Goal: Task Accomplishment & Management: Use online tool/utility

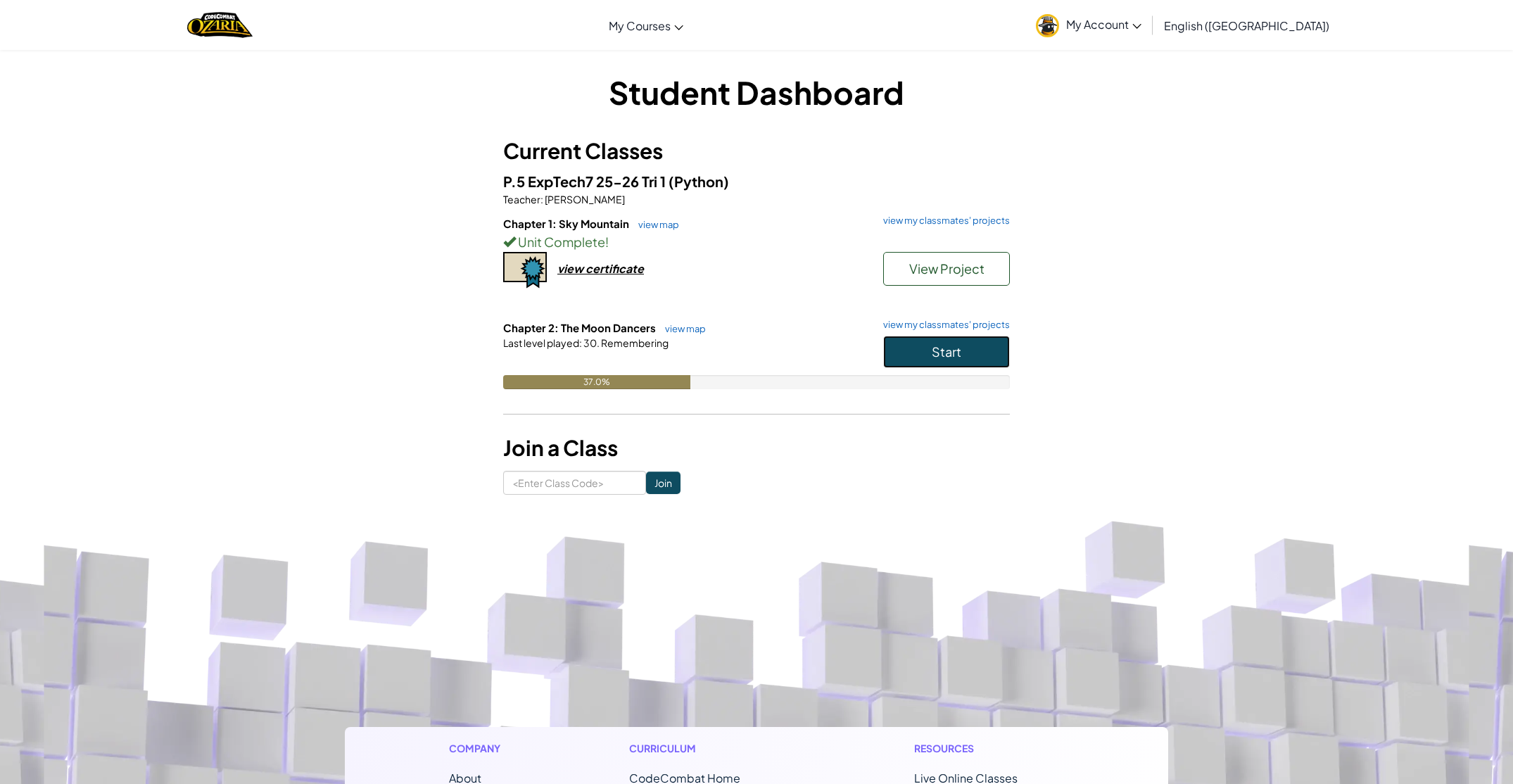
click at [898, 354] on button "Start" at bounding box center [947, 352] width 127 height 33
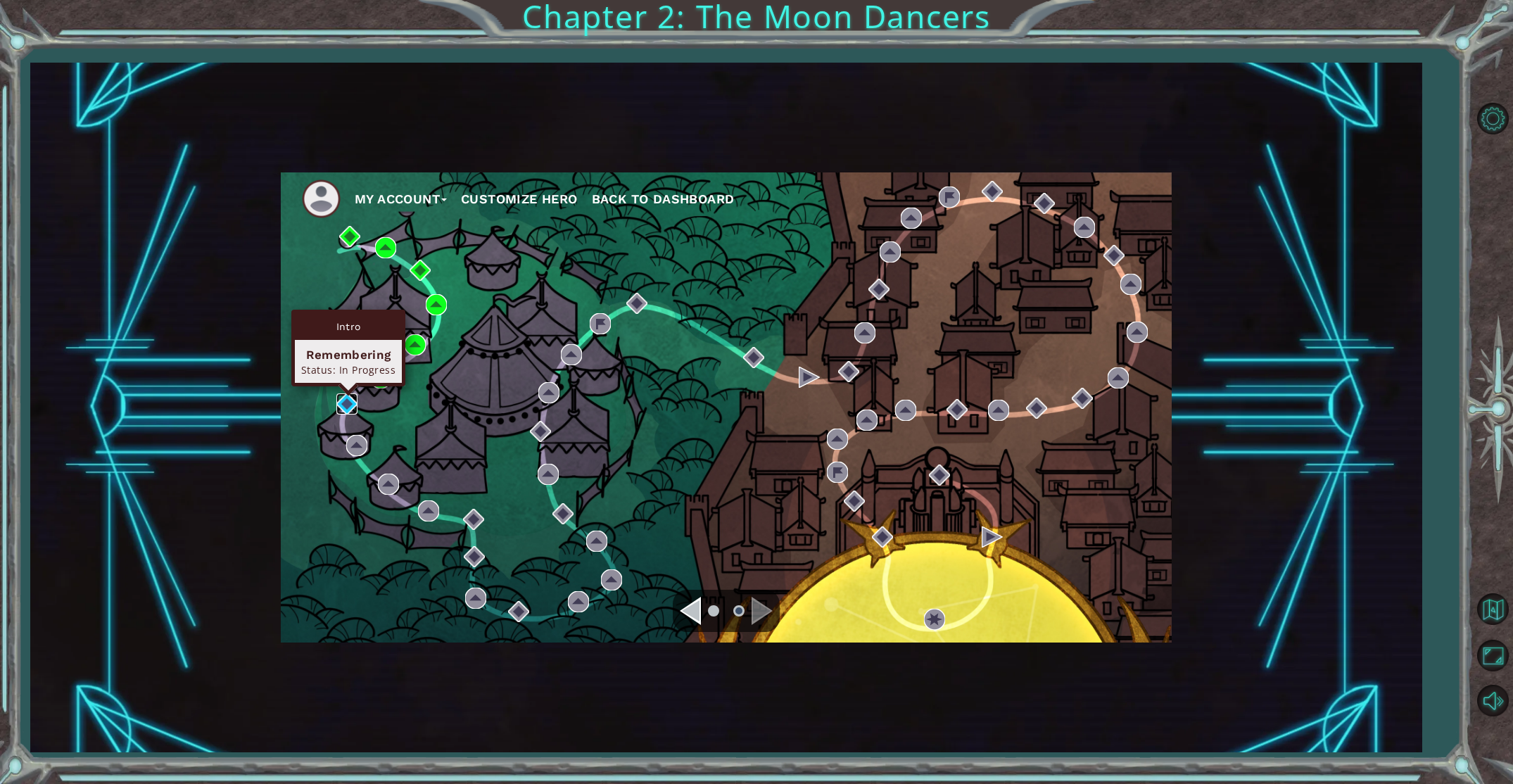
click at [343, 407] on img at bounding box center [347, 403] width 21 height 21
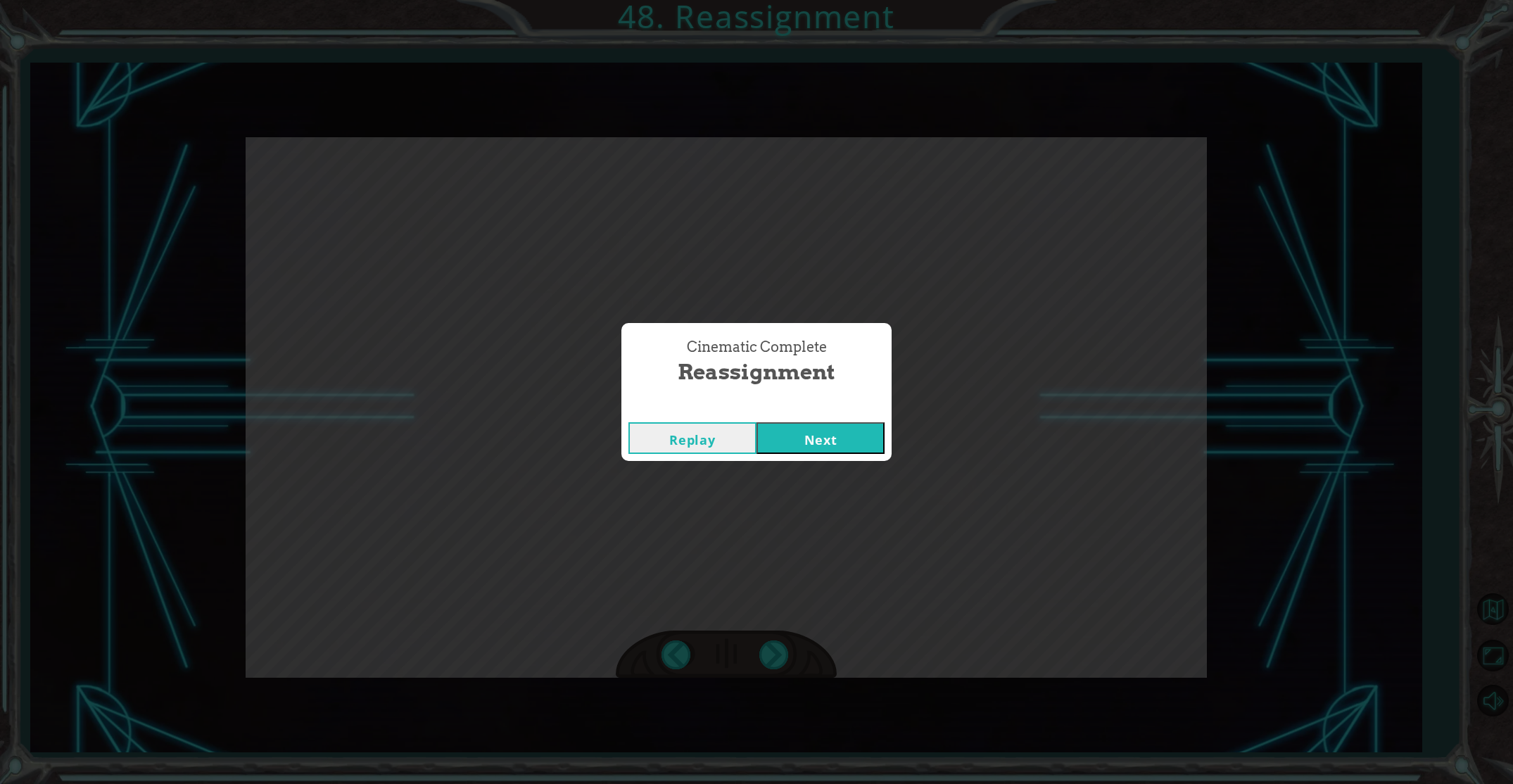
click at [447, 458] on div "Cinematic Complete Reassignment Replay Next" at bounding box center [756, 392] width 1513 height 784
click at [813, 443] on button "Next" at bounding box center [820, 437] width 128 height 32
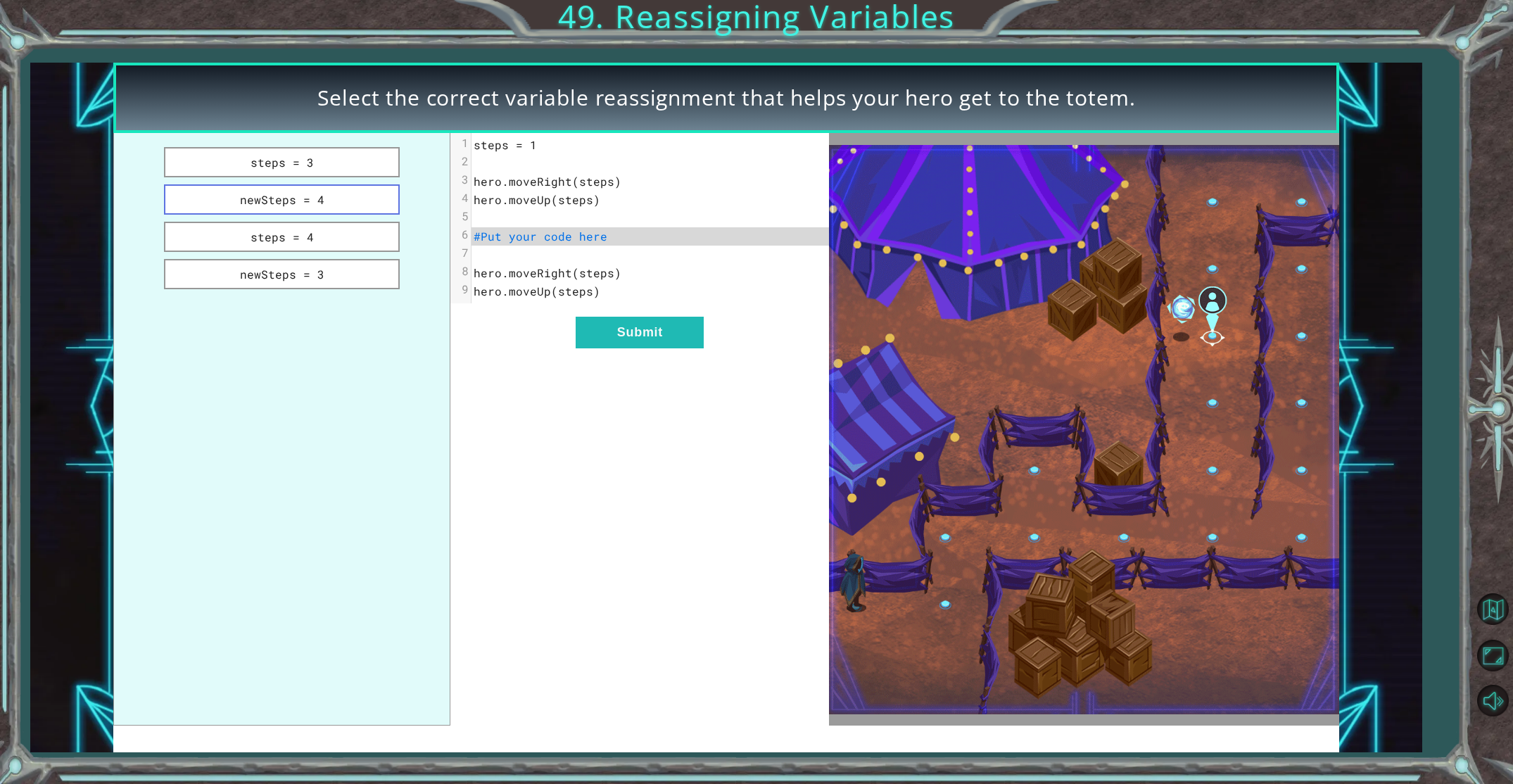
click at [342, 190] on button "newSteps = 4" at bounding box center [281, 199] width 235 height 30
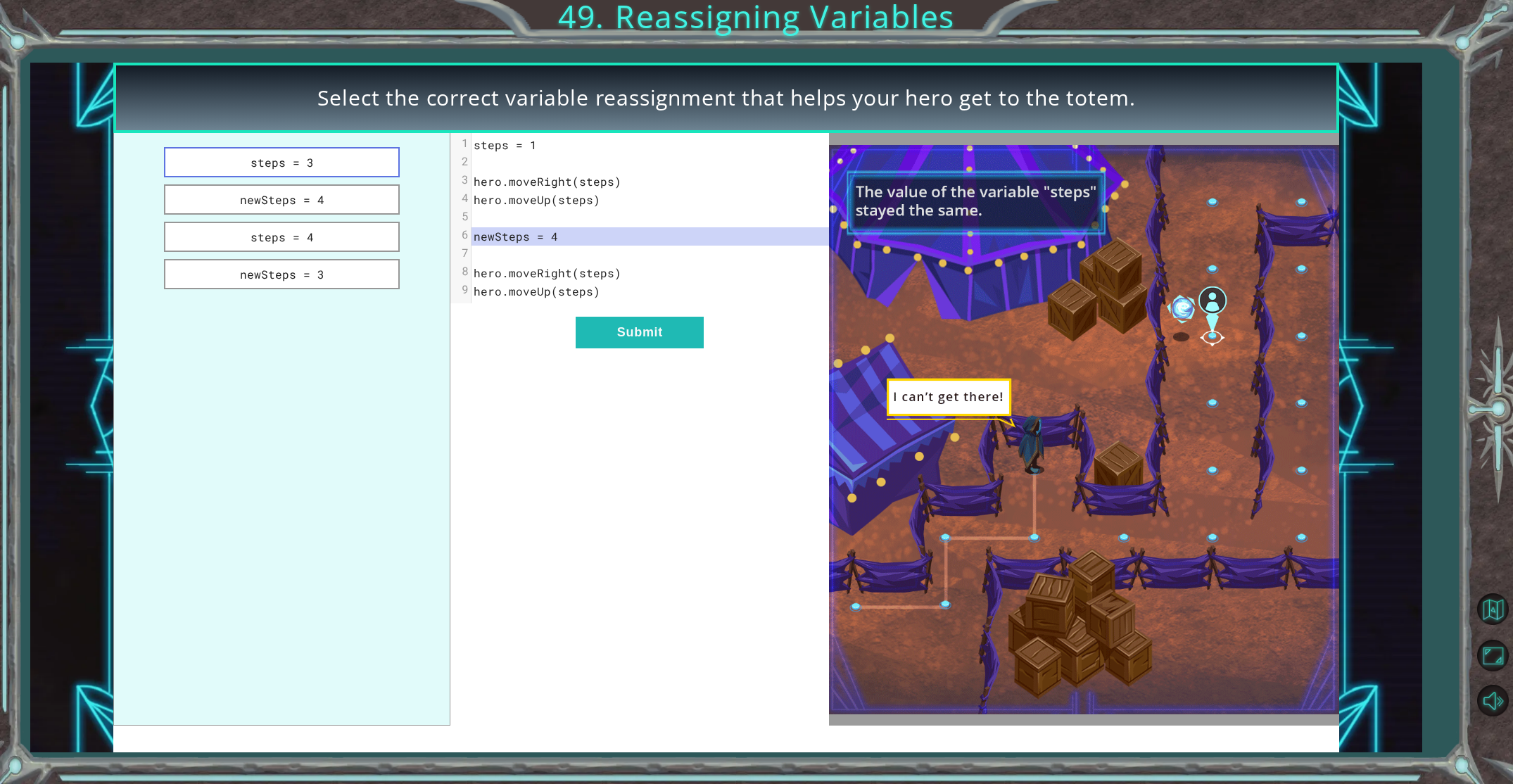
click at [323, 164] on button "steps = 3" at bounding box center [281, 161] width 235 height 30
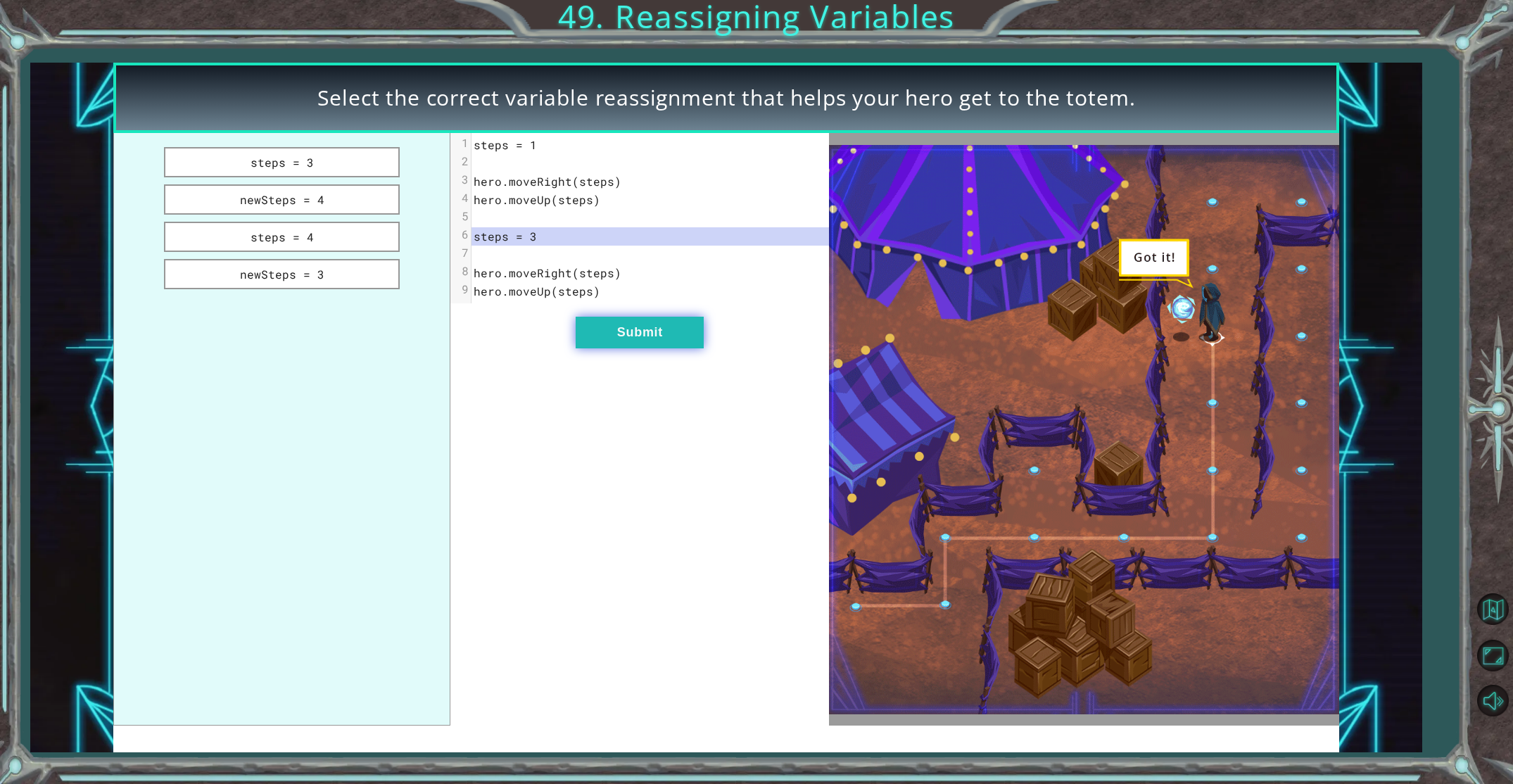
click at [646, 329] on button "Submit" at bounding box center [639, 332] width 128 height 32
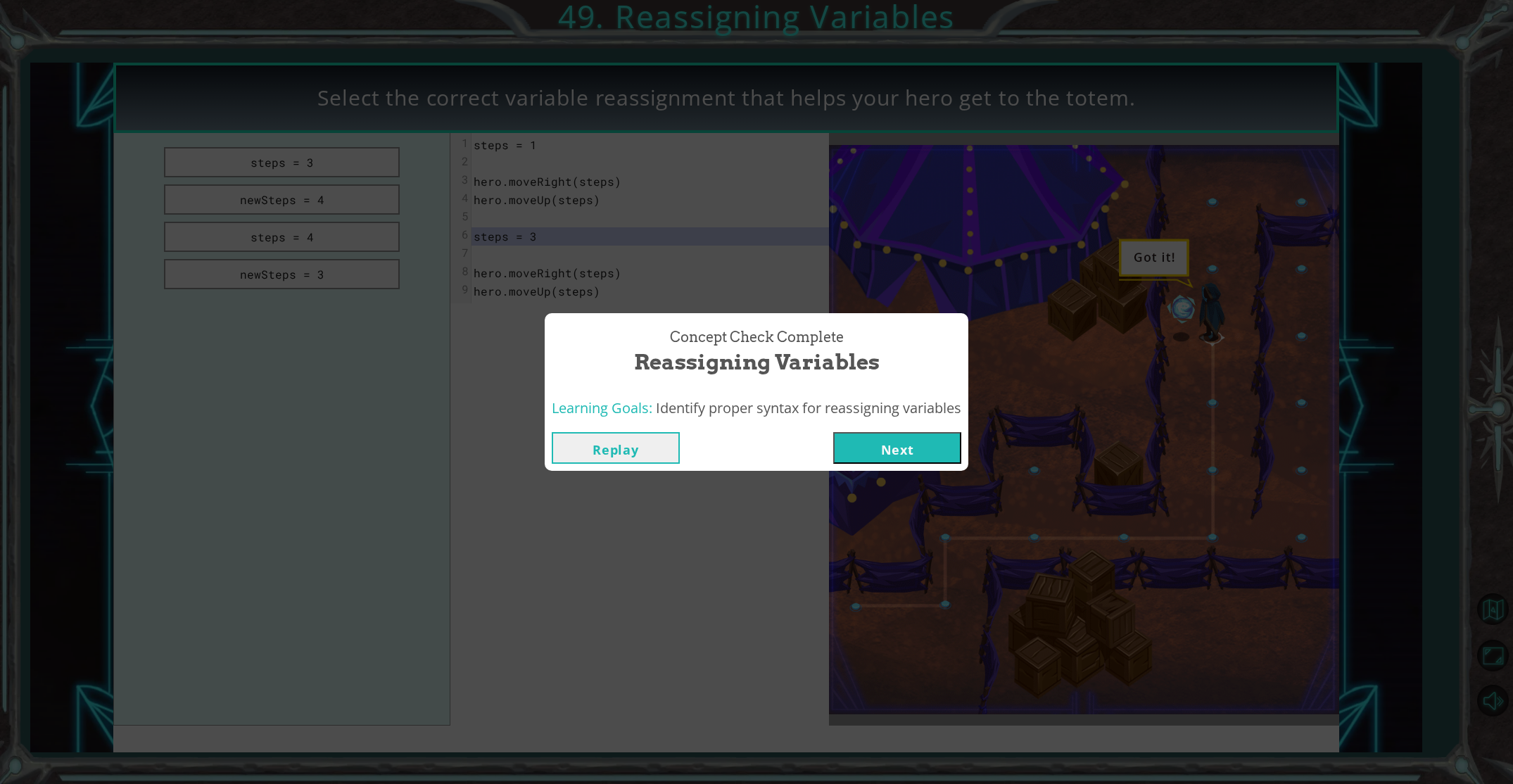
click at [889, 449] on button "Next" at bounding box center [897, 448] width 128 height 32
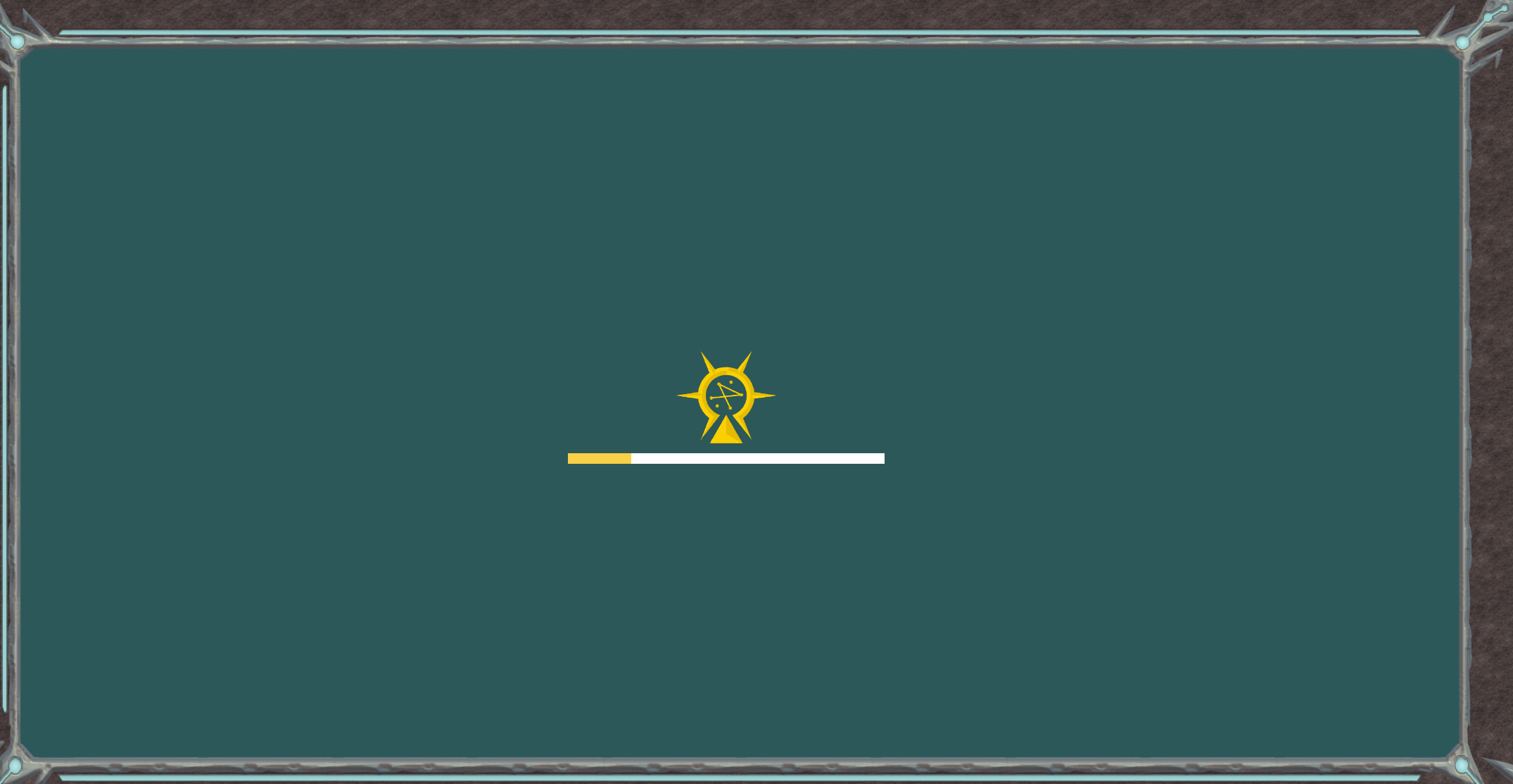
click at [888, 443] on div "Goals Error loading from server. Try refreshing the page. You'll need to join a…" at bounding box center [756, 392] width 1513 height 784
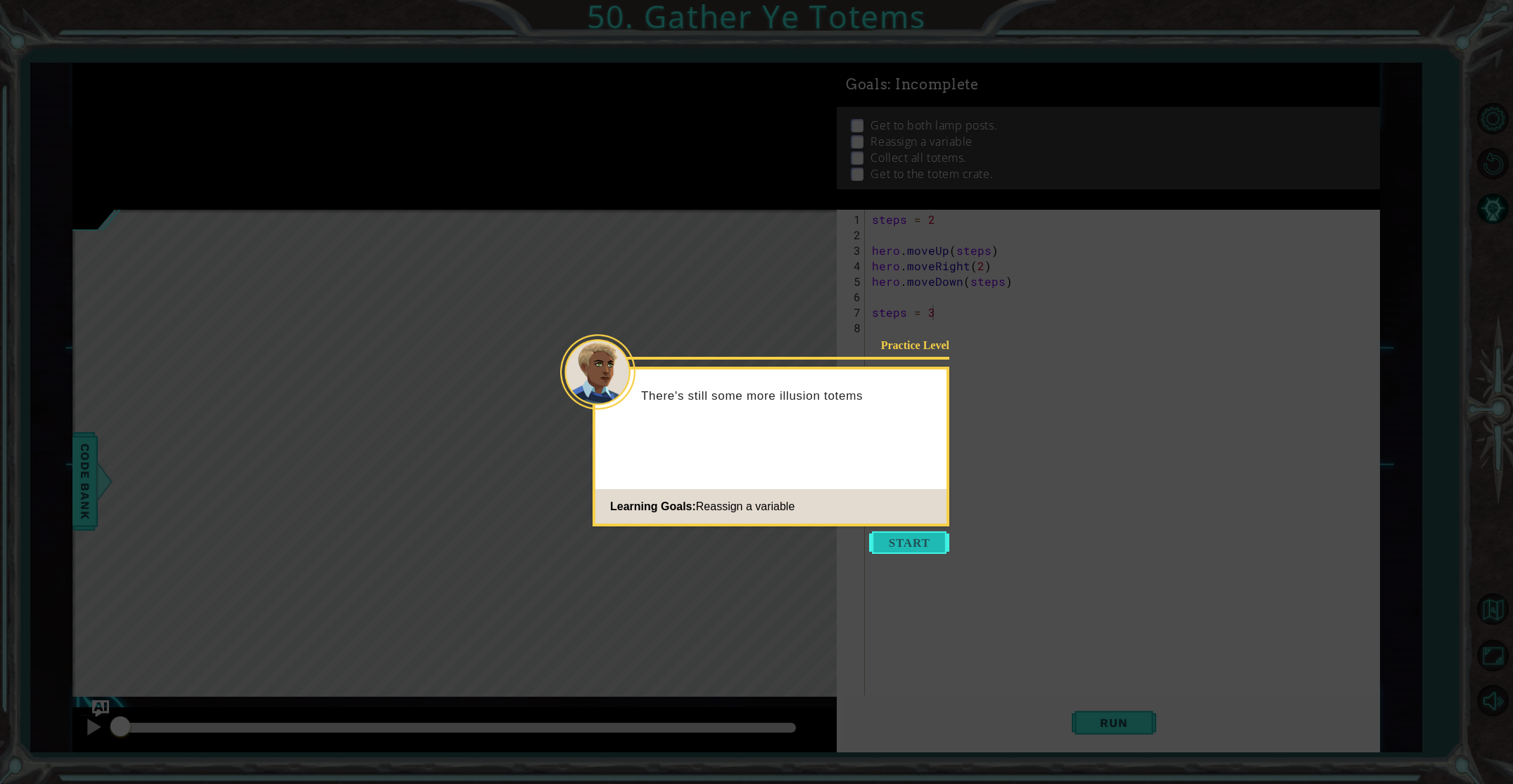
click at [902, 536] on button "Start" at bounding box center [909, 542] width 80 height 22
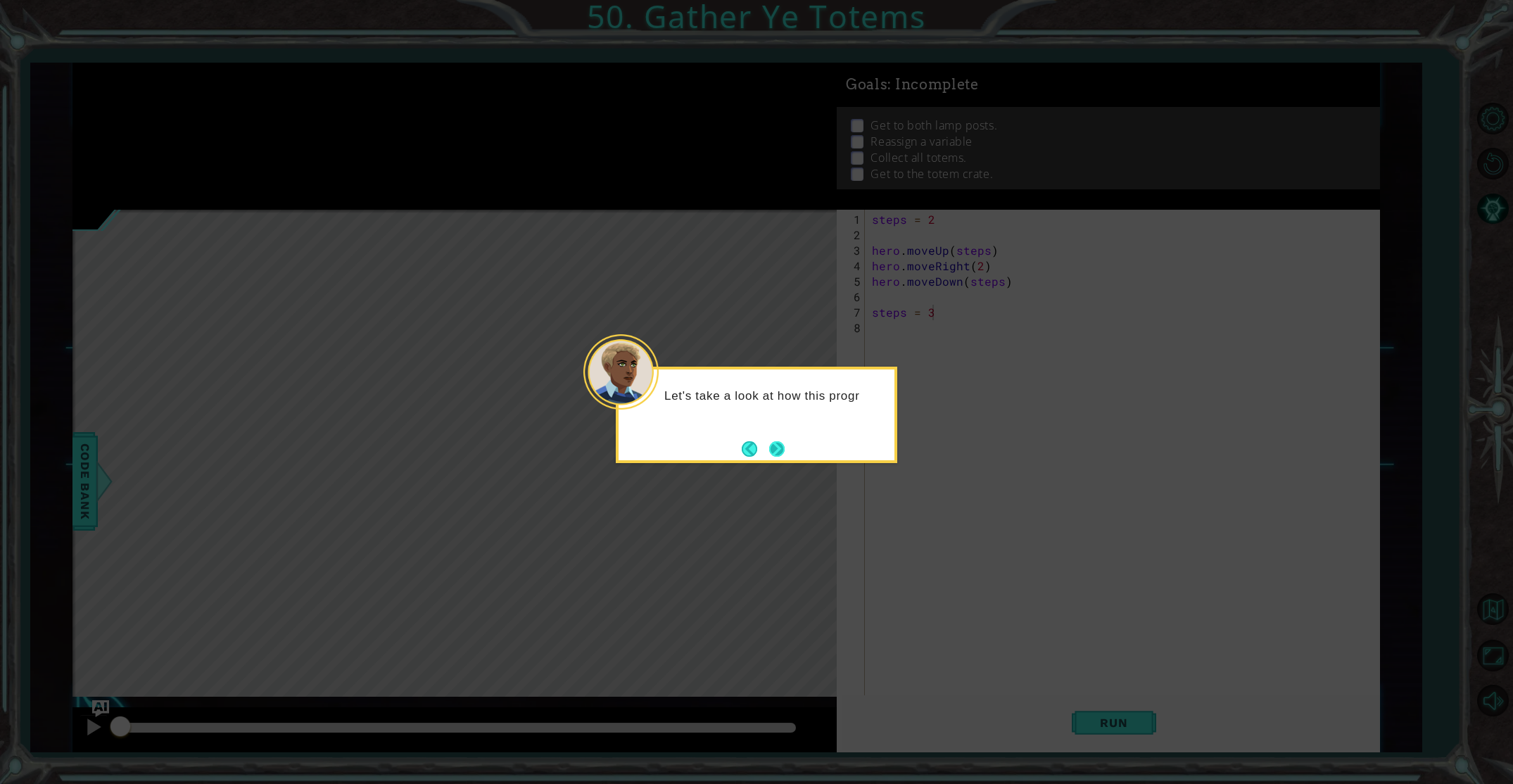
click at [769, 453] on button "Next" at bounding box center [777, 449] width 15 height 15
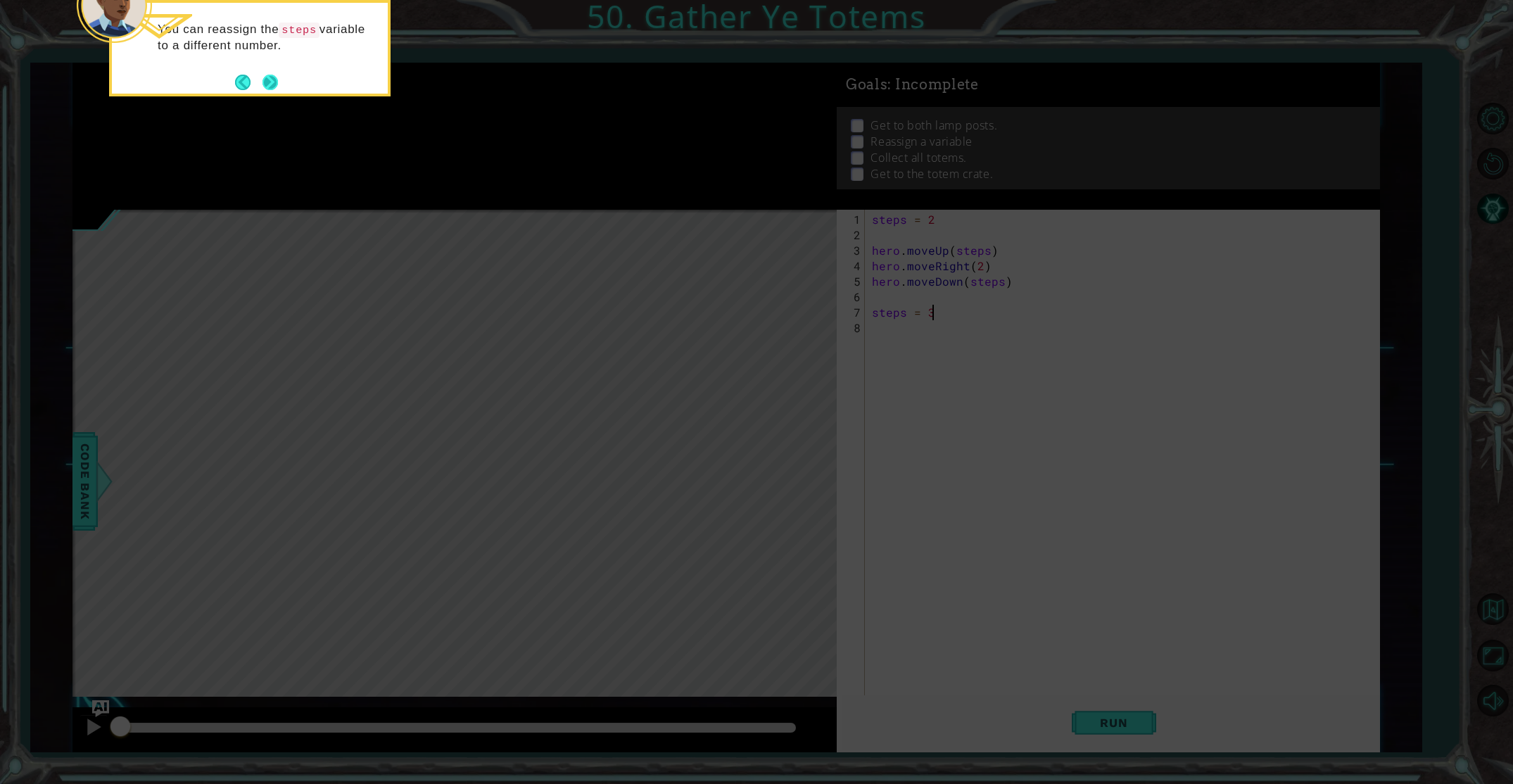
click at [276, 87] on button "Next" at bounding box center [270, 82] width 15 height 15
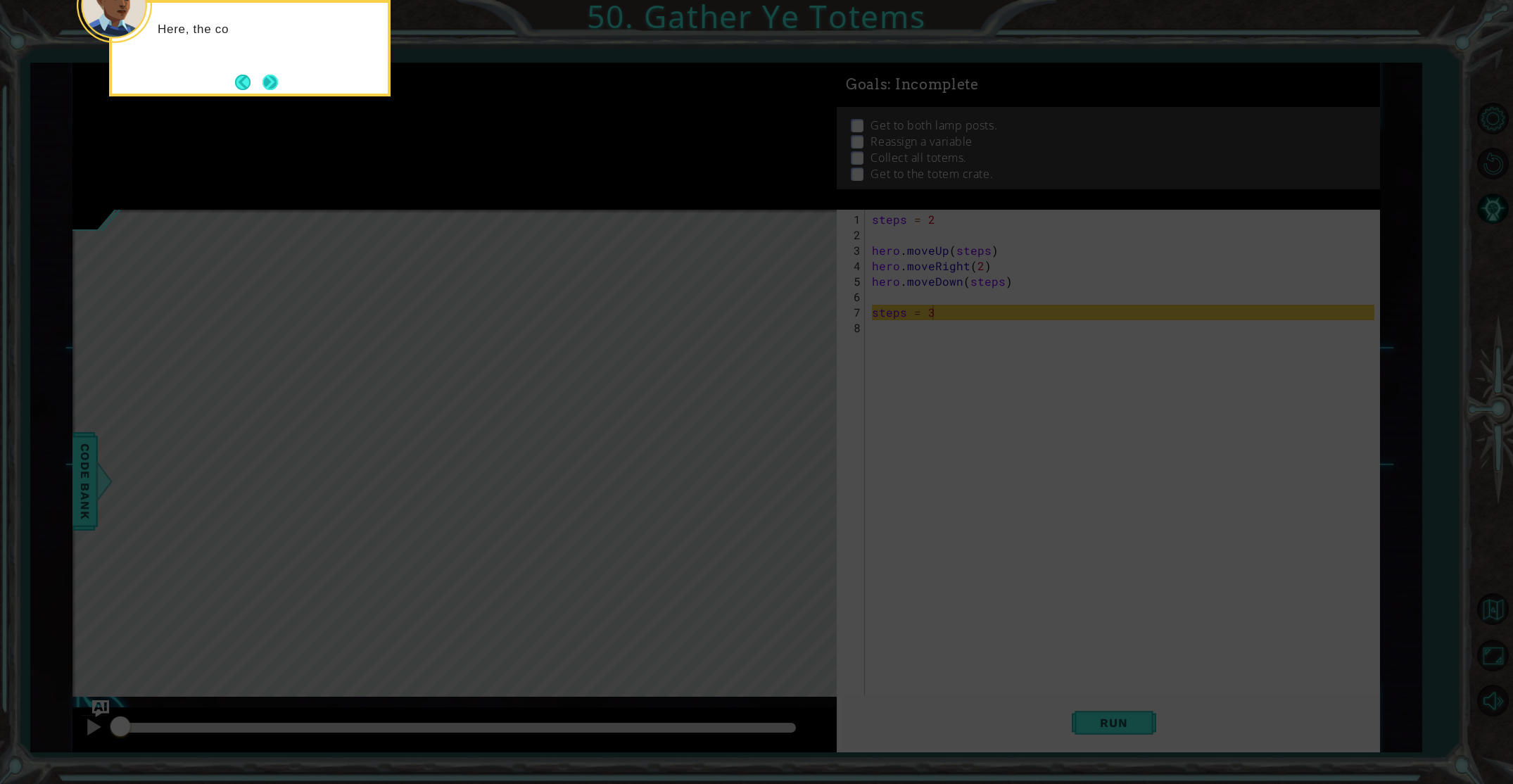
click at [272, 87] on button "Next" at bounding box center [270, 82] width 15 height 15
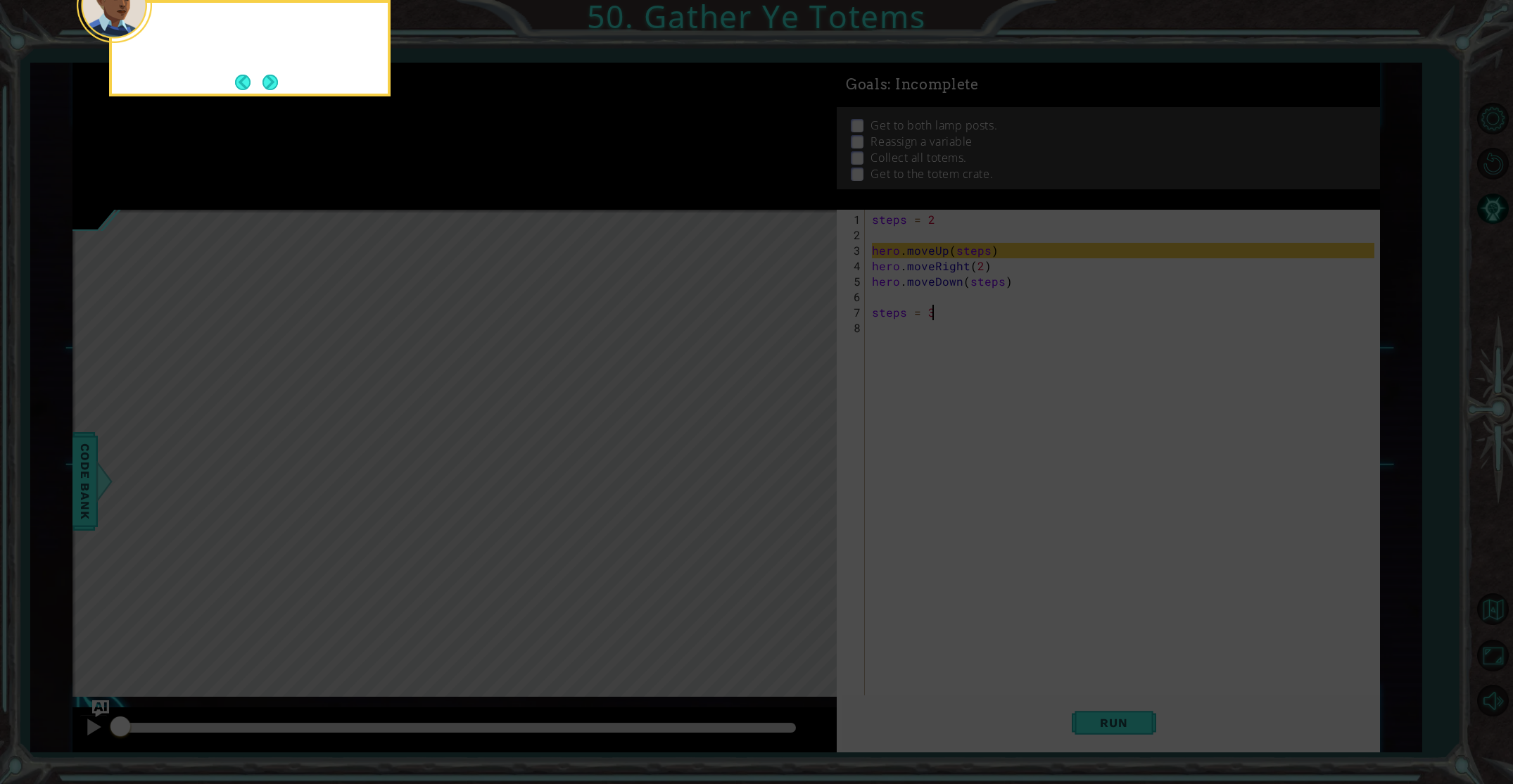
click at [272, 87] on button "Next" at bounding box center [270, 82] width 15 height 15
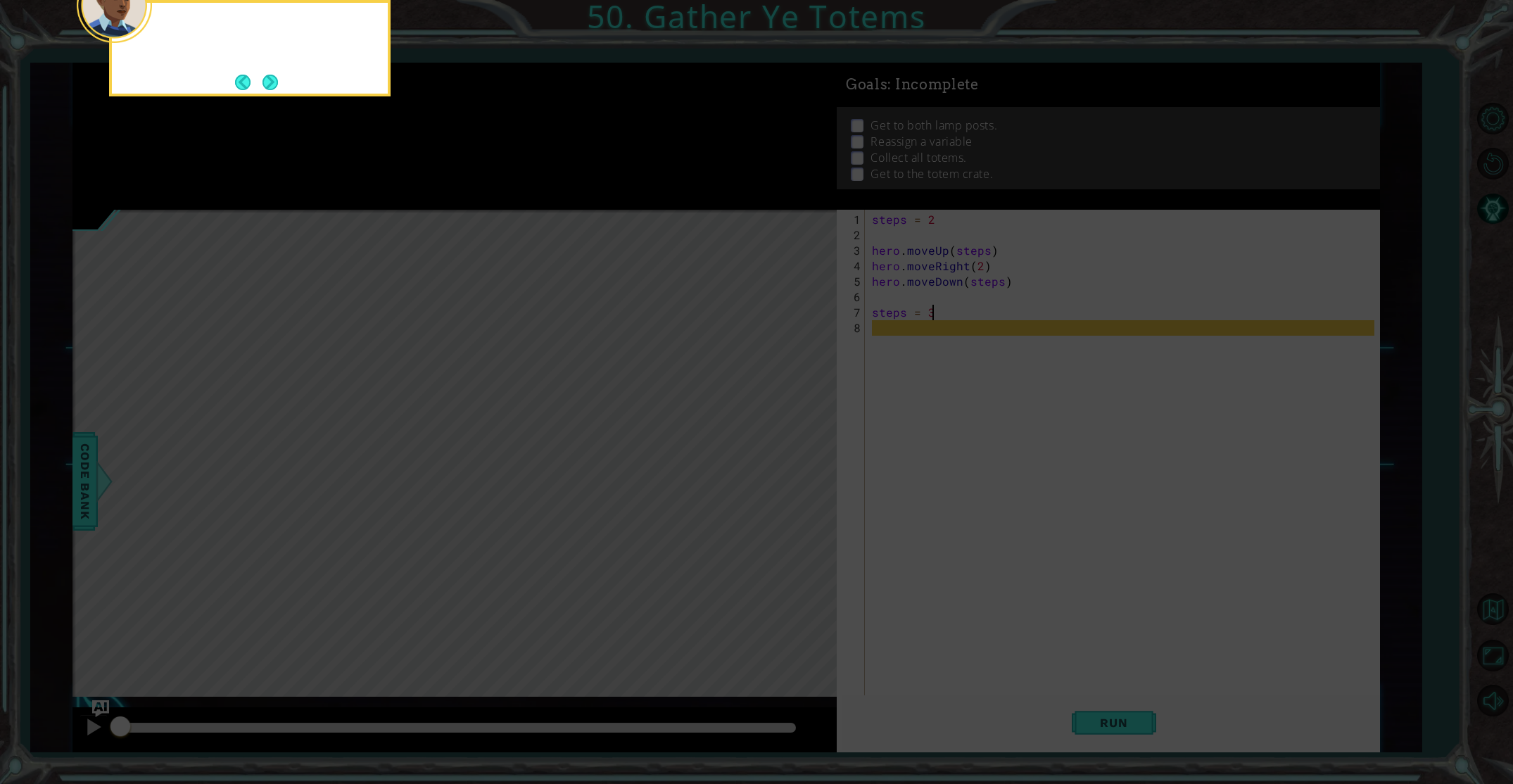
click at [272, 87] on button "Next" at bounding box center [270, 82] width 15 height 15
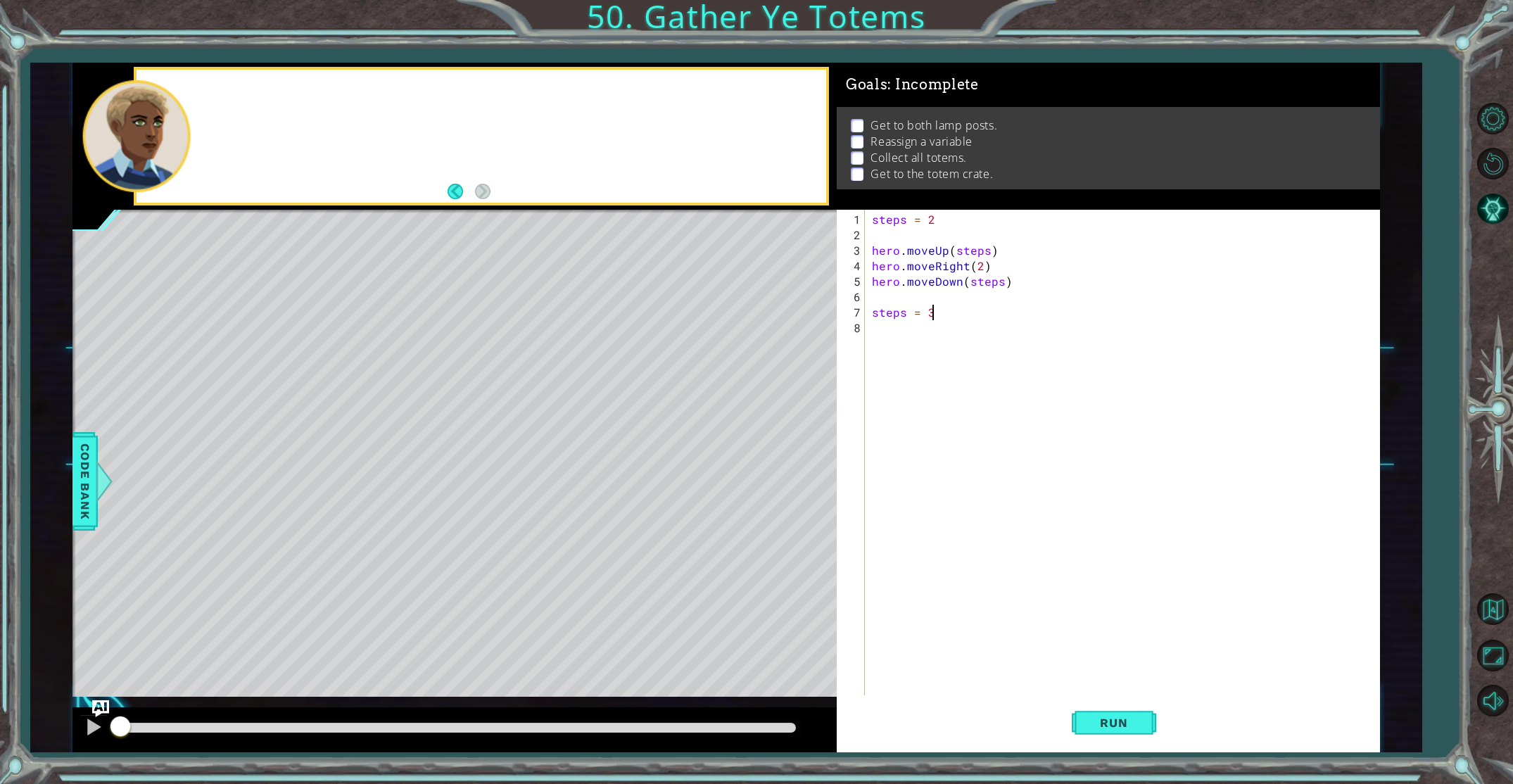
click at [272, 87] on div at bounding box center [481, 136] width 690 height 132
click at [272, 87] on div at bounding box center [481, 136] width 690 height 132
click at [898, 328] on div "steps = 2 hero . moveUp ( steps ) hero . moveRight ( 2 ) hero . moveDown ( step…" at bounding box center [1125, 482] width 512 height 541
click at [1136, 709] on button "Run" at bounding box center [1114, 721] width 84 height 54
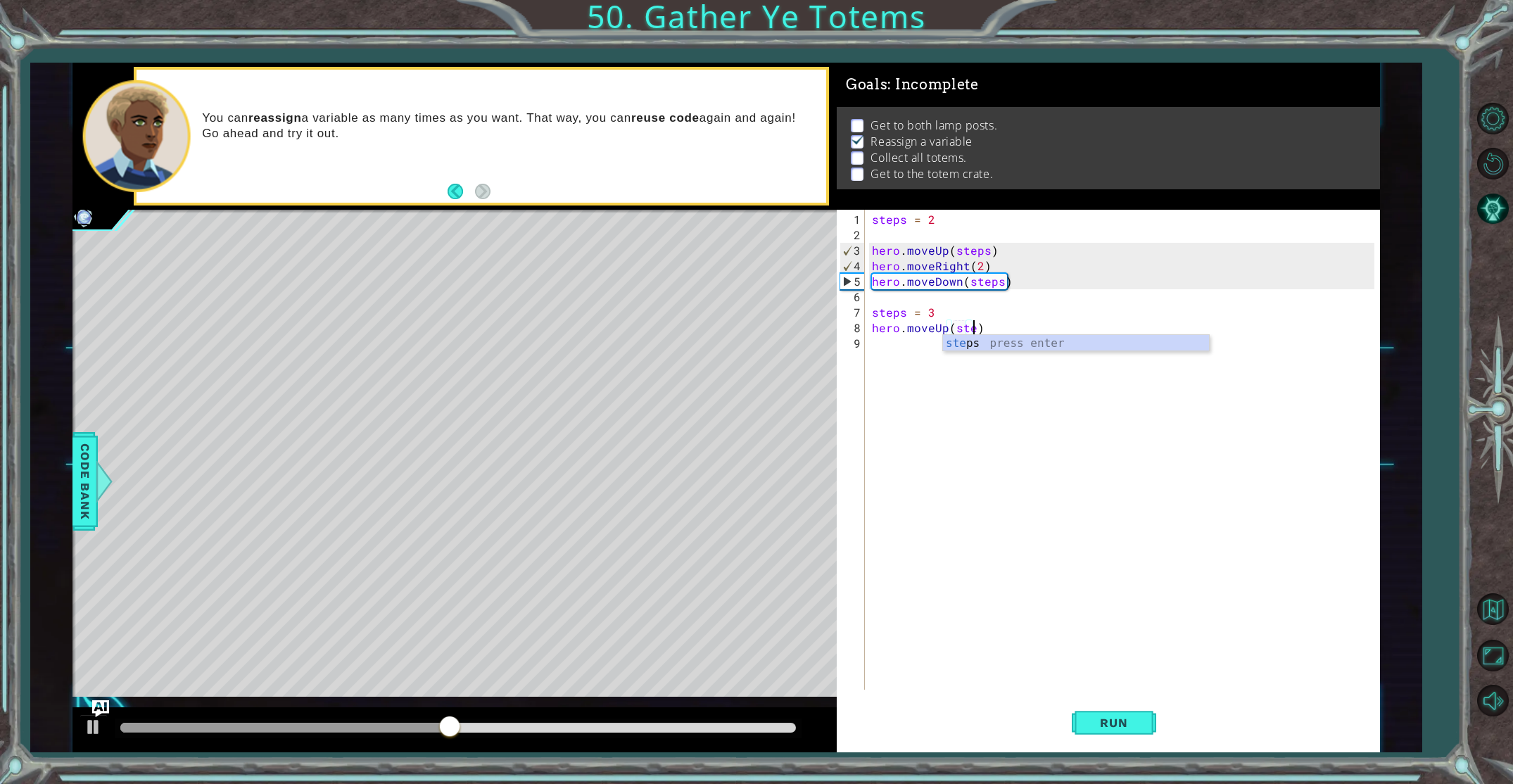
scroll to position [0, 6]
type textarea "hero.moveUp(steps)"
click at [885, 342] on div "steps = 2 hero . moveUp ( steps ) hero . moveRight ( 2 ) hero . moveDown ( step…" at bounding box center [1125, 467] width 512 height 510
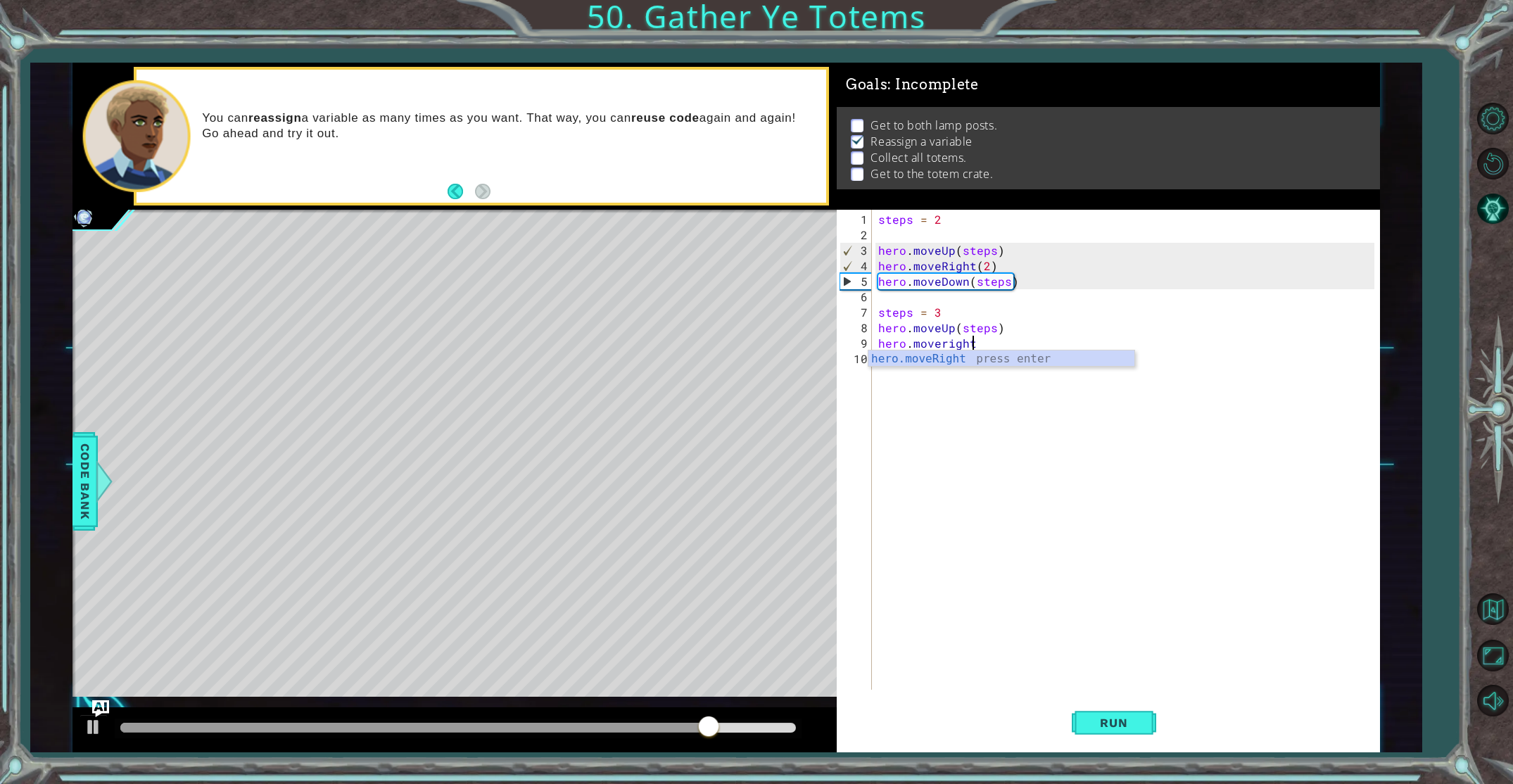
scroll to position [0, 5]
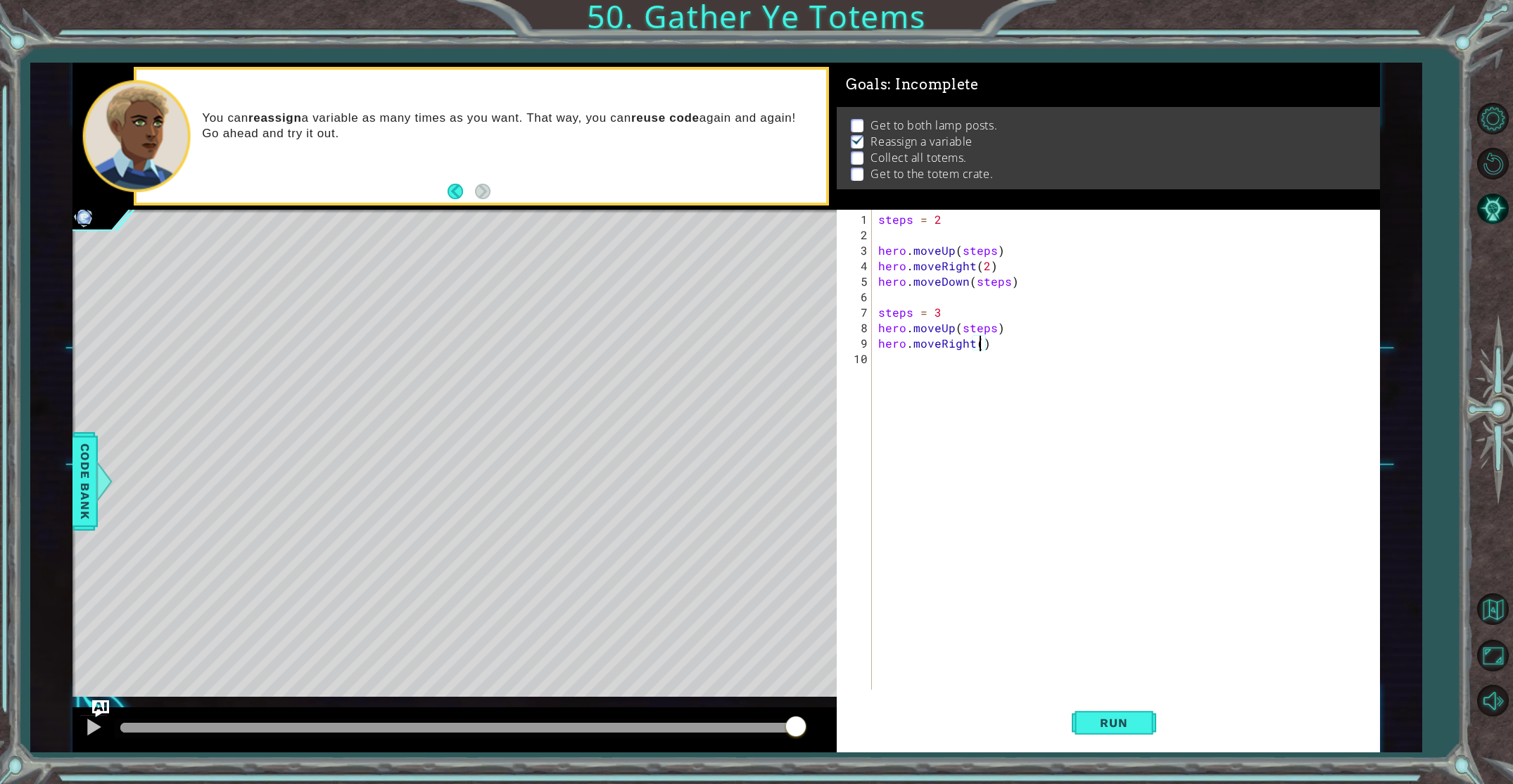
type textarea "hero.moveRight(2)"
click at [912, 362] on div "steps = 2 hero . moveUp ( steps ) hero . moveRight ( 2 ) hero . moveDown ( step…" at bounding box center [1129, 467] width 506 height 510
type textarea "hero.moveUp(1)"
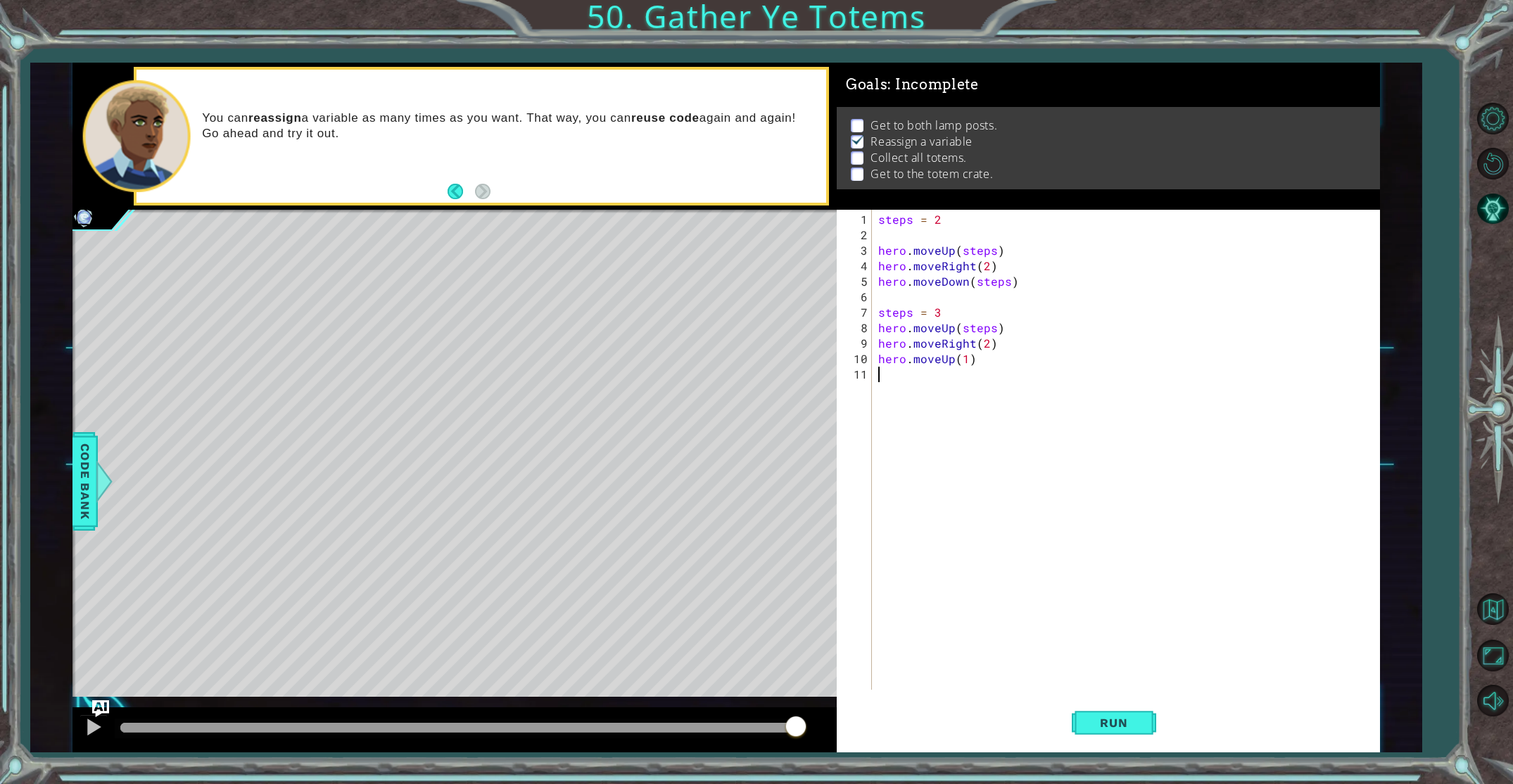
click at [924, 393] on div "steps = 2 hero . moveUp ( steps ) hero . moveRight ( 2 ) hero . moveDown ( step…" at bounding box center [1129, 467] width 506 height 510
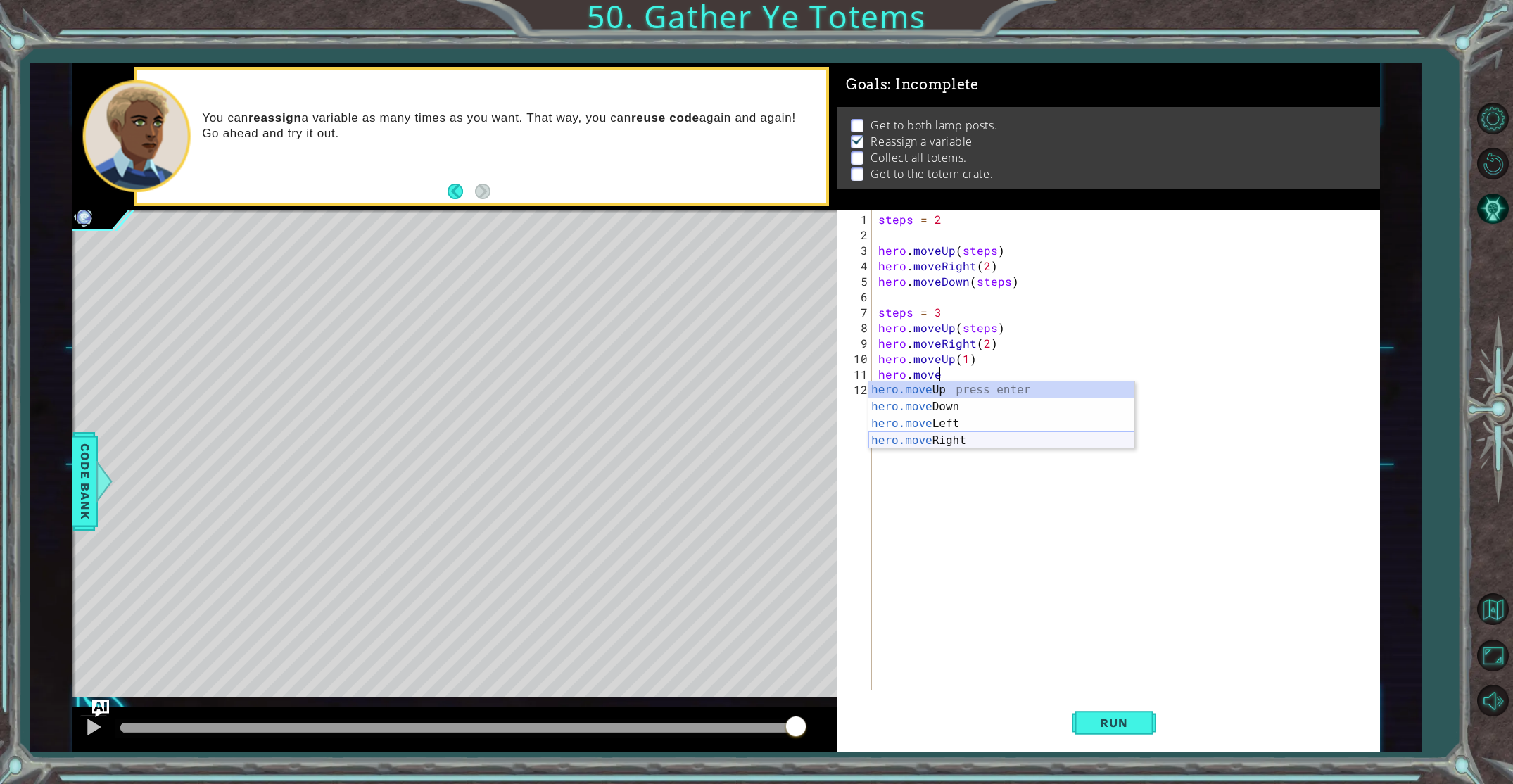
click at [947, 435] on div "hero.move Up press enter hero.move Down press enter hero.move Left press enter …" at bounding box center [1002, 431] width 266 height 101
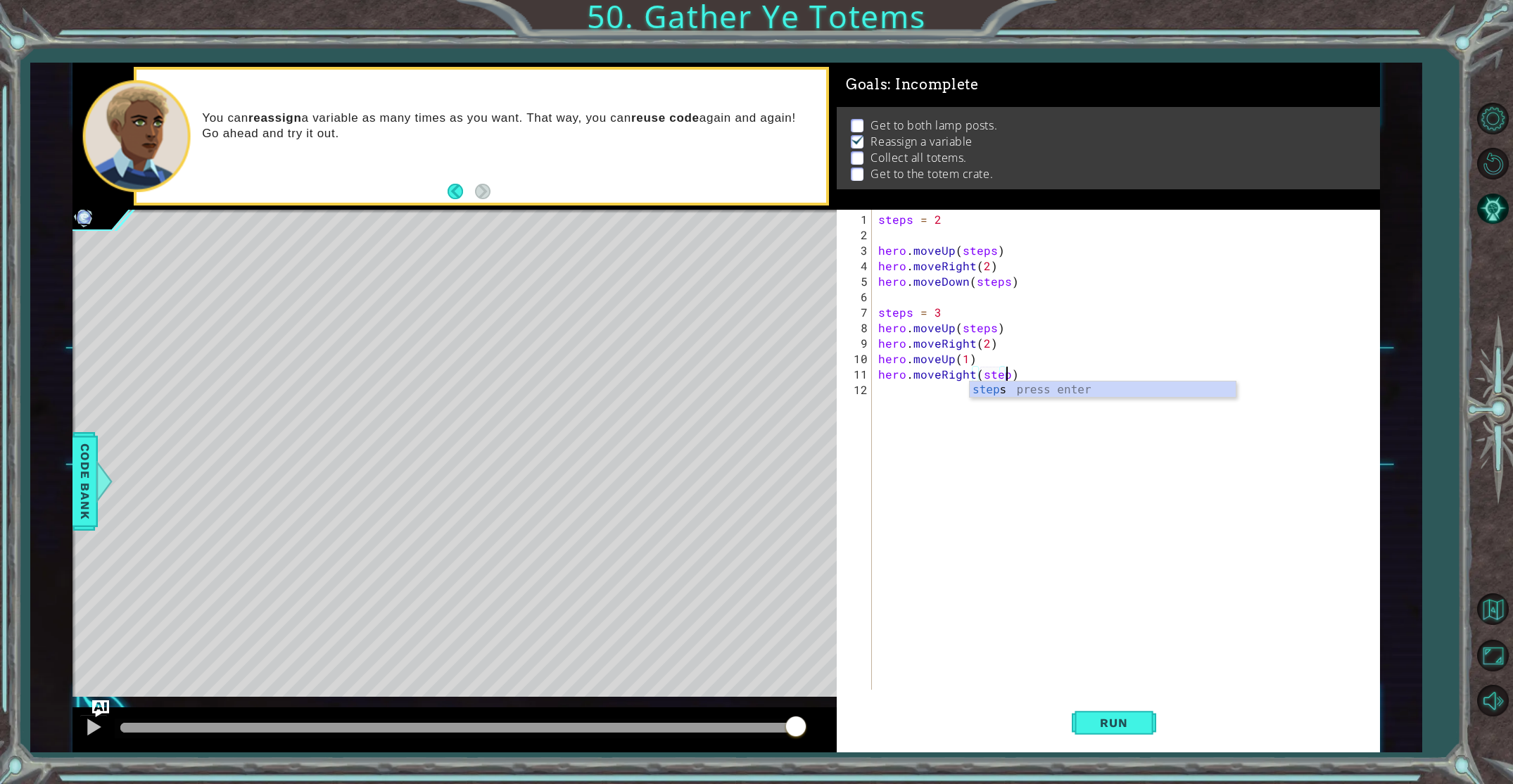
type textarea "hero.moveRight(steps)"
click at [924, 393] on div "steps = 2 hero . moveUp ( steps ) hero . moveRight ( 2 ) hero . moveDown ( step…" at bounding box center [1129, 467] width 506 height 510
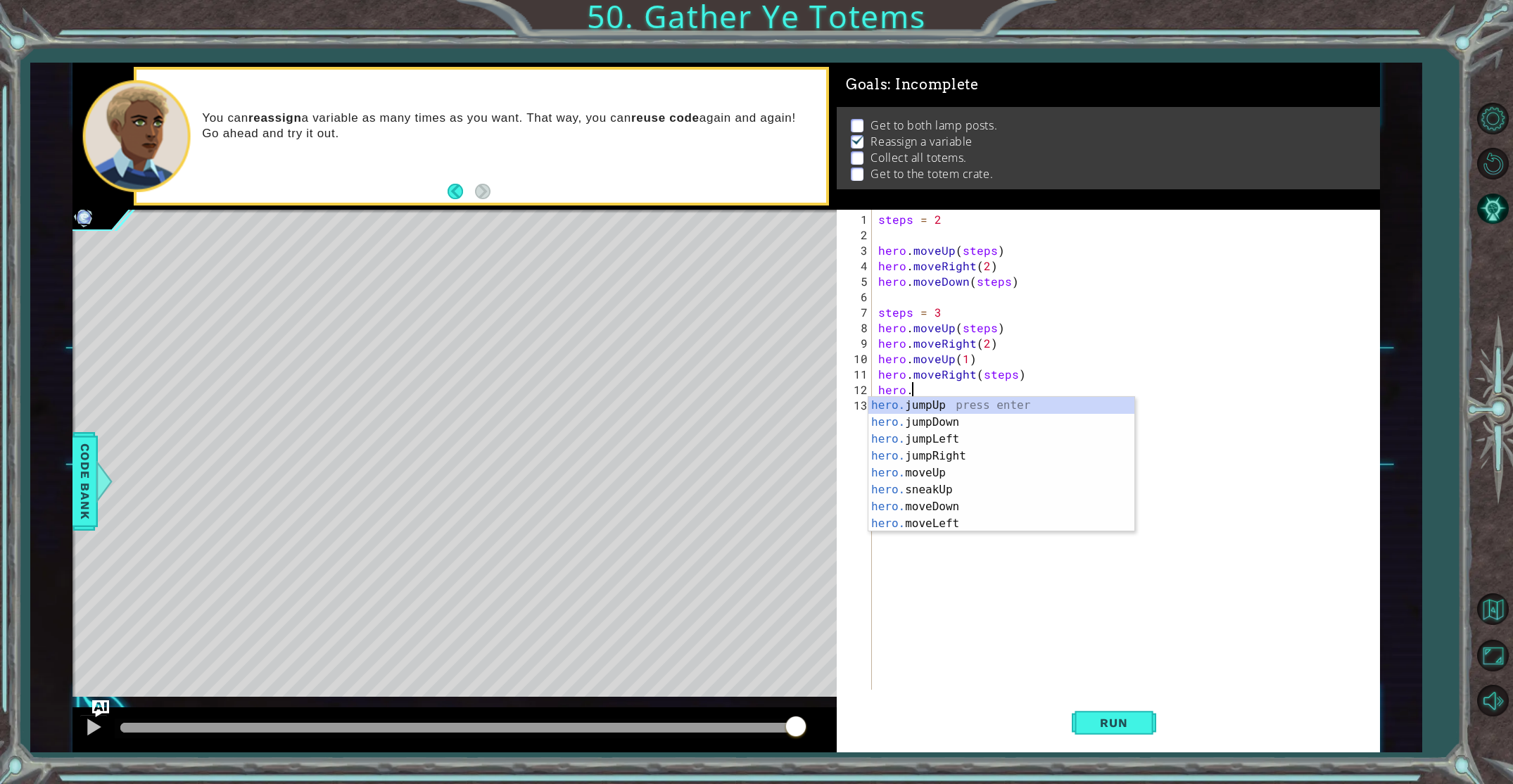
scroll to position [0, 2]
click at [936, 512] on div "hero. jumpUp press enter hero. jumpDown press enter hero. jumpLeft press enter …" at bounding box center [1002, 481] width 266 height 169
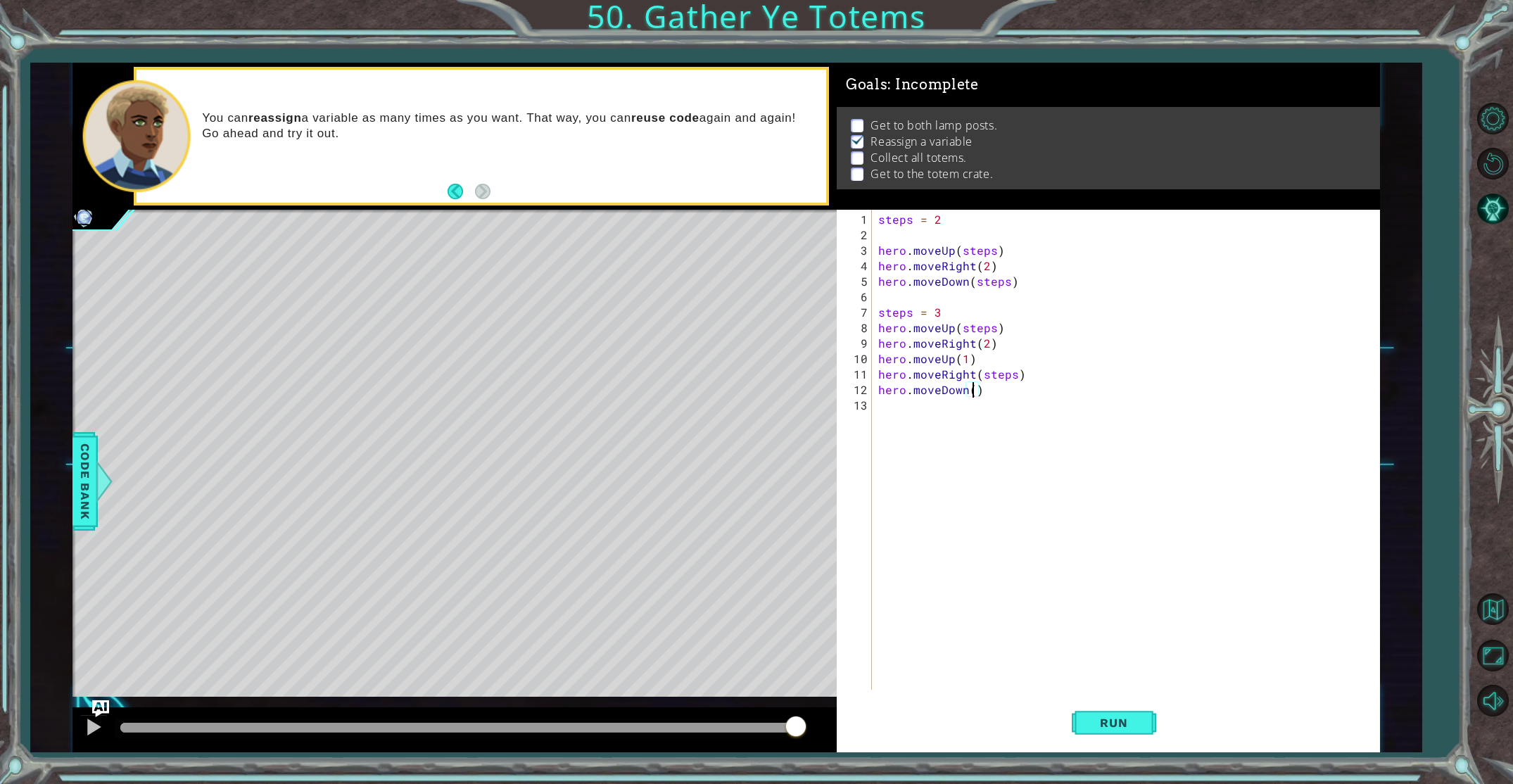
scroll to position [0, 6]
click at [1090, 721] on span "Run" at bounding box center [1113, 722] width 56 height 14
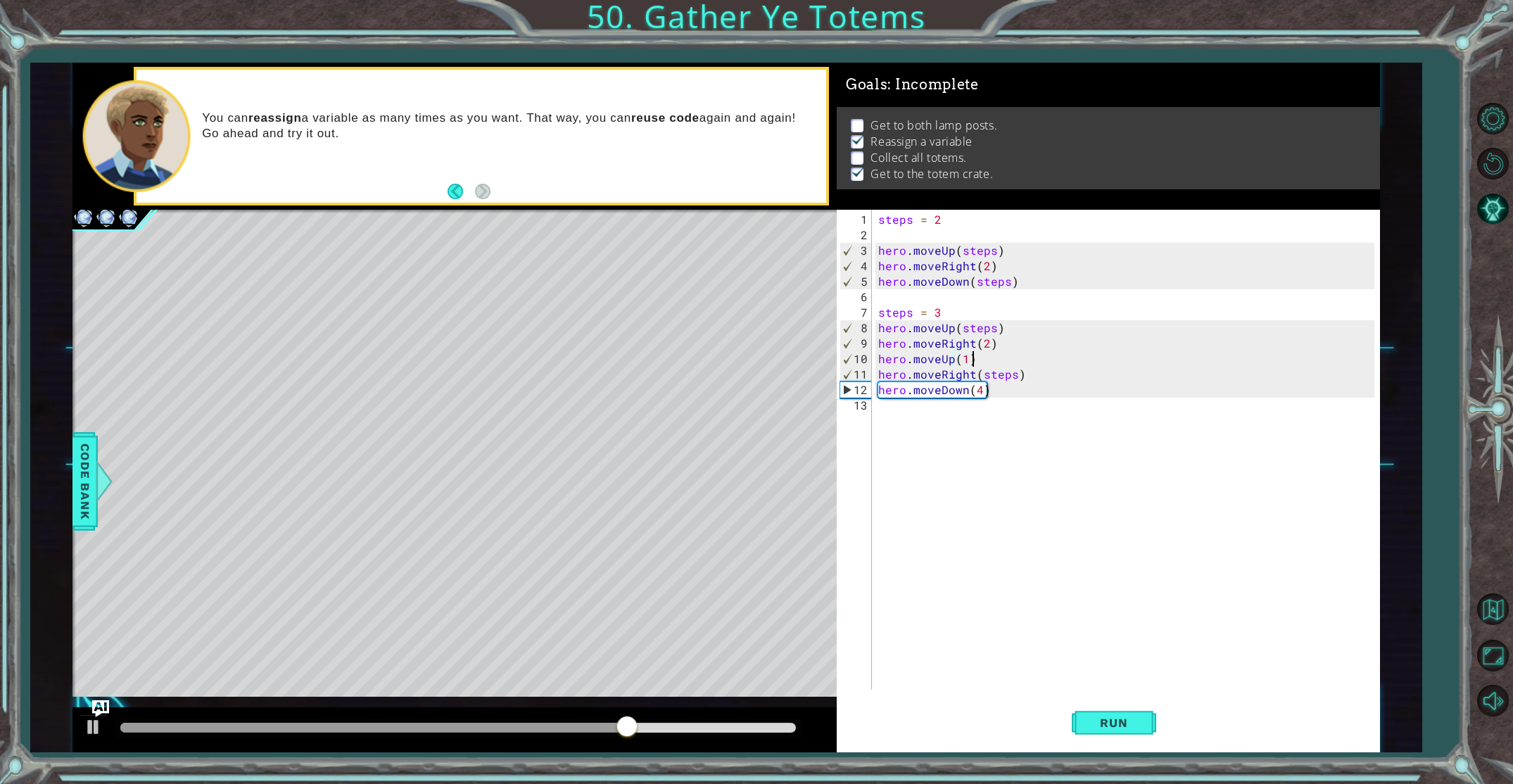
click at [977, 359] on div "steps = 2 hero . moveUp ( steps ) hero . moveRight ( 2 ) hero . moveDown ( step…" at bounding box center [1129, 467] width 506 height 510
click at [953, 362] on div "steps = 2 hero . moveUp ( steps ) hero . moveRight ( 2 ) hero . moveDown ( step…" at bounding box center [1129, 467] width 506 height 510
click at [901, 306] on div "steps = 2 hero . moveUp ( steps ) hero . moveRight ( 2 ) hero . moveDown ( step…" at bounding box center [1129, 467] width 506 height 510
type textarea "steps = 3"
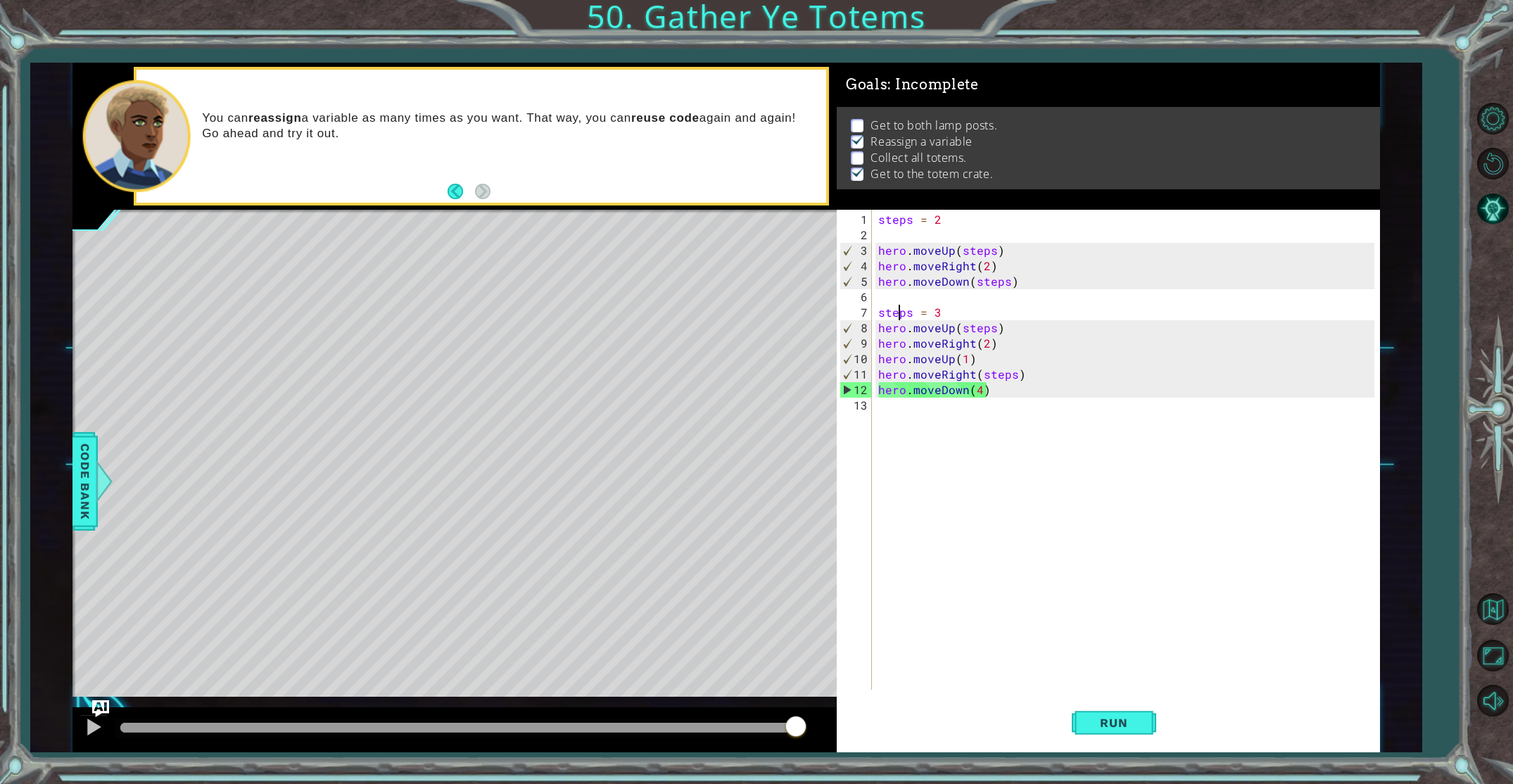
scroll to position [0, 3]
click at [925, 419] on div "steps = 2 hero . moveUp ( steps ) hero . moveRight ( 2 ) hero . moveDown ( step…" at bounding box center [1129, 467] width 506 height 510
click at [925, 362] on div "steps = 2 hero . moveUp ( steps ) hero . moveRight ( 2 ) hero . moveDown ( step…" at bounding box center [1129, 467] width 506 height 510
click at [971, 355] on div "steps = 2 hero . moveUp ( steps ) hero . moveRight ( 2 ) hero . moveDown ( step…" at bounding box center [1129, 467] width 506 height 510
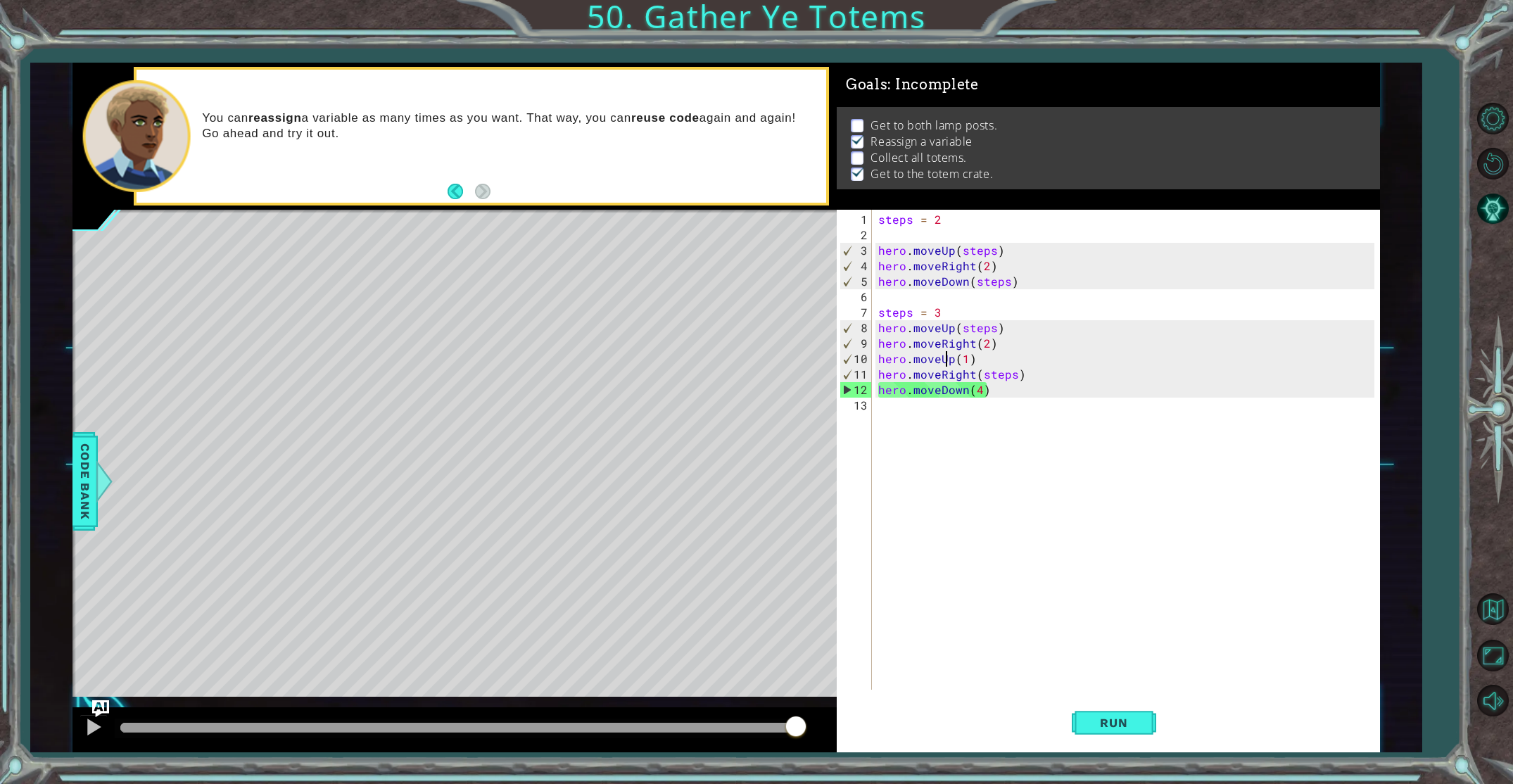
click at [952, 360] on div "steps = 2 hero . moveUp ( steps ) hero . moveRight ( 2 ) hero . moveDown ( step…" at bounding box center [1129, 467] width 506 height 510
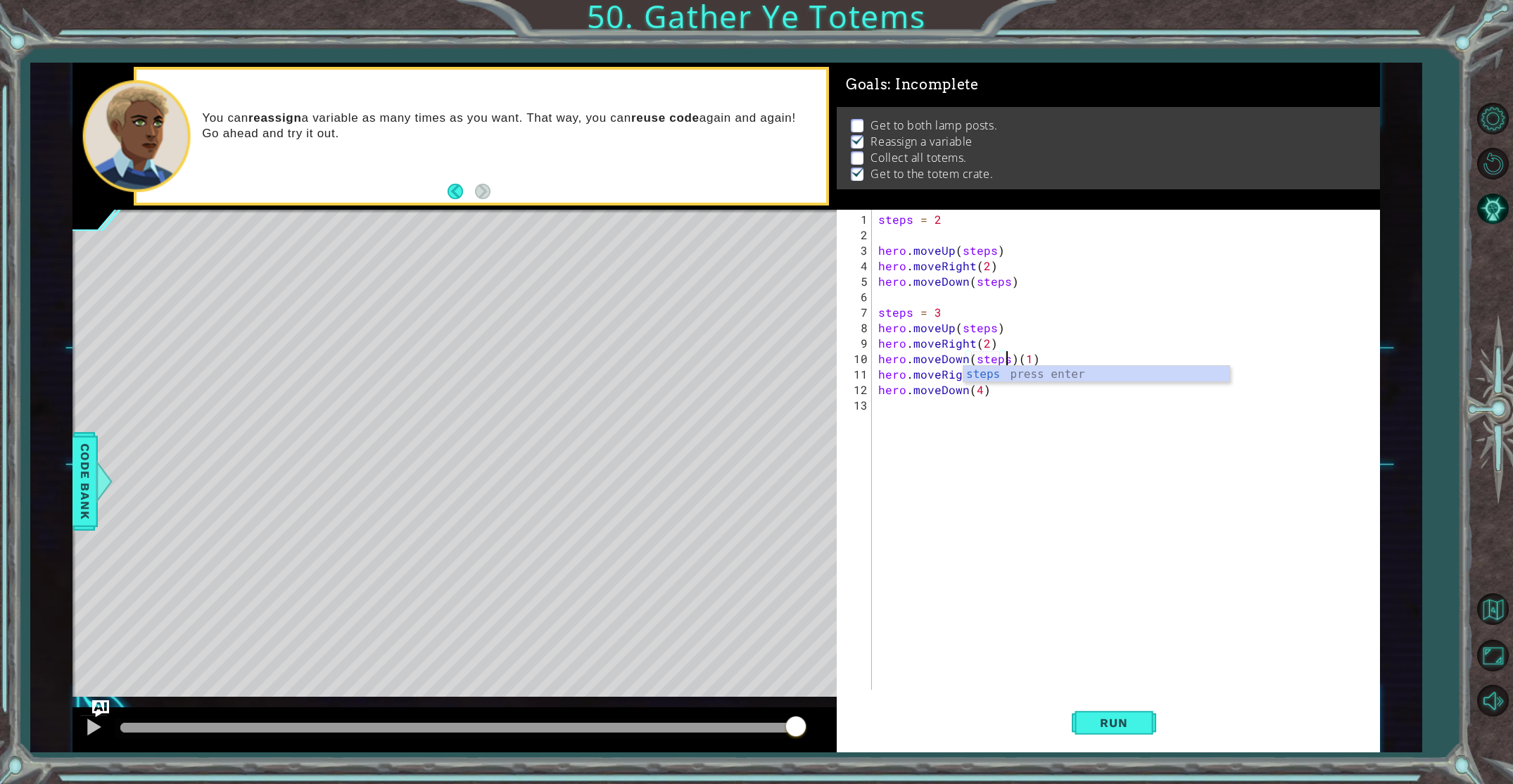
scroll to position [0, 8]
click at [1031, 358] on div "steps = 2 hero . moveUp ( steps ) hero . moveRight ( 2 ) hero . moveDown ( step…" at bounding box center [1129, 467] width 506 height 510
click at [1050, 362] on div "steps = 2 hero . moveUp ( steps ) hero . moveRight ( 2 ) hero . moveDown ( step…" at bounding box center [1129, 467] width 506 height 510
type textarea "hero.moveDown(steps)"
click at [944, 430] on div "steps = 2 hero . moveUp ( steps ) hero . moveRight ( 2 ) hero . moveDown ( step…" at bounding box center [1129, 467] width 506 height 510
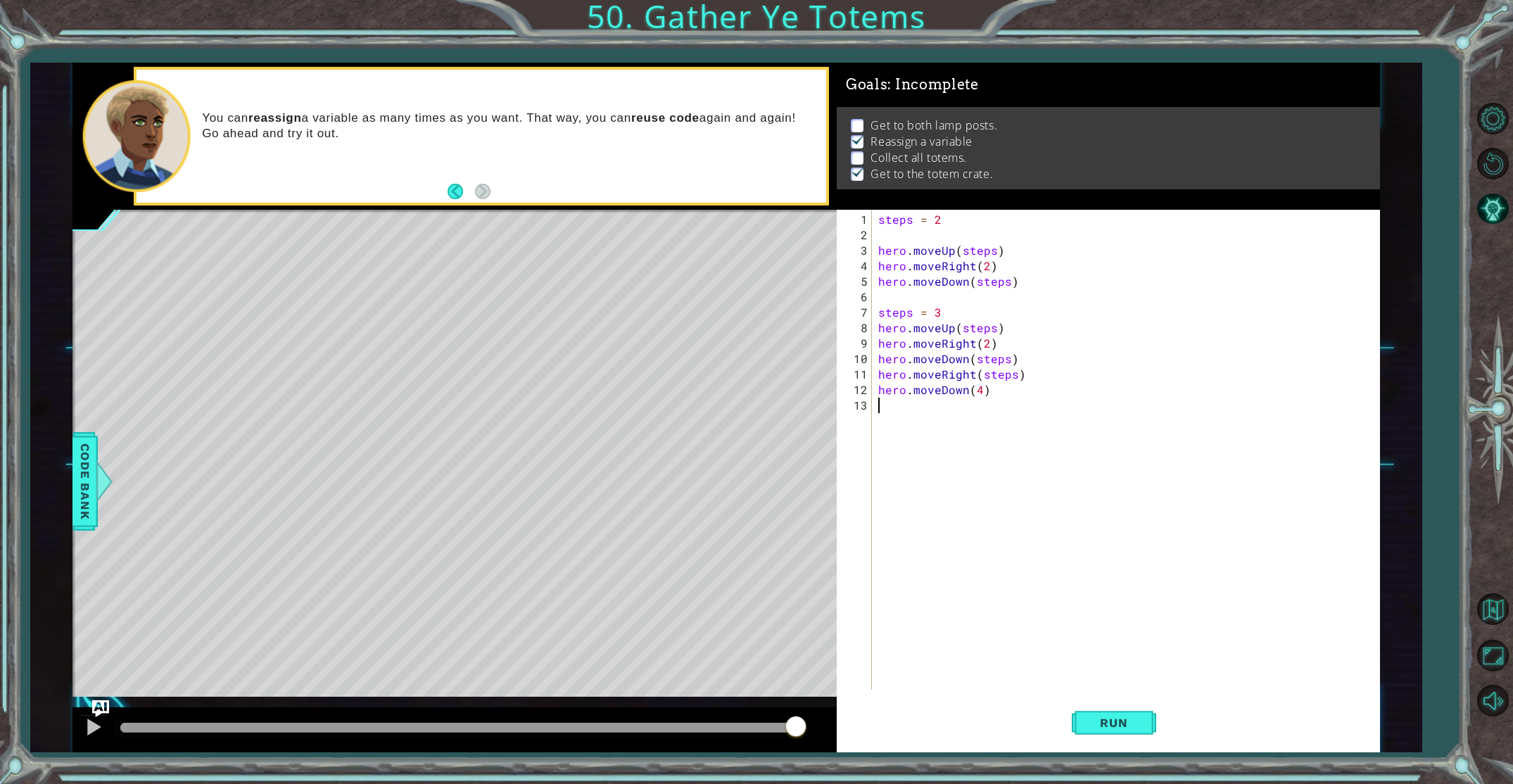
scroll to position [0, 0]
click at [970, 377] on div "steps = 2 hero . moveUp ( steps ) hero . moveRight ( 2 ) hero . moveDown ( step…" at bounding box center [1129, 467] width 506 height 510
click at [963, 392] on div "hero.moveUp press enter" at bounding box center [1002, 406] width 266 height 51
type textarea "hero.moveUp(4)(steps)"
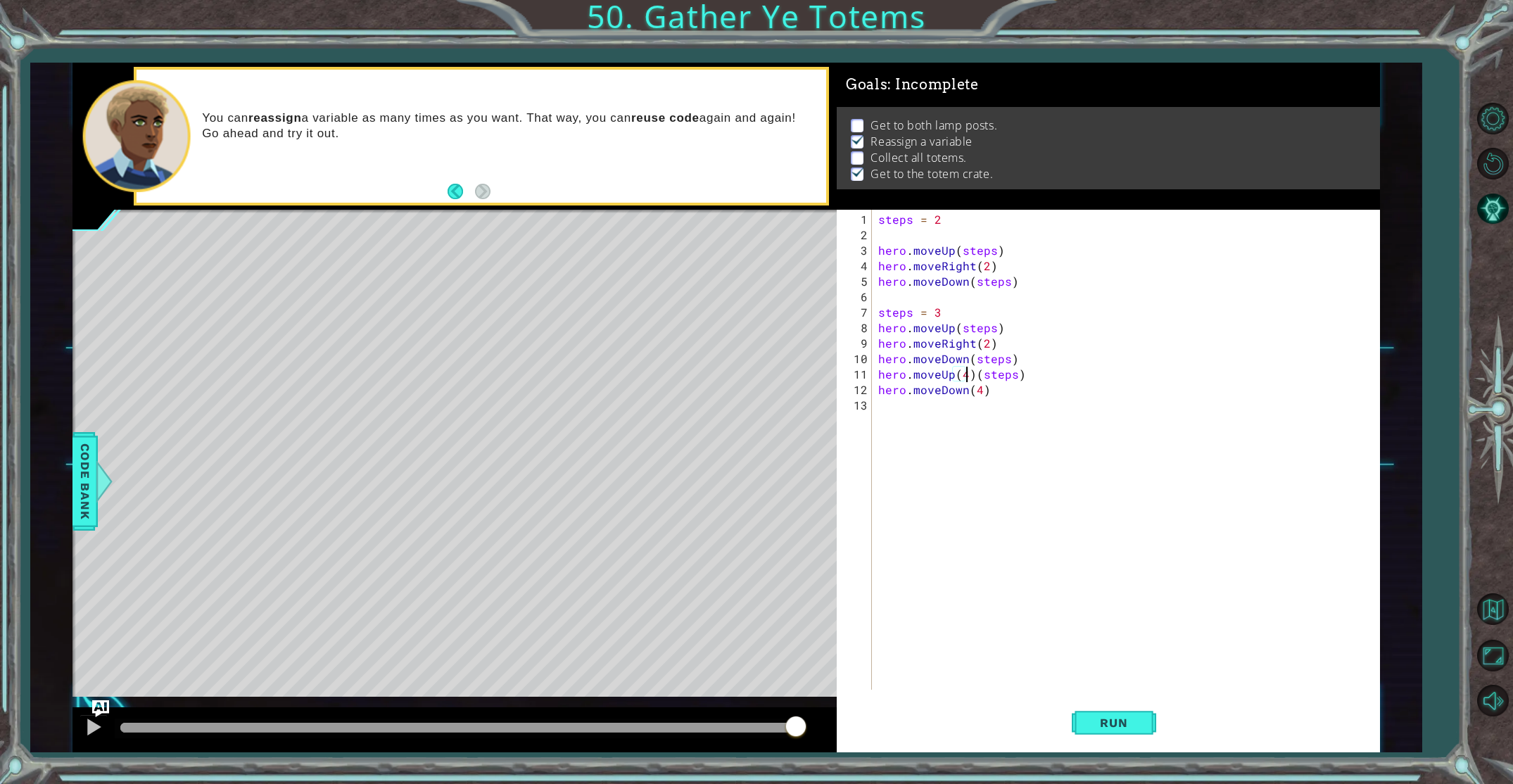
scroll to position [0, 5]
click at [882, 417] on div "steps = 2 hero . moveUp ( steps ) hero . moveRight ( 2 ) hero . moveDown ( step…" at bounding box center [1129, 467] width 506 height 510
type textarea "hero.moveRight(2)"
click at [911, 437] on div "steps = 2 hero . moveUp ( steps ) hero . moveRight ( 2 ) hero . moveDown ( step…" at bounding box center [1129, 467] width 506 height 510
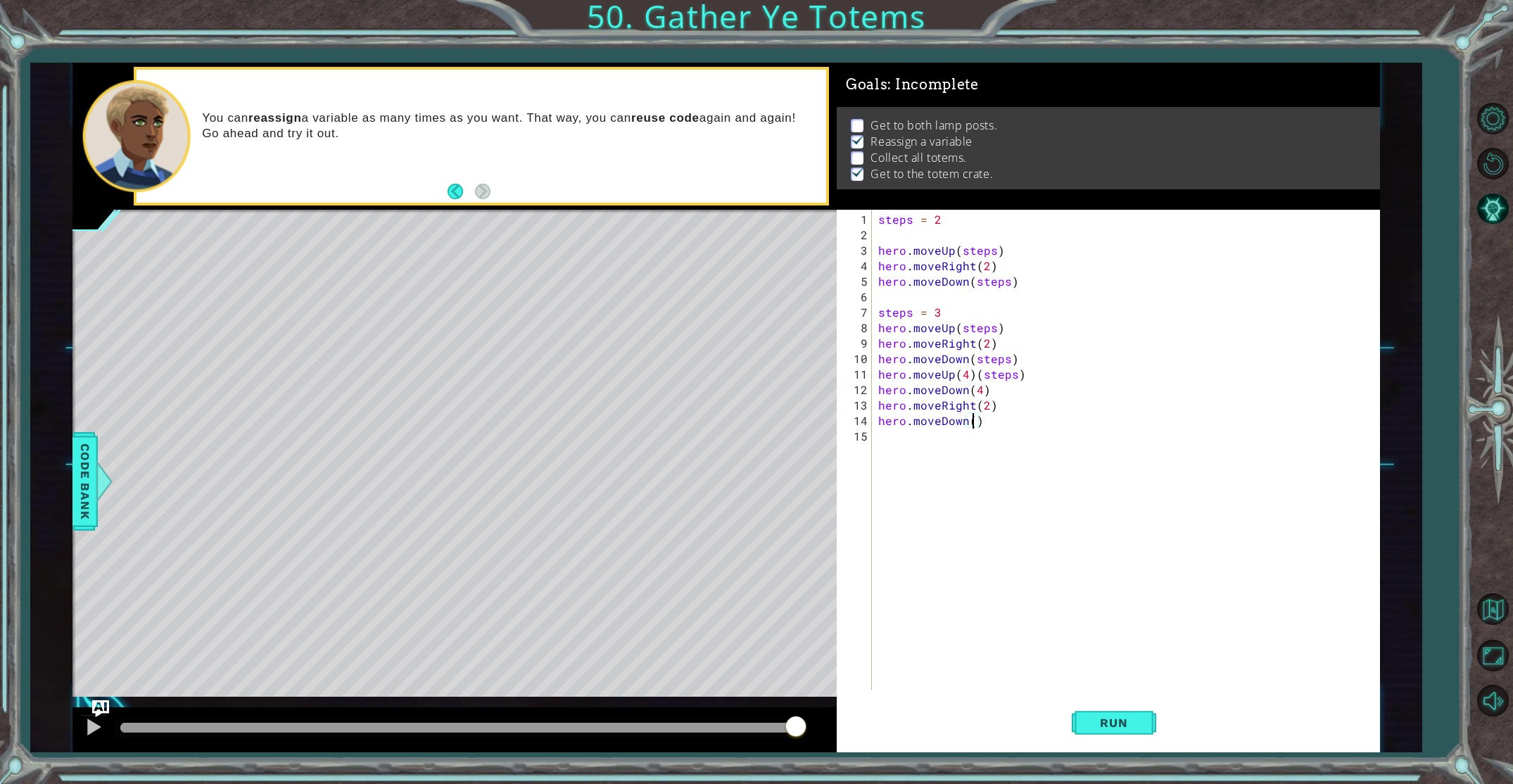
scroll to position [0, 6]
click at [998, 393] on div "steps = 2 hero . moveUp ( steps ) hero . moveRight ( 2 ) hero . moveDown ( step…" at bounding box center [1129, 467] width 506 height 510
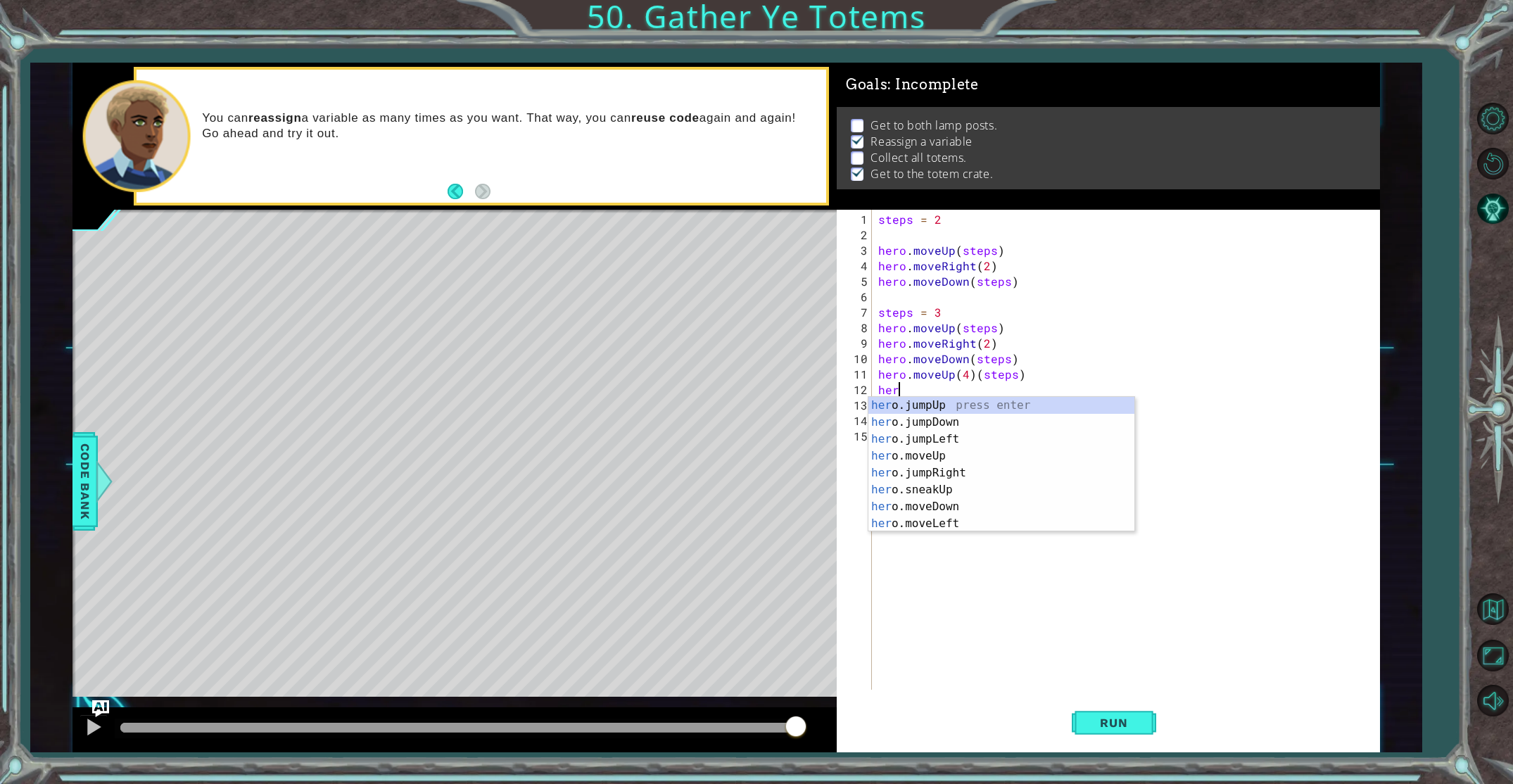
scroll to position [0, 0]
type textarea "h"
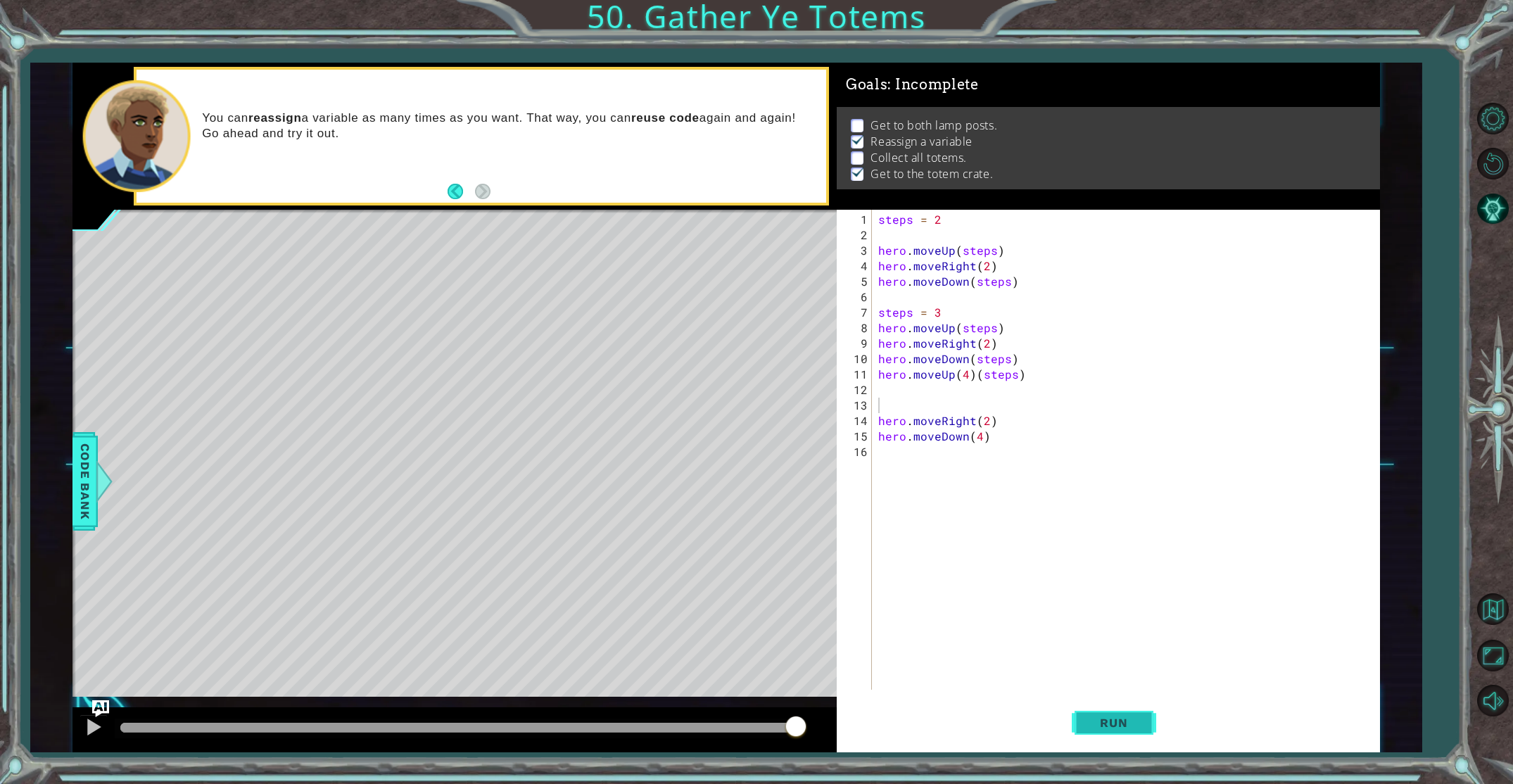
click at [1119, 737] on button "Run" at bounding box center [1114, 721] width 84 height 54
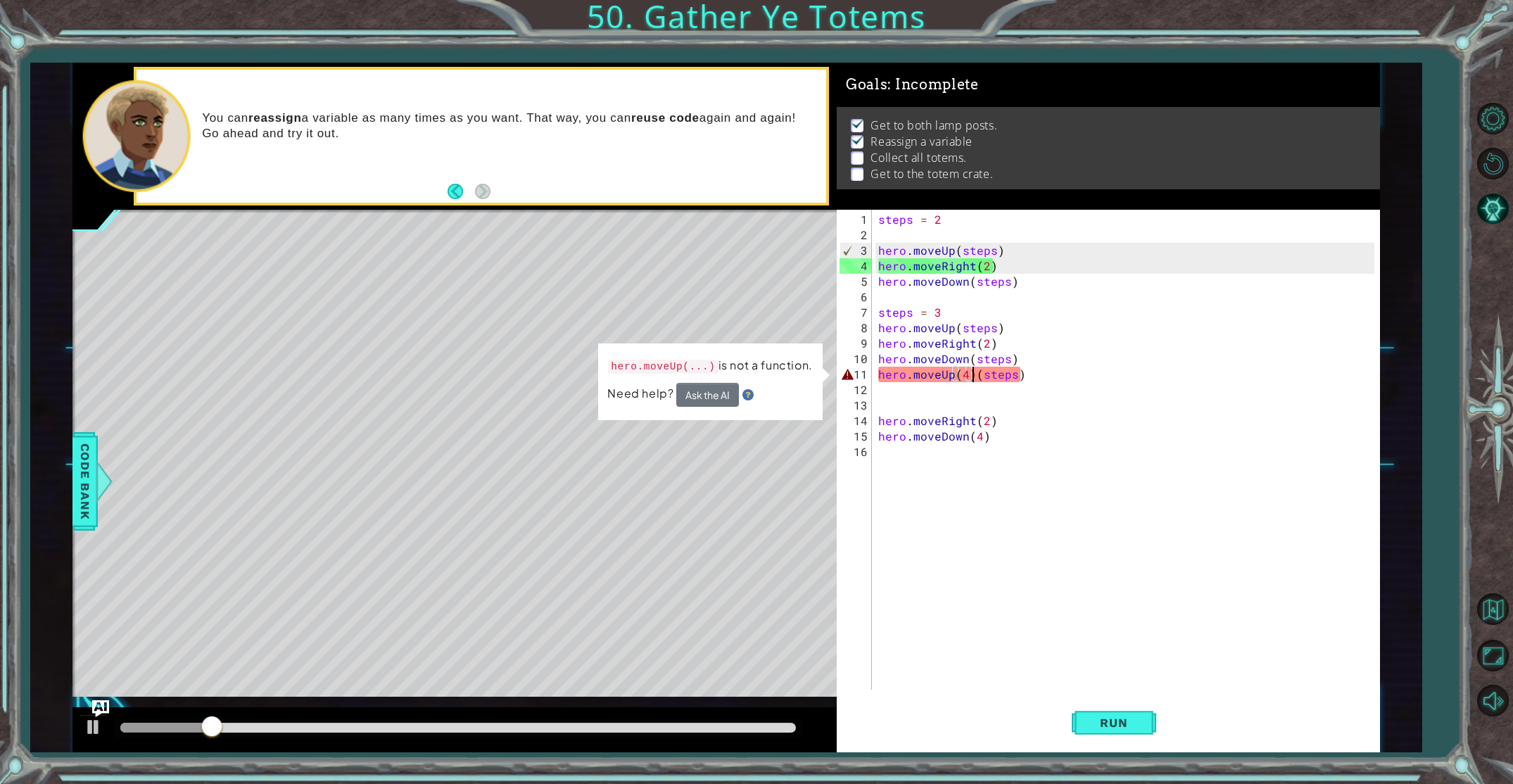
click at [972, 375] on div "steps = 2 hero . moveUp ( steps ) hero . moveRight ( 2 ) hero . moveDown ( step…" at bounding box center [1129, 467] width 506 height 510
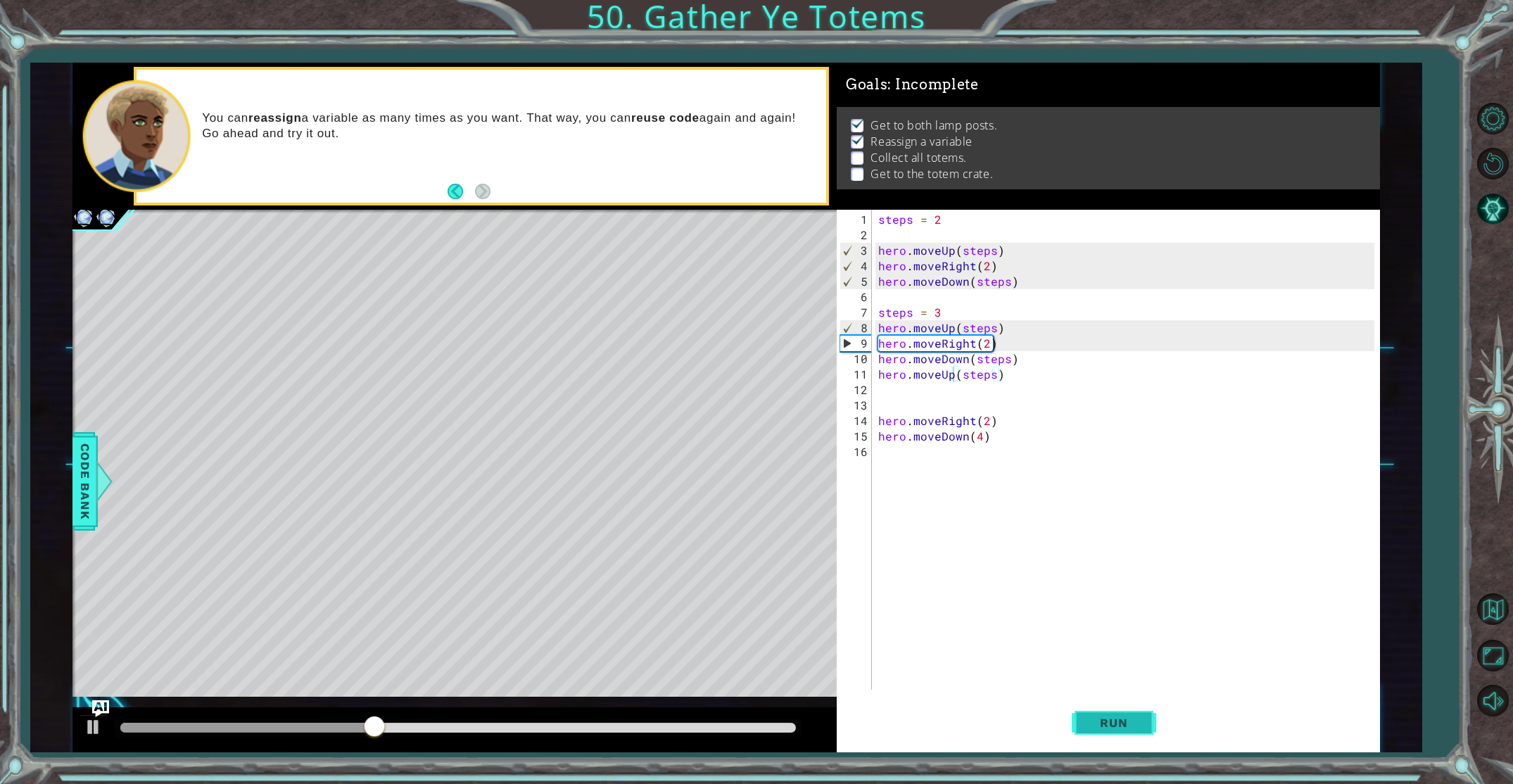
click at [1104, 721] on span "Run" at bounding box center [1113, 722] width 56 height 14
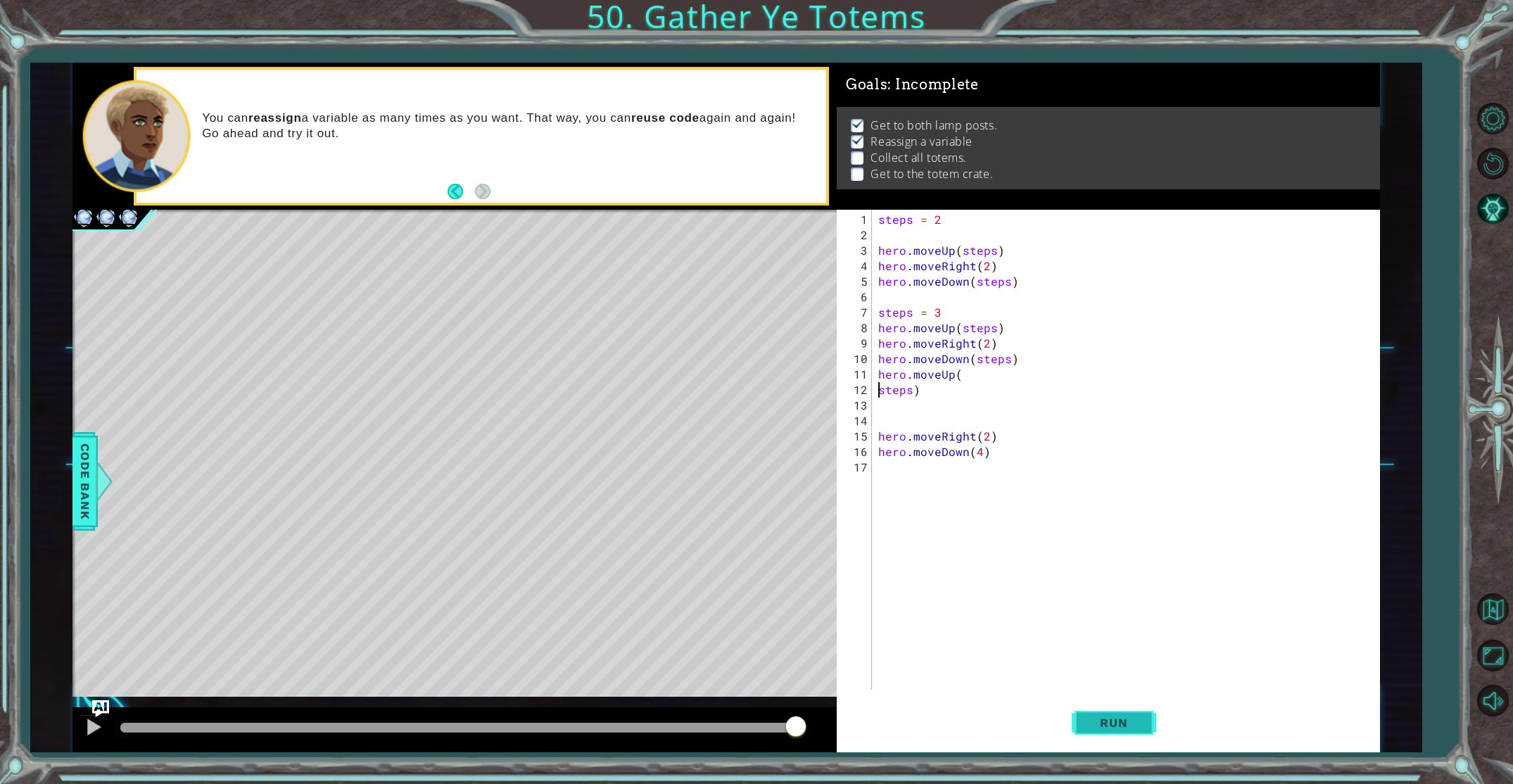
type textarea "hero.moveUp(steps)"
click at [1104, 721] on span "Run" at bounding box center [1113, 722] width 56 height 14
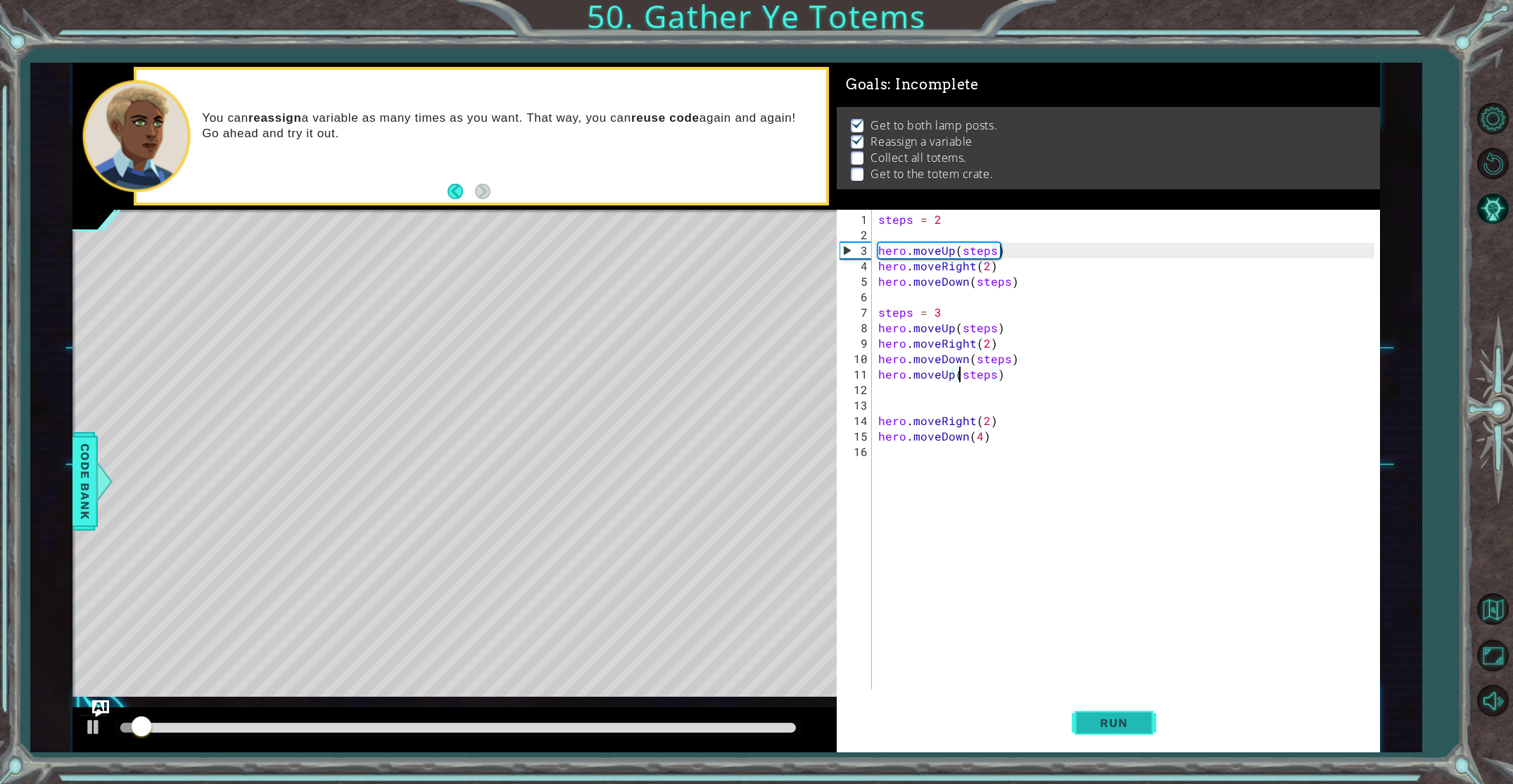
click at [1072, 709] on button "Run" at bounding box center [1114, 721] width 84 height 54
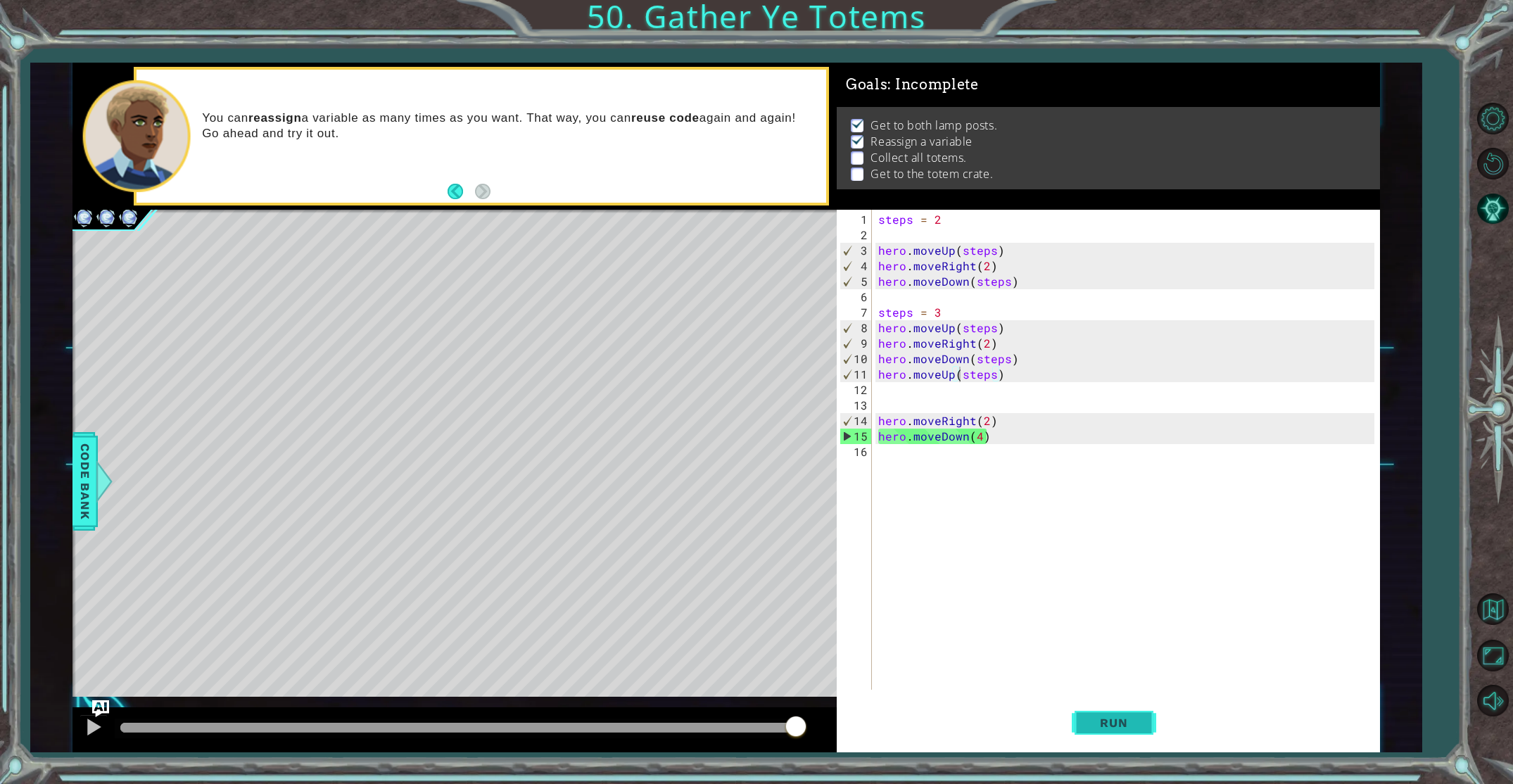
click at [1072, 709] on button "Run" at bounding box center [1114, 721] width 84 height 54
click at [1072, 706] on button "Run" at bounding box center [1114, 721] width 84 height 54
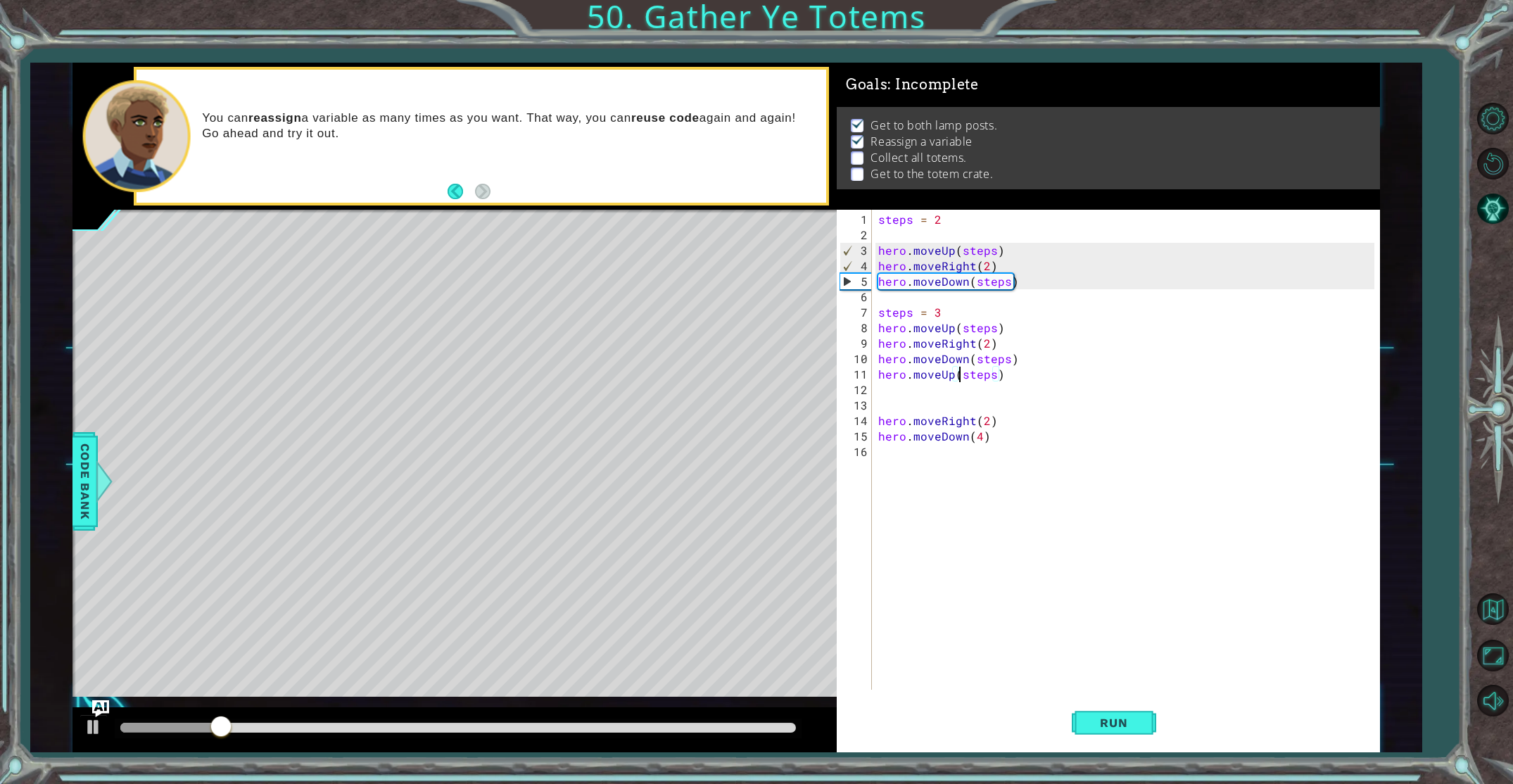
click at [941, 391] on div "steps = 2 hero . moveUp ( steps ) hero . moveRight ( 2 ) hero . moveDown ( step…" at bounding box center [1129, 467] width 506 height 510
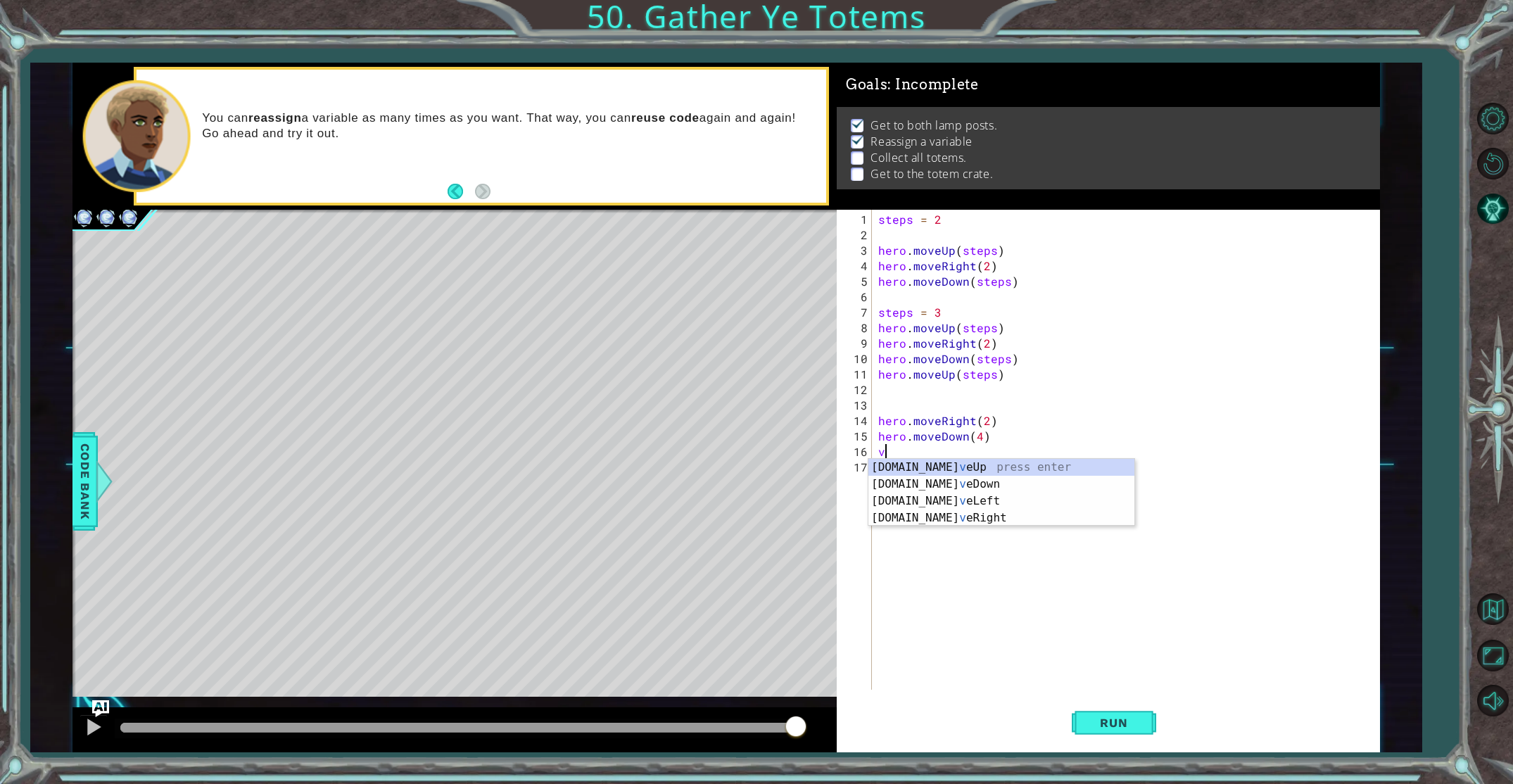
click at [894, 314] on div "steps = 2 hero . moveUp ( steps ) hero . moveRight ( 2 ) hero . moveDown ( step…" at bounding box center [1129, 467] width 506 height 510
click at [919, 455] on div "steps = 2 hero . moveUp ( steps ) hero . moveRight ( 2 ) hero . moveDown ( step…" at bounding box center [1129, 467] width 506 height 510
type textarea "v"
click at [929, 394] on div "steps = 2 hero . moveUp ( steps ) hero . moveRight ( 2 ) hero . moveDown ( step…" at bounding box center [1129, 467] width 506 height 510
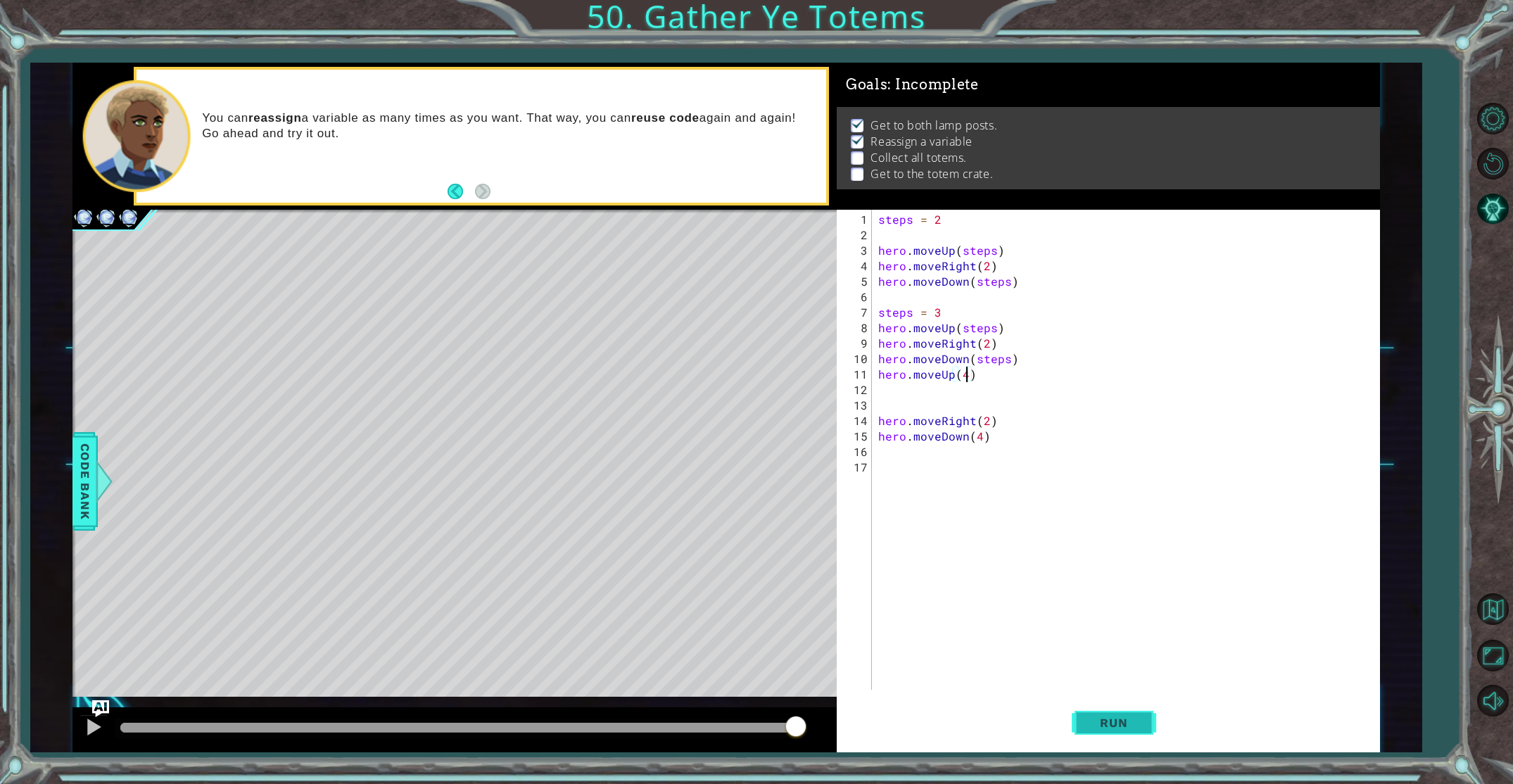
type textarea "hero.moveUp(4)"
click at [1089, 706] on button "Run" at bounding box center [1114, 721] width 84 height 54
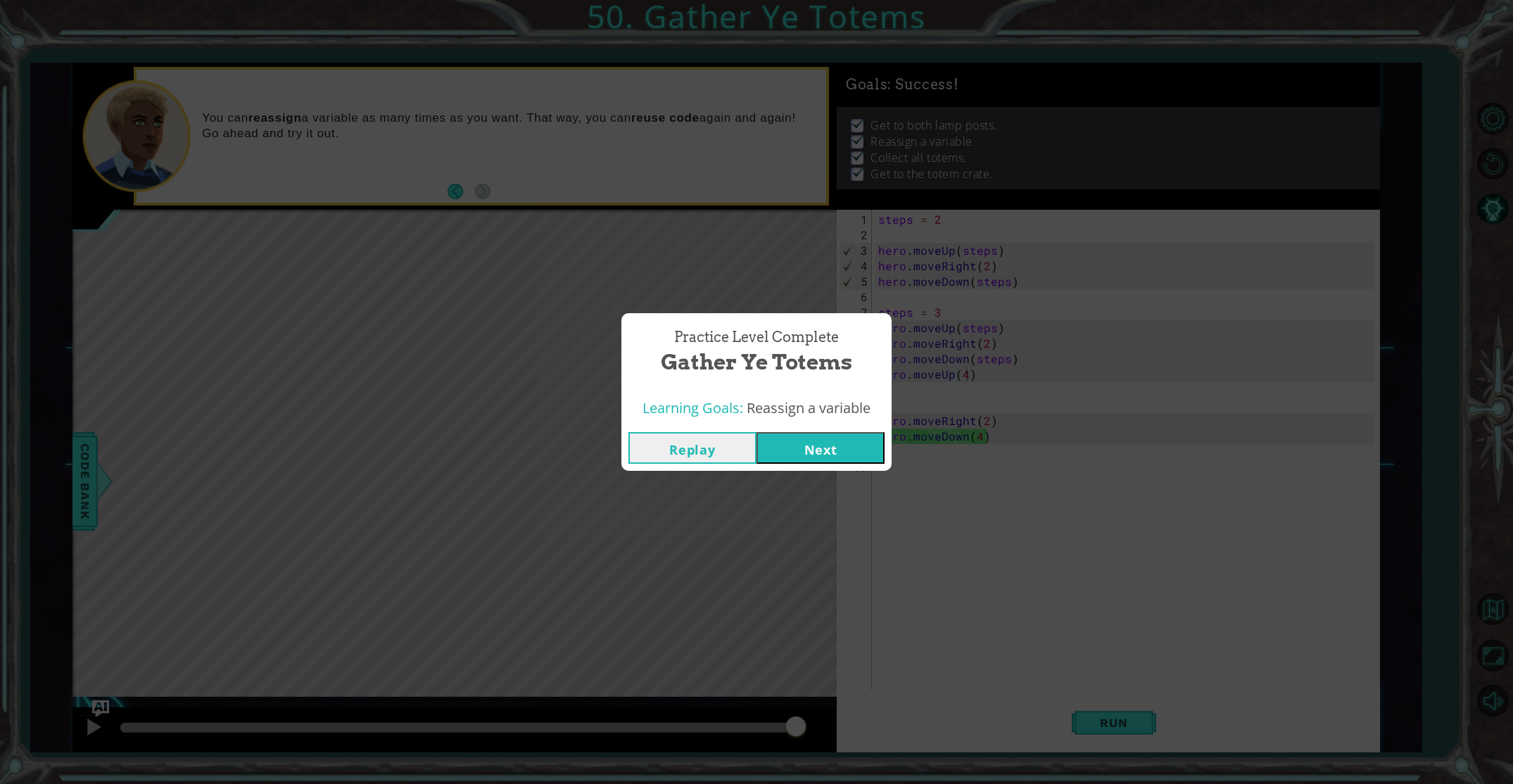
click at [815, 448] on button "Next" at bounding box center [820, 448] width 128 height 32
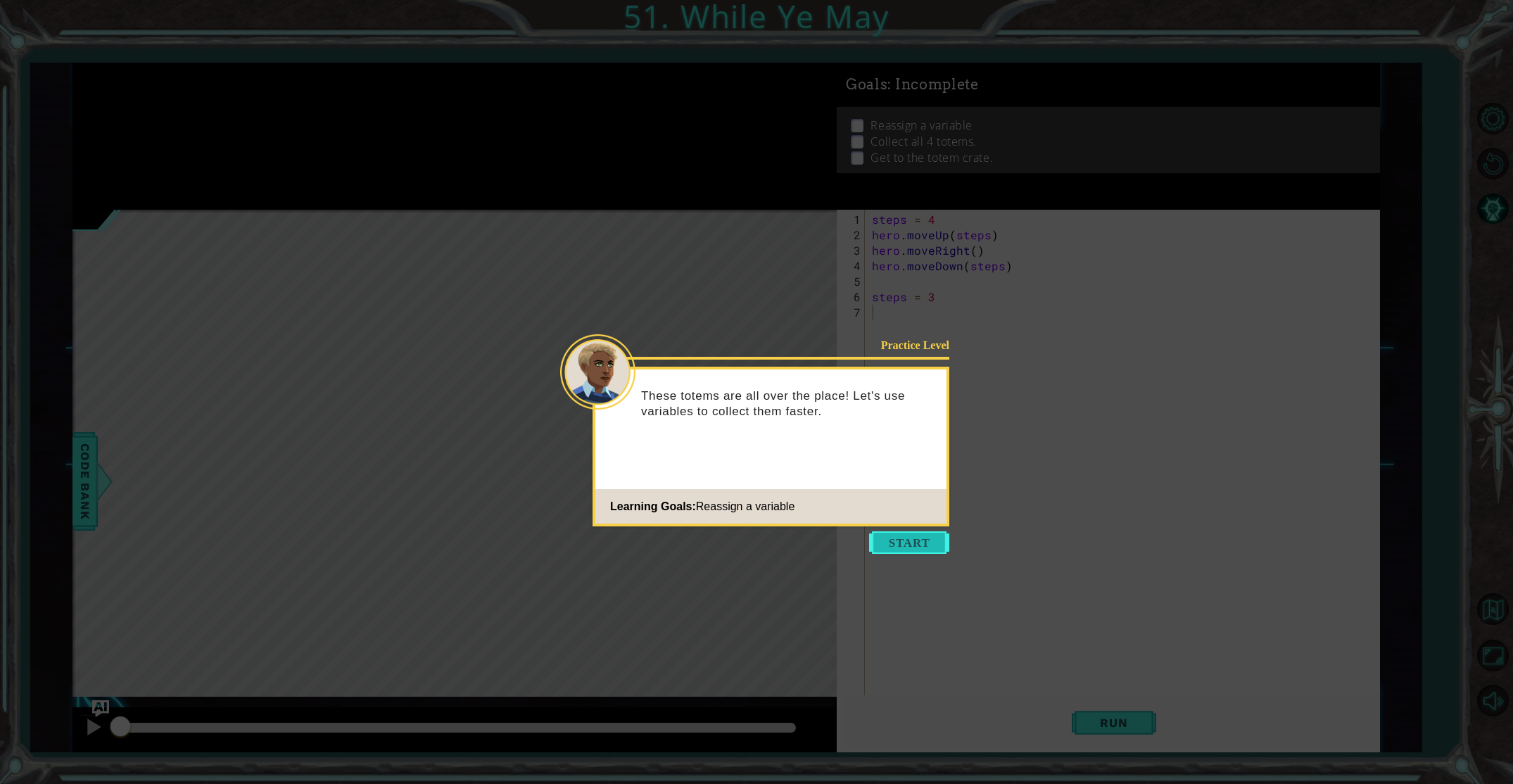
click at [891, 541] on button "Start" at bounding box center [909, 542] width 80 height 22
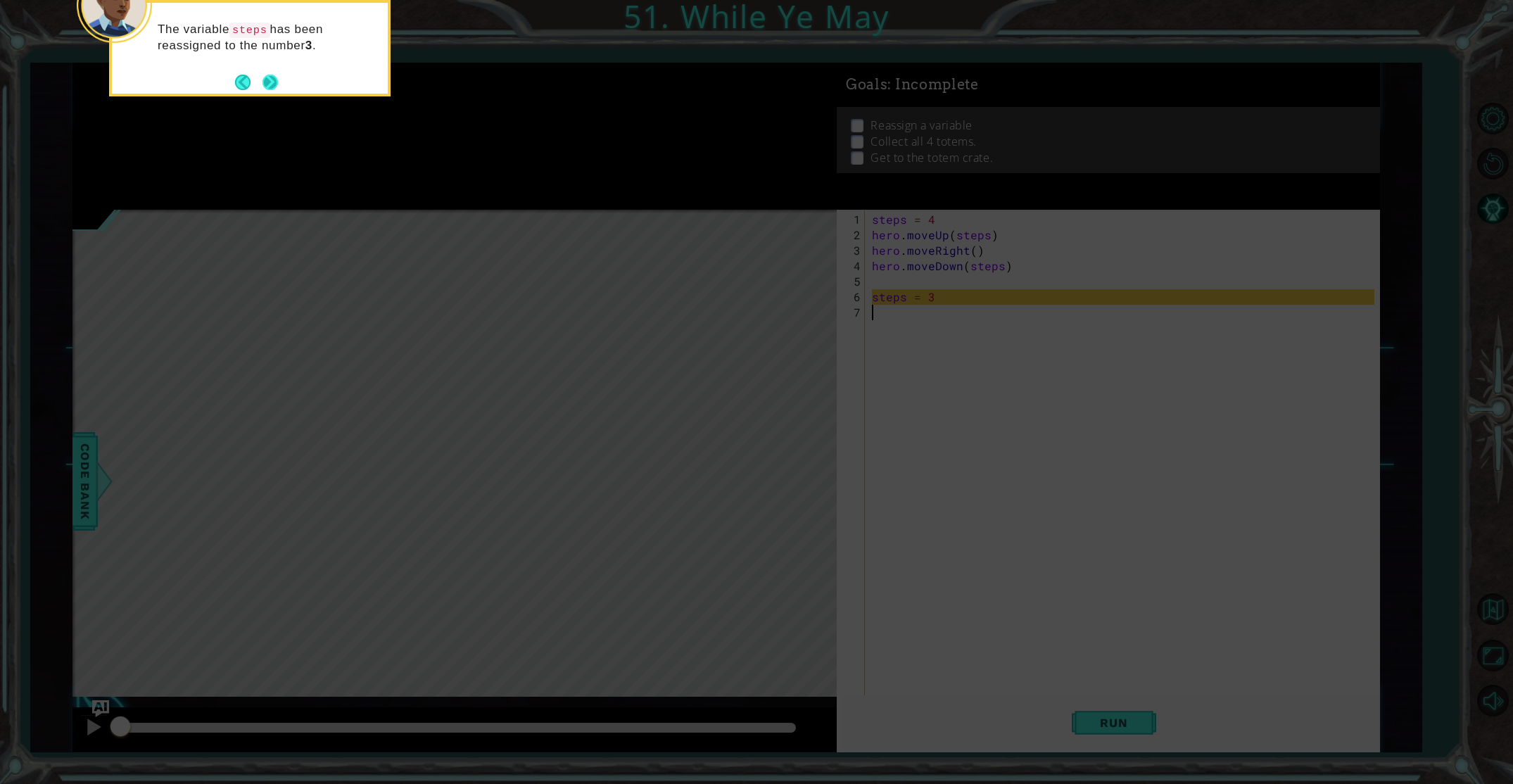
click at [275, 80] on button "Next" at bounding box center [270, 82] width 15 height 15
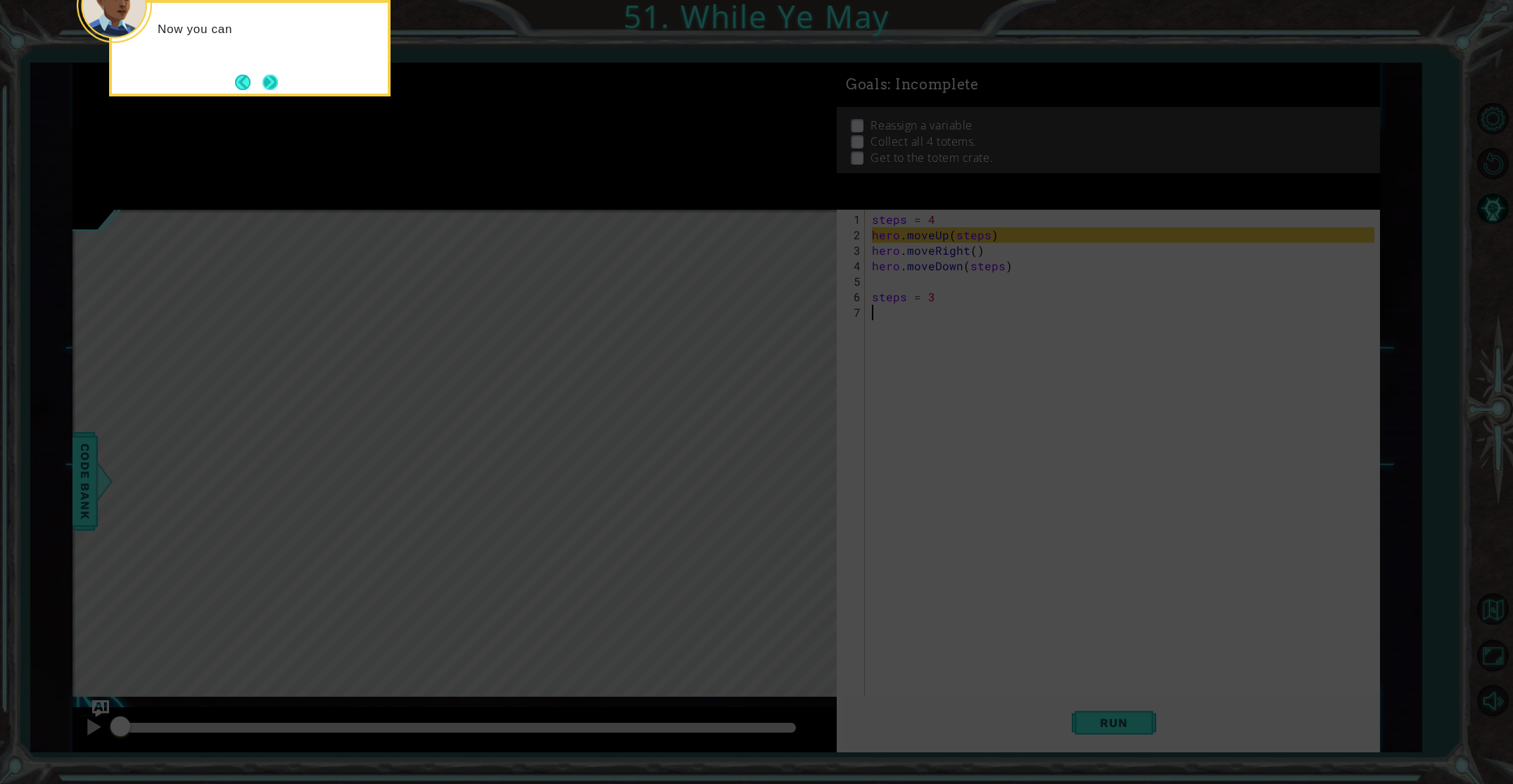
drag, startPoint x: 269, startPoint y: 63, endPoint x: 272, endPoint y: 75, distance: 12.4
click at [269, 67] on div "Now you can" at bounding box center [250, 48] width 281 height 96
click at [272, 75] on button "Next" at bounding box center [270, 82] width 15 height 15
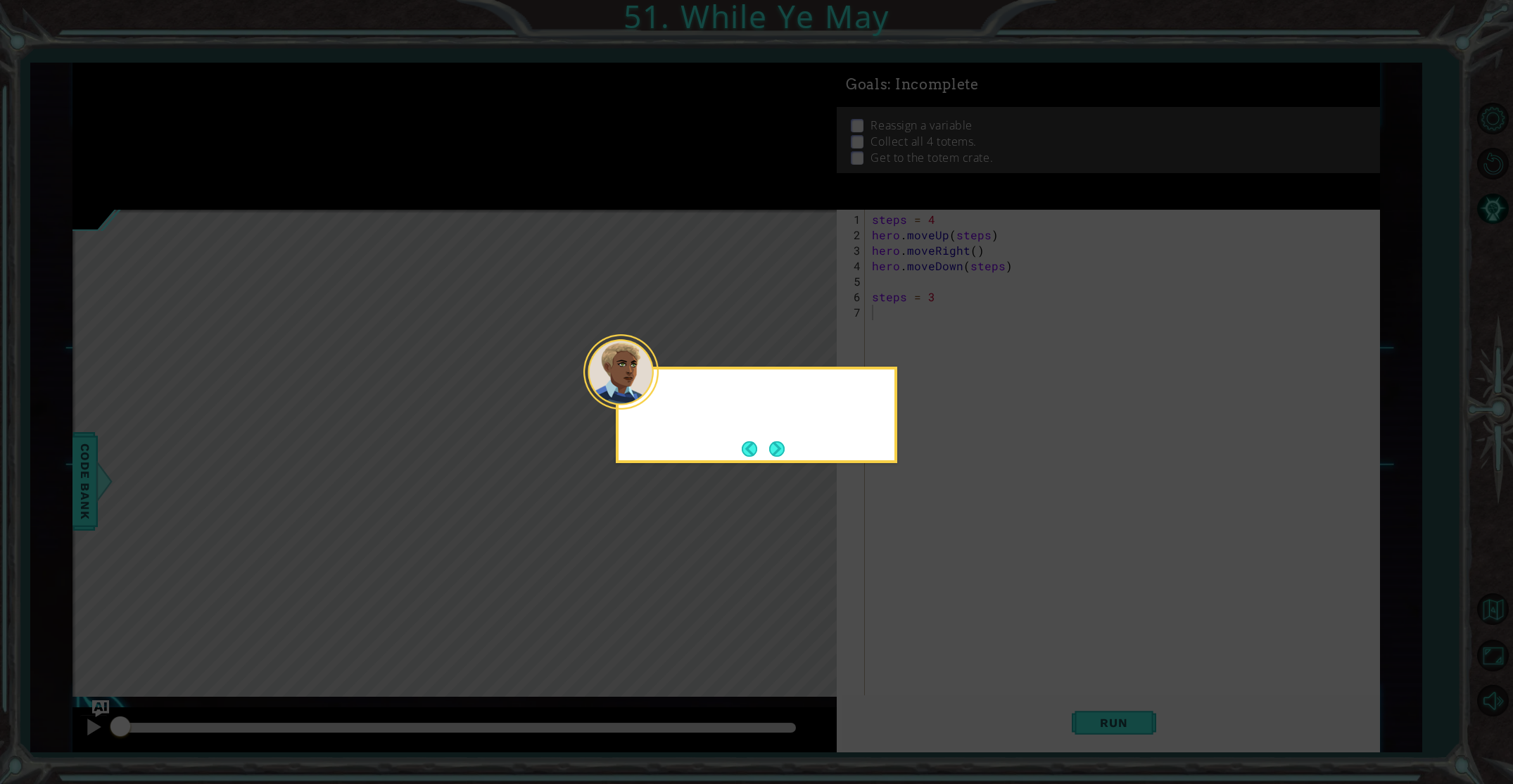
click at [272, 75] on icon at bounding box center [756, 392] width 1513 height 784
click at [771, 453] on button "Next" at bounding box center [777, 449] width 15 height 15
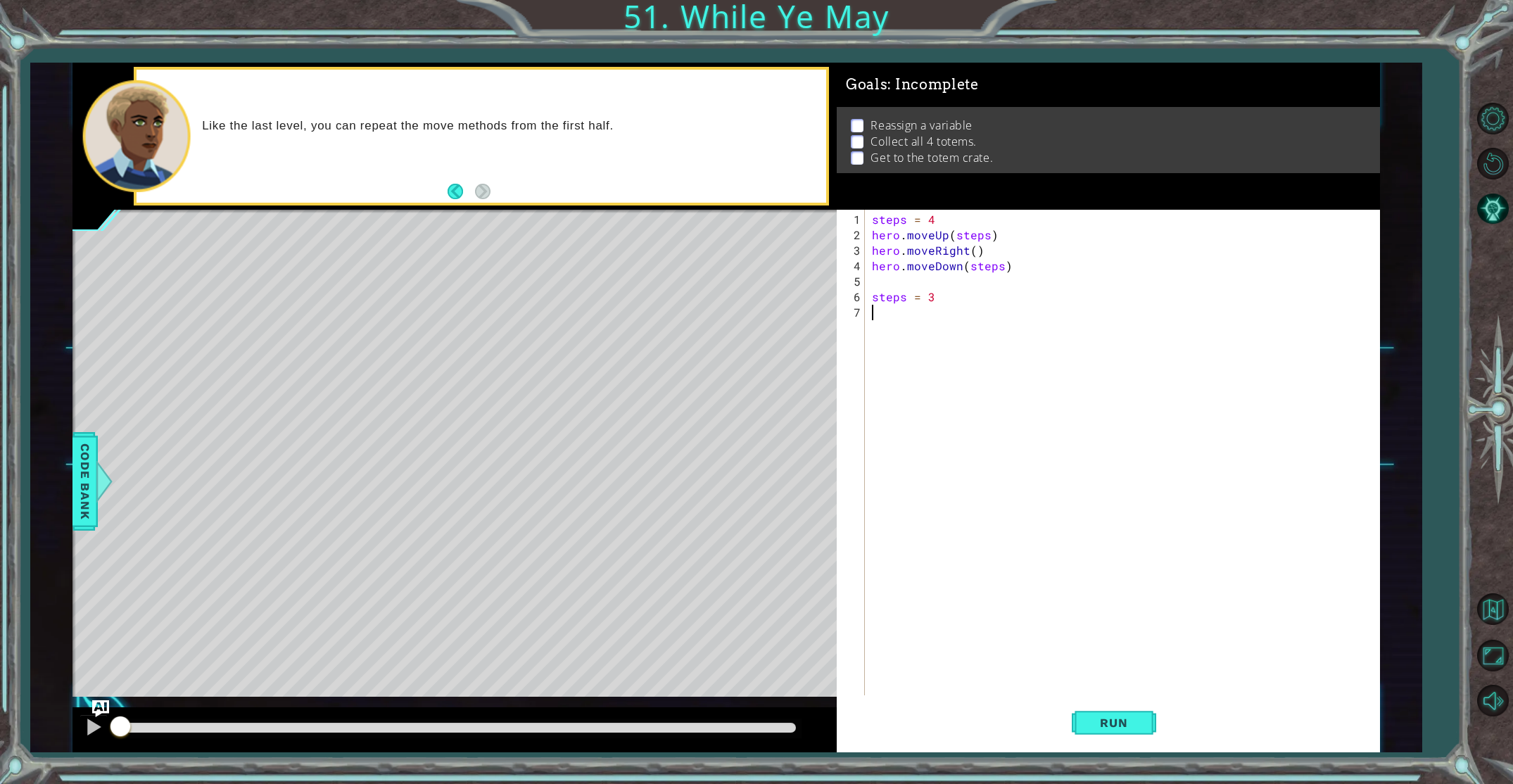
type textarea "steps = 3"
click at [1098, 709] on button "Run" at bounding box center [1114, 721] width 84 height 54
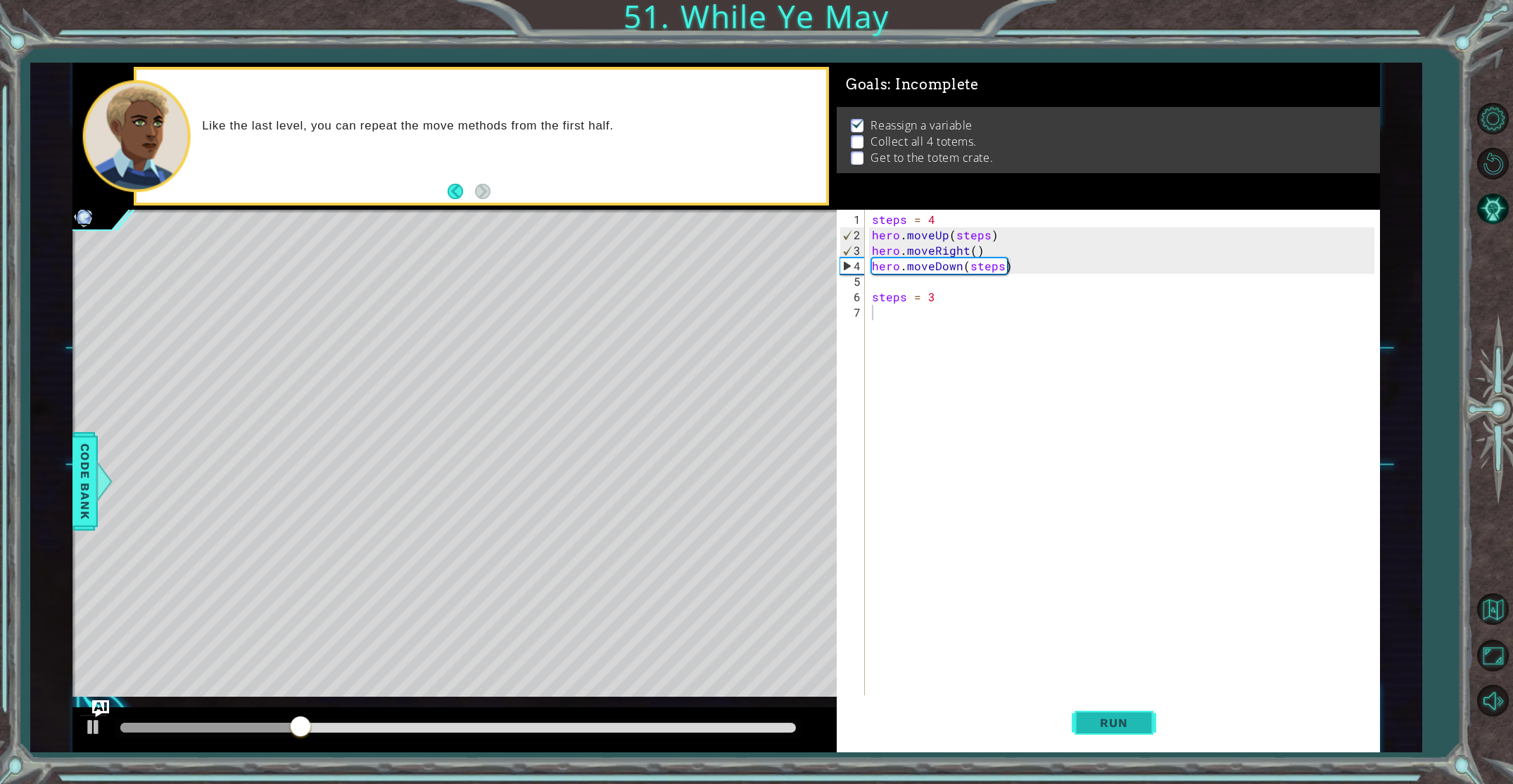
click at [1098, 709] on button "Run" at bounding box center [1114, 721] width 84 height 54
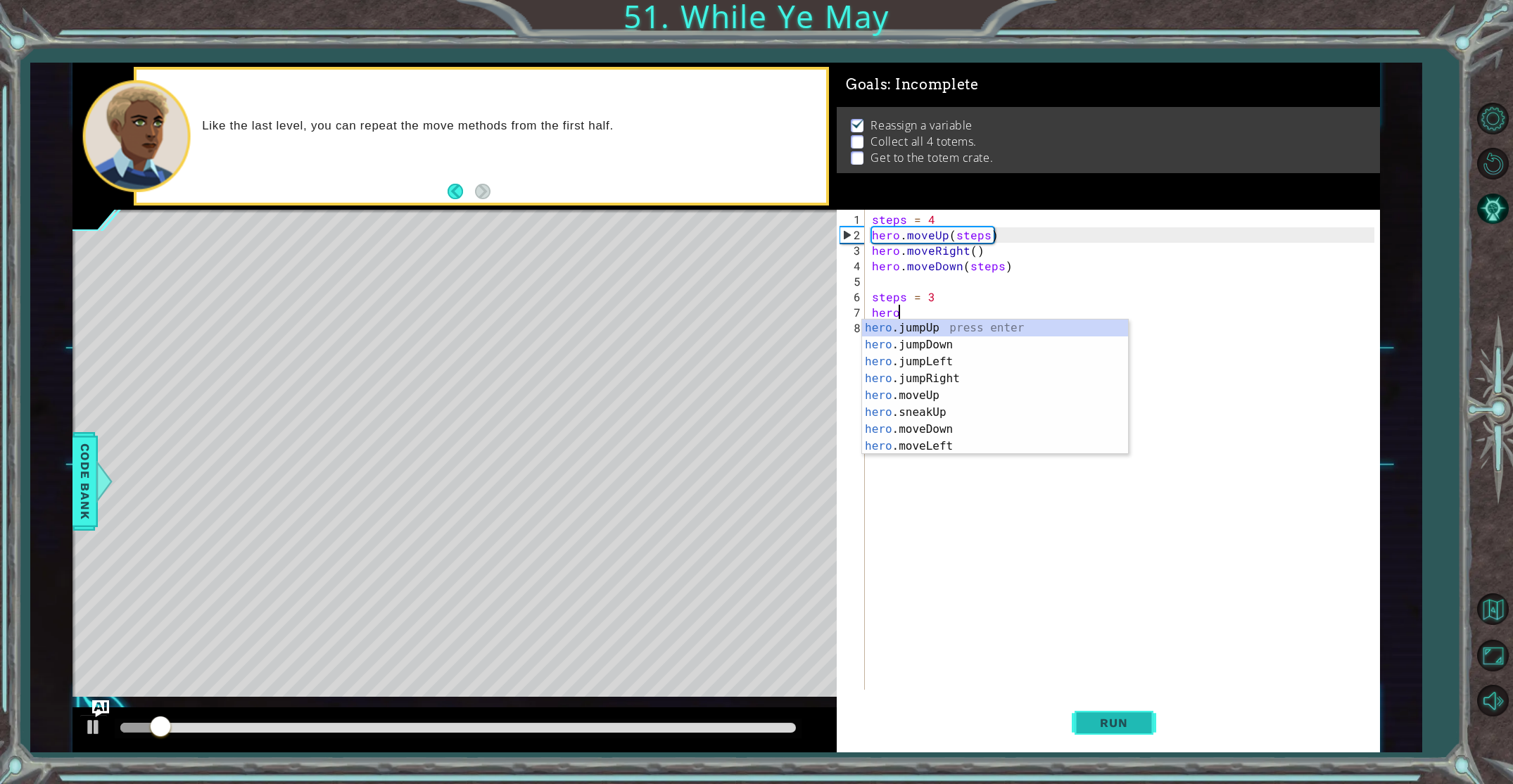
scroll to position [0, 2]
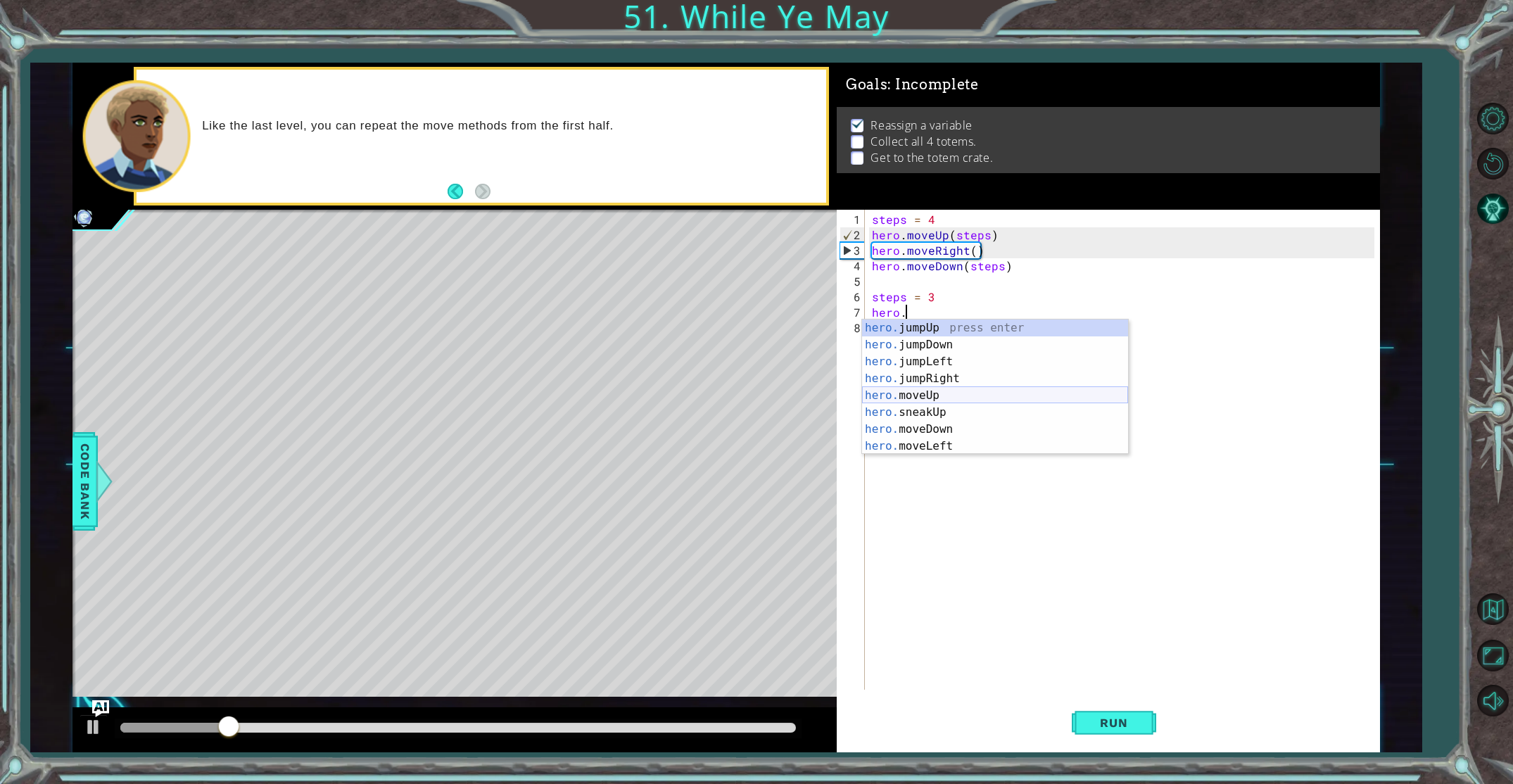
click at [917, 395] on div "hero. jumpUp press enter hero. jumpDown press enter hero. jumpLeft press enter …" at bounding box center [996, 403] width 266 height 169
type textarea "hero.moveUp(1)"
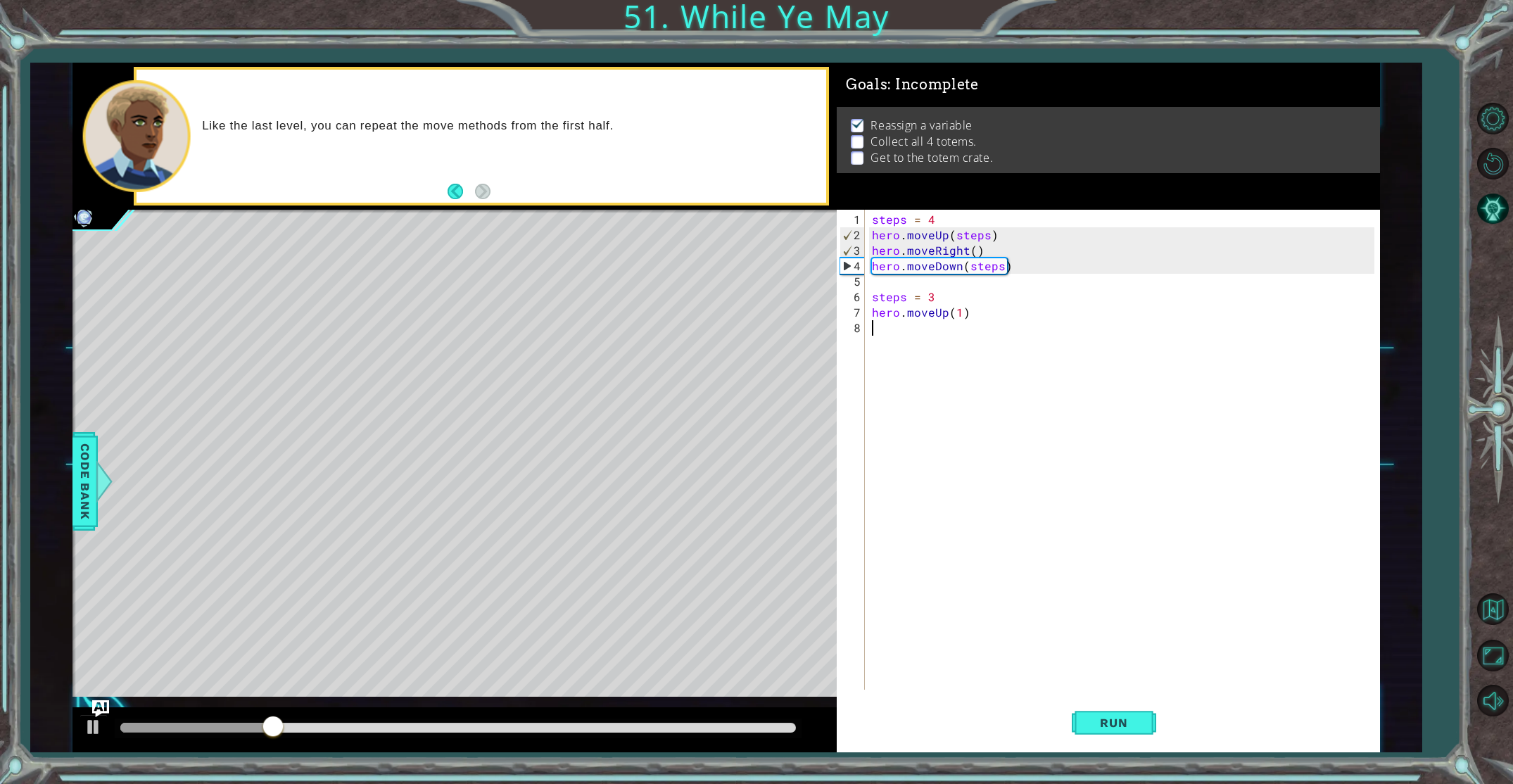
click at [922, 330] on div "steps = 4 hero . moveUp ( steps ) hero . moveRight ( ) hero . moveDown ( steps …" at bounding box center [1125, 467] width 512 height 510
click at [957, 312] on div "steps = 4 hero . moveUp ( steps ) hero . moveRight ( ) hero . moveDown ( steps …" at bounding box center [1125, 467] width 512 height 510
type textarea "hero.moveUp(steps)"
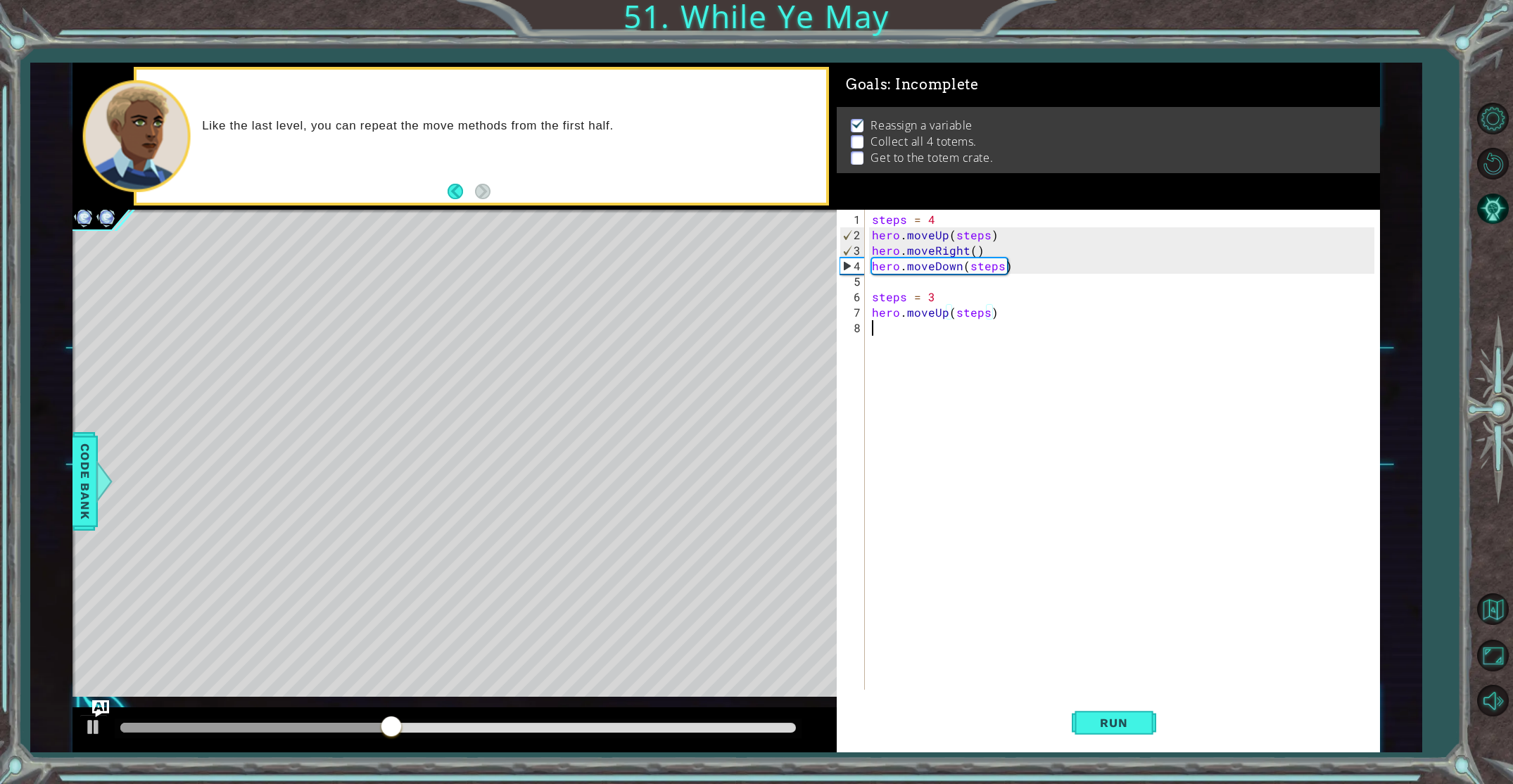
click at [929, 350] on div "steps = 4 hero . moveUp ( steps ) hero . moveRight ( ) hero . moveDown ( steps …" at bounding box center [1125, 467] width 512 height 510
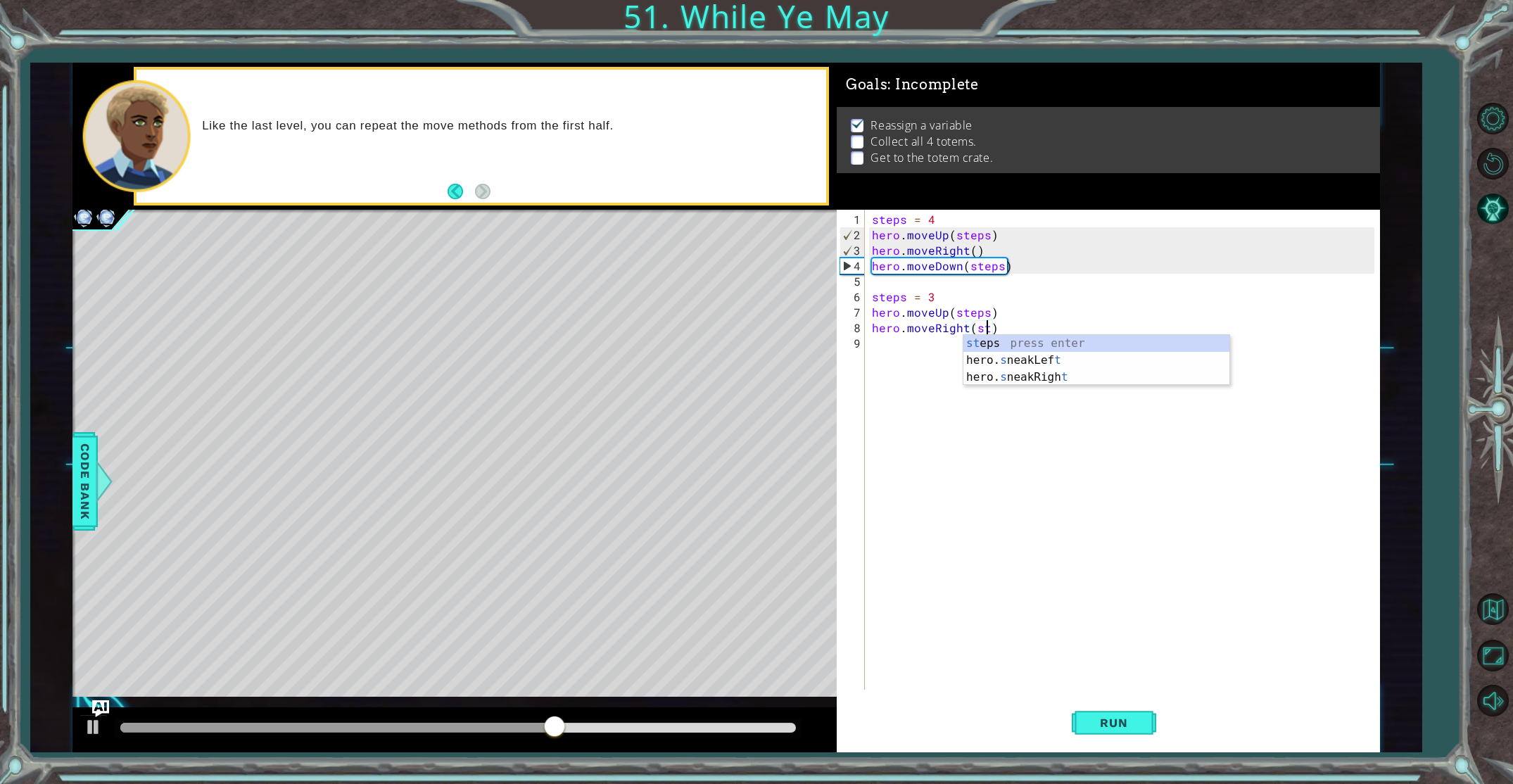
scroll to position [0, 7]
type textarea "hero.moveRight(steps)"
click at [894, 354] on div "steps = 4 hero . moveUp ( steps ) hero . moveRight ( ) hero . moveDown ( steps …" at bounding box center [1125, 467] width 512 height 510
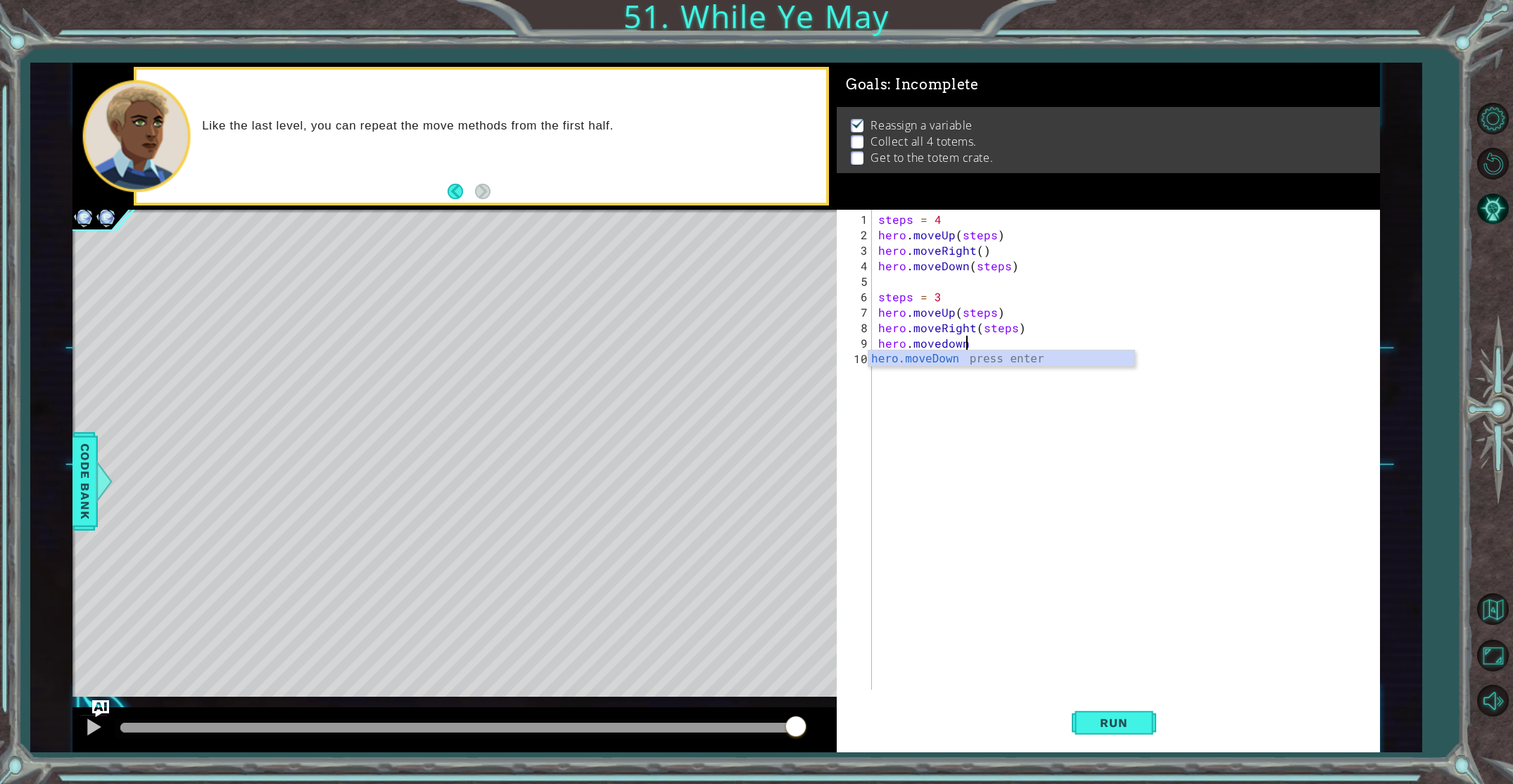
scroll to position [0, 4]
click at [914, 358] on div "hero.moveDown press enter" at bounding box center [1002, 375] width 266 height 51
type textarea "hero.moveDown(1)"
click at [914, 358] on div "steps = 4 hero . moveUp ( steps ) hero . moveRight ( ) hero . moveDown ( steps …" at bounding box center [1129, 467] width 506 height 510
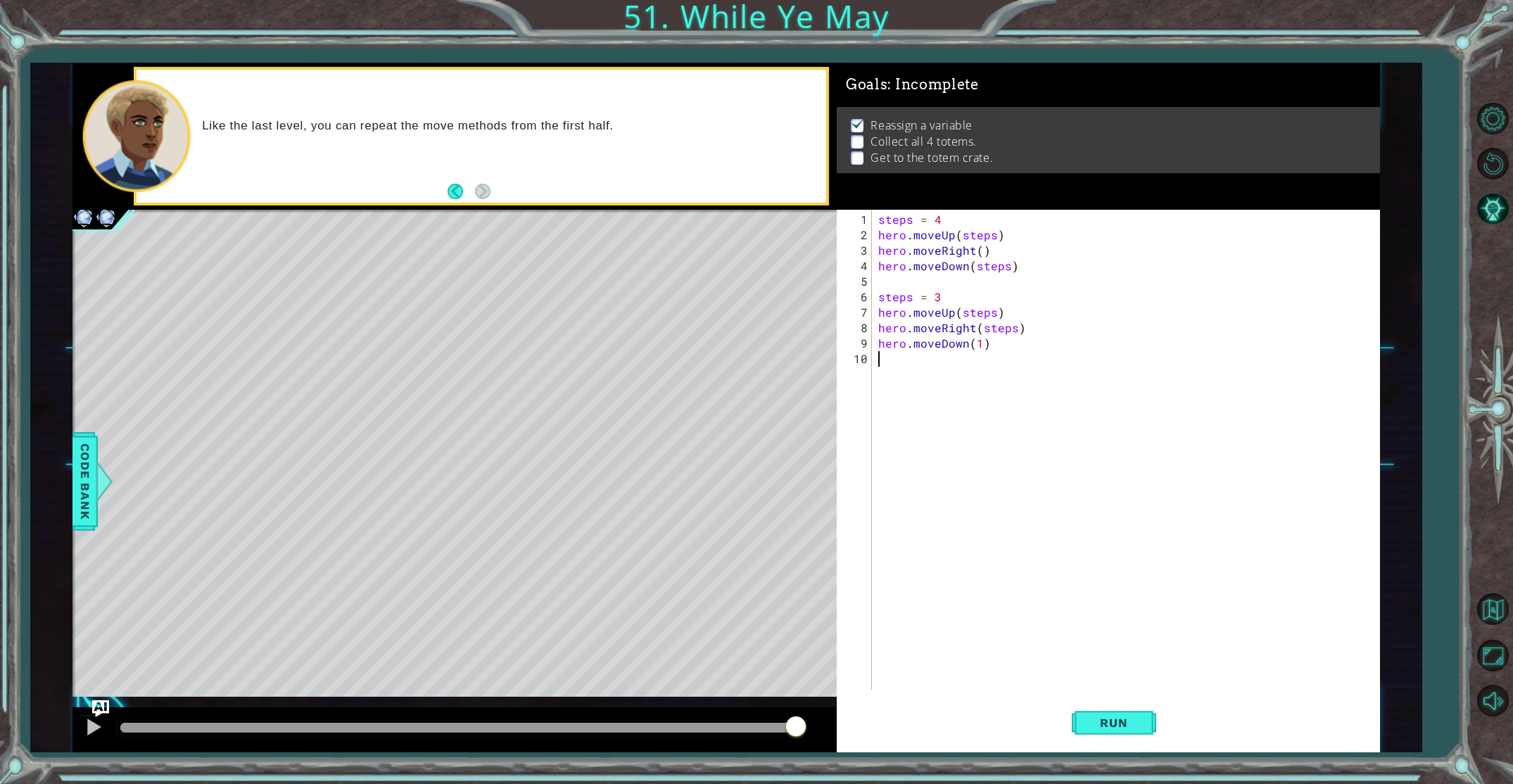
click at [979, 342] on div "steps = 4 hero . moveUp ( steps ) hero . moveRight ( ) hero . moveDown ( steps …" at bounding box center [1129, 467] width 506 height 510
type textarea "hero.moveDown(steps)"
click at [894, 373] on div "steps = 4 hero . moveUp ( steps ) hero . moveRight ( ) hero . moveDown ( steps …" at bounding box center [1129, 467] width 506 height 510
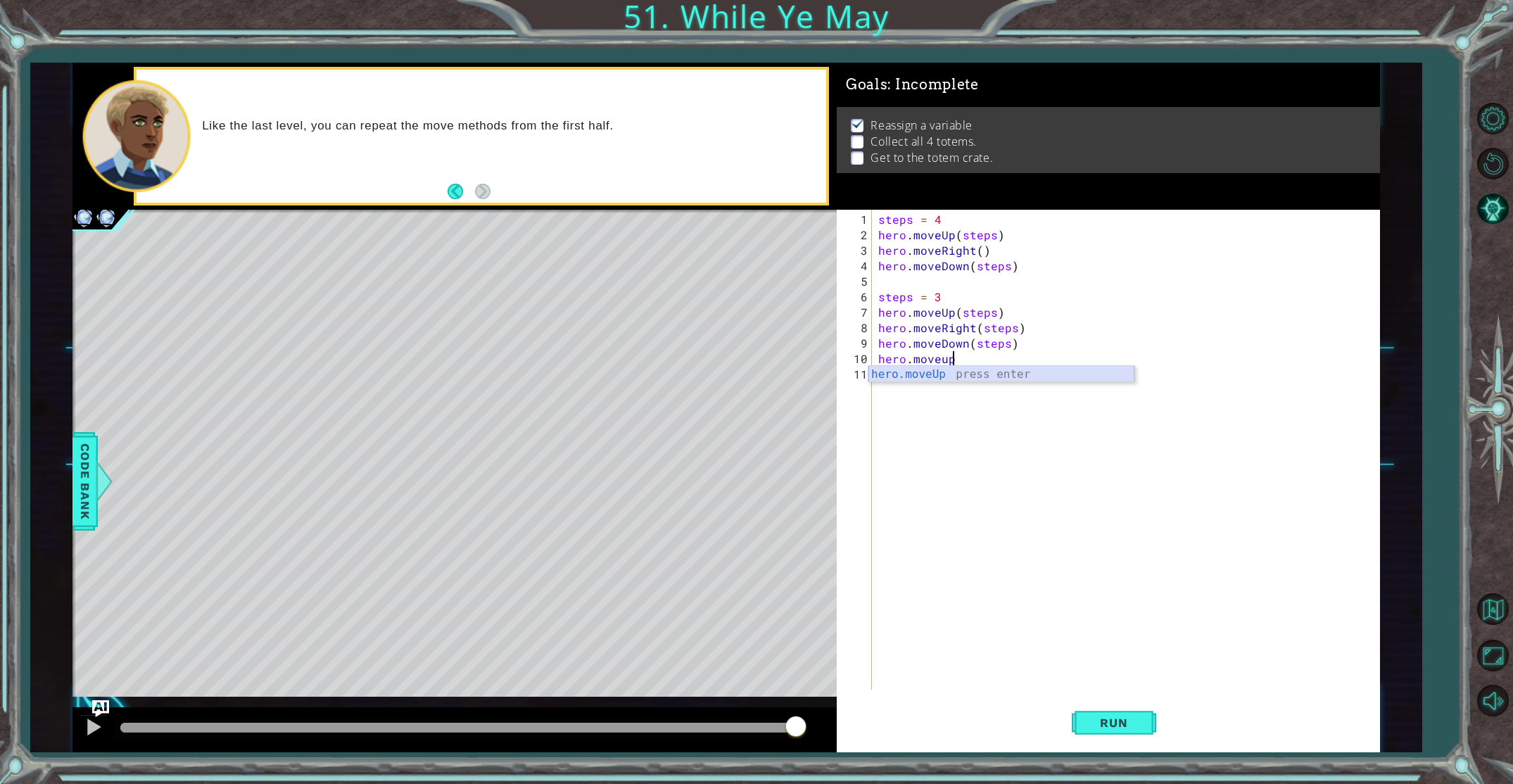
click at [895, 378] on div "hero.moveUp press enter" at bounding box center [1002, 390] width 266 height 51
type textarea "hero.moveUp(2)"
click at [882, 369] on div "steps = 4 hero . moveUp ( steps ) hero . moveRight ( ) hero . moveDown ( steps …" at bounding box center [1129, 467] width 506 height 510
type textarea "hero.moveRight(1)"
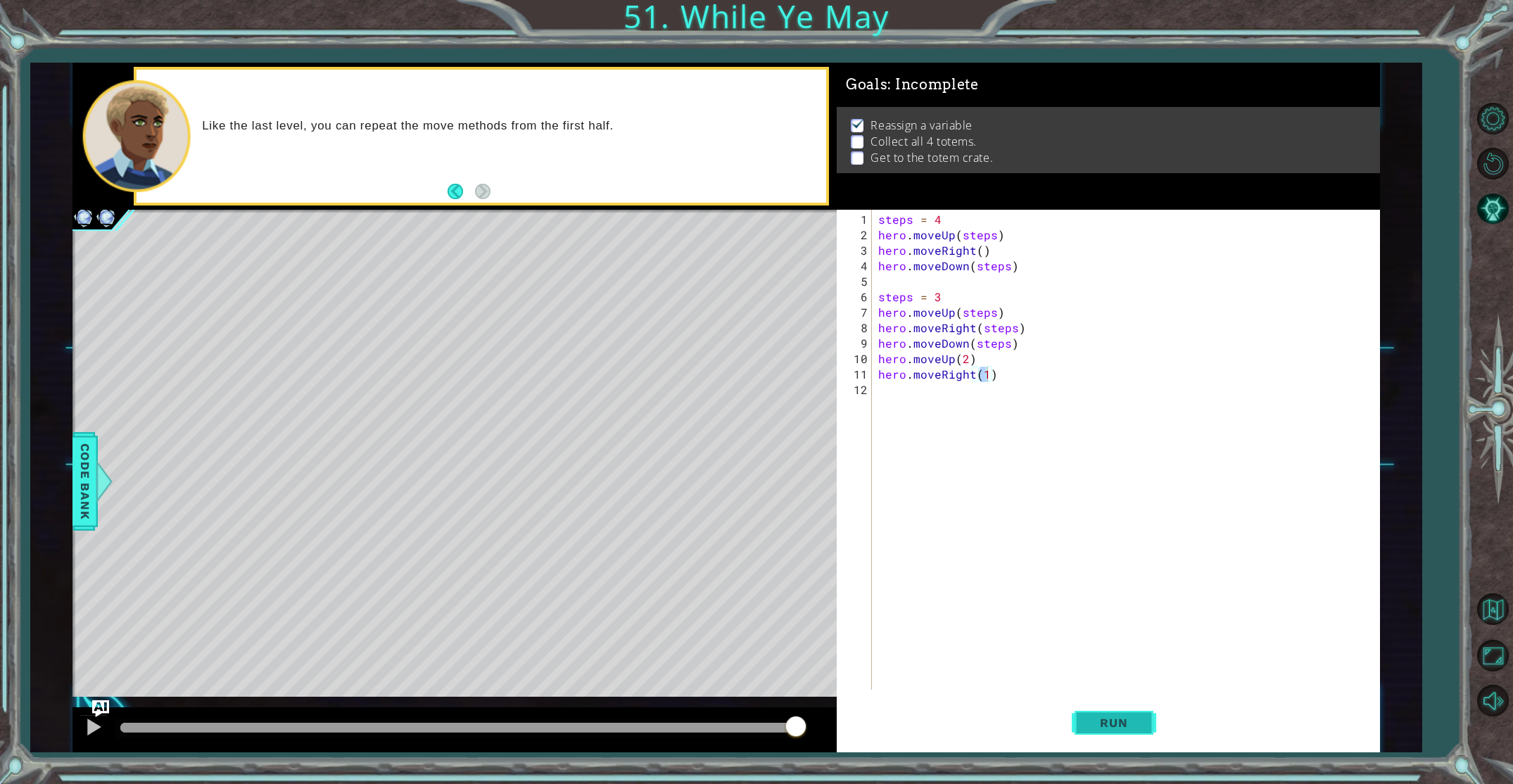
click at [1098, 720] on span "Run" at bounding box center [1113, 722] width 56 height 14
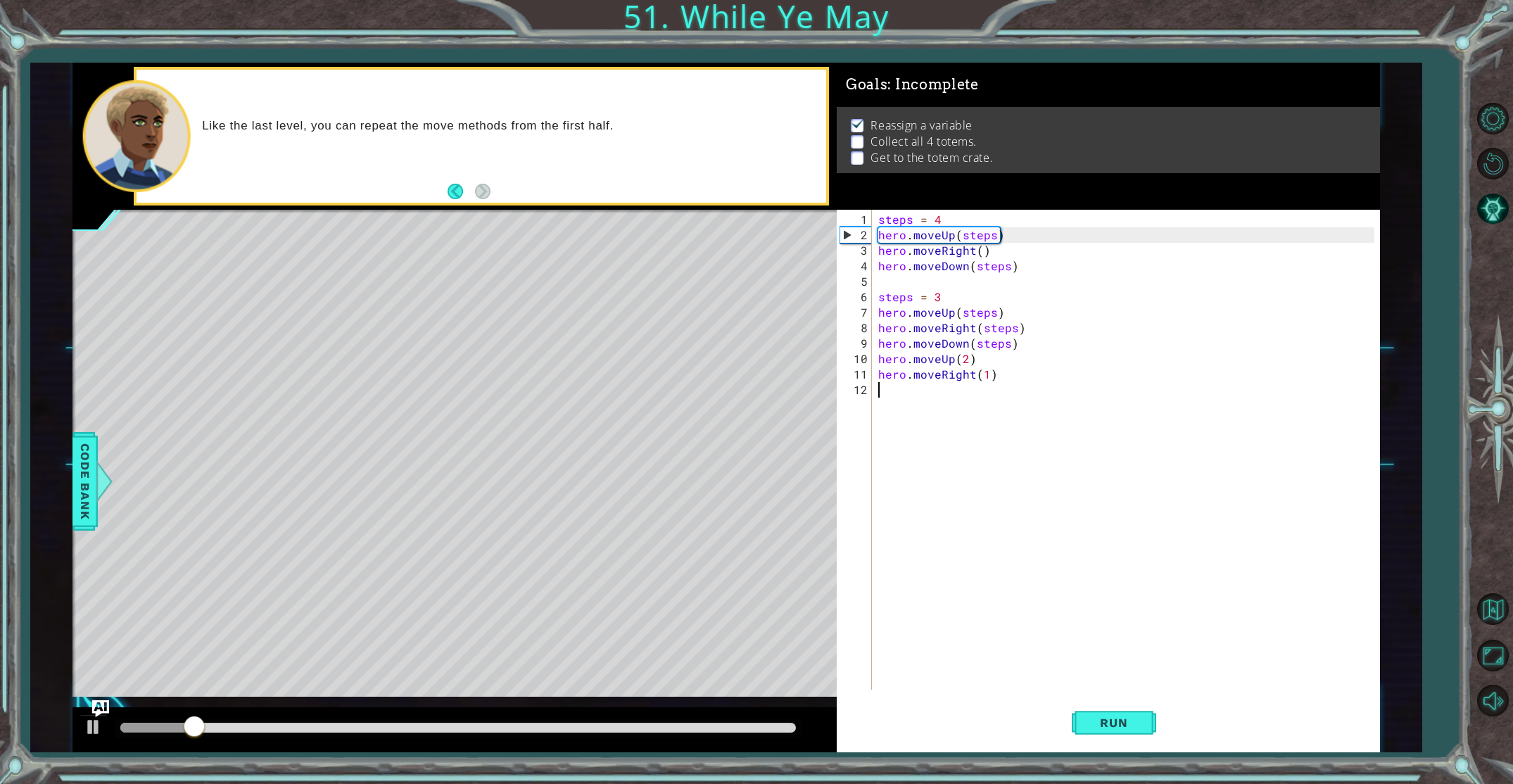
click at [898, 397] on div "steps = 4 hero . moveUp ( steps ) hero . moveRight ( ) hero . moveDown ( steps …" at bounding box center [1129, 467] width 506 height 510
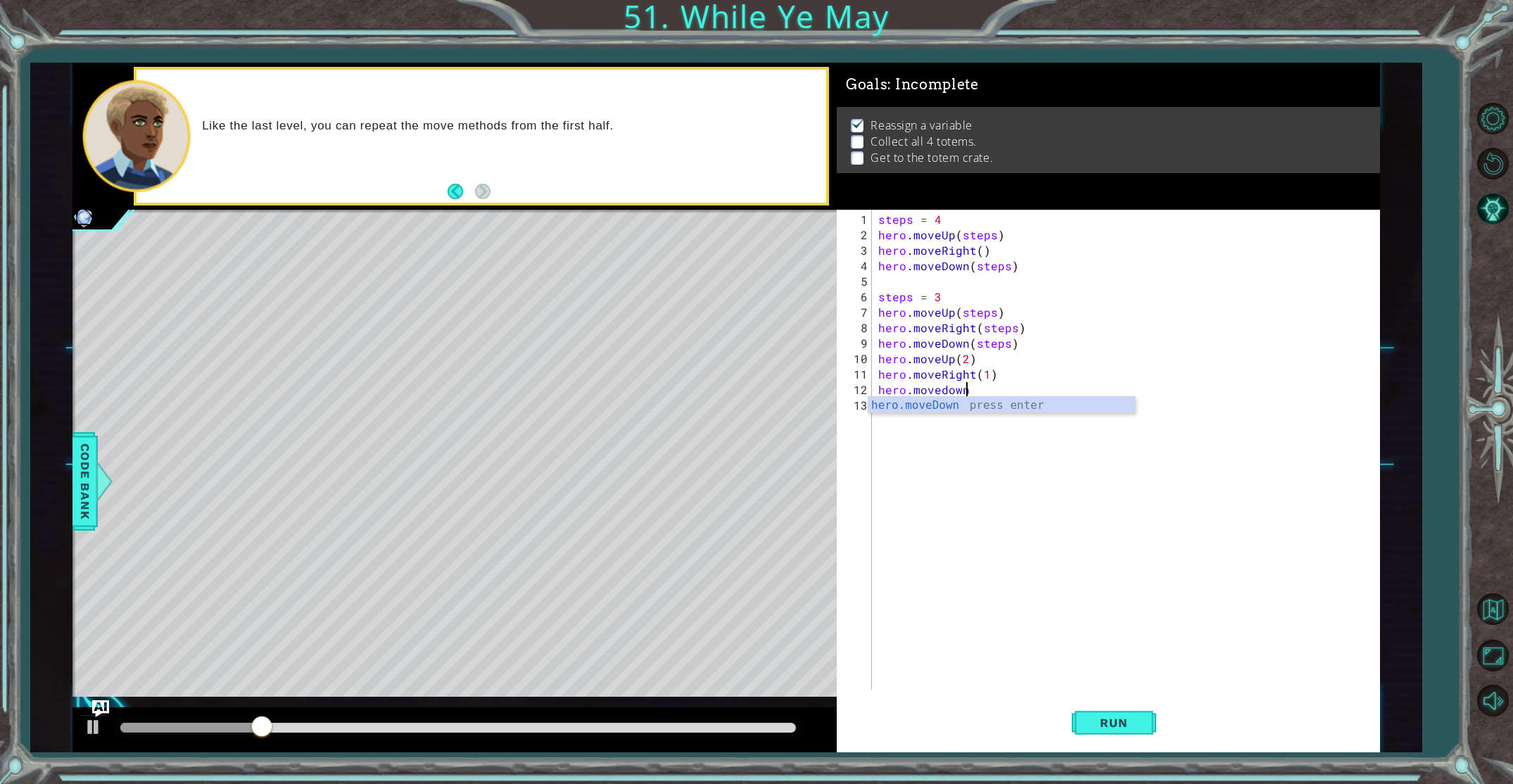
scroll to position [0, 4]
type textarea "hero.moveDown(2)"
click at [891, 410] on div "steps = 4 hero . moveUp ( steps ) hero . moveRight ( ) hero . moveDown ( steps …" at bounding box center [1129, 467] width 506 height 510
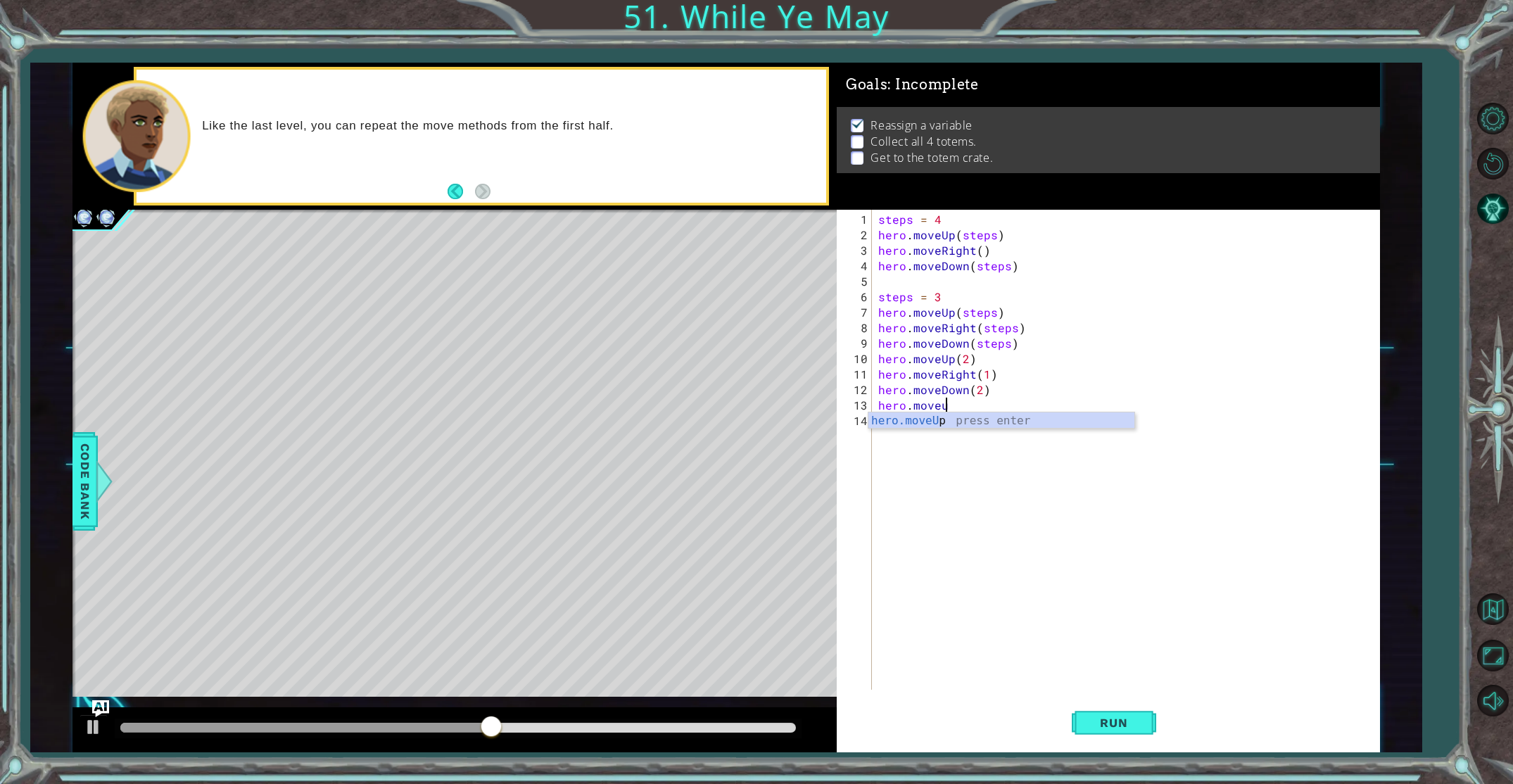
scroll to position [0, 3]
type textarea "hero.moveUp(1)"
click at [885, 419] on div "steps = 4 hero . moveUp ( steps ) hero . moveRight ( ) hero . moveDown ( steps …" at bounding box center [1129, 467] width 506 height 510
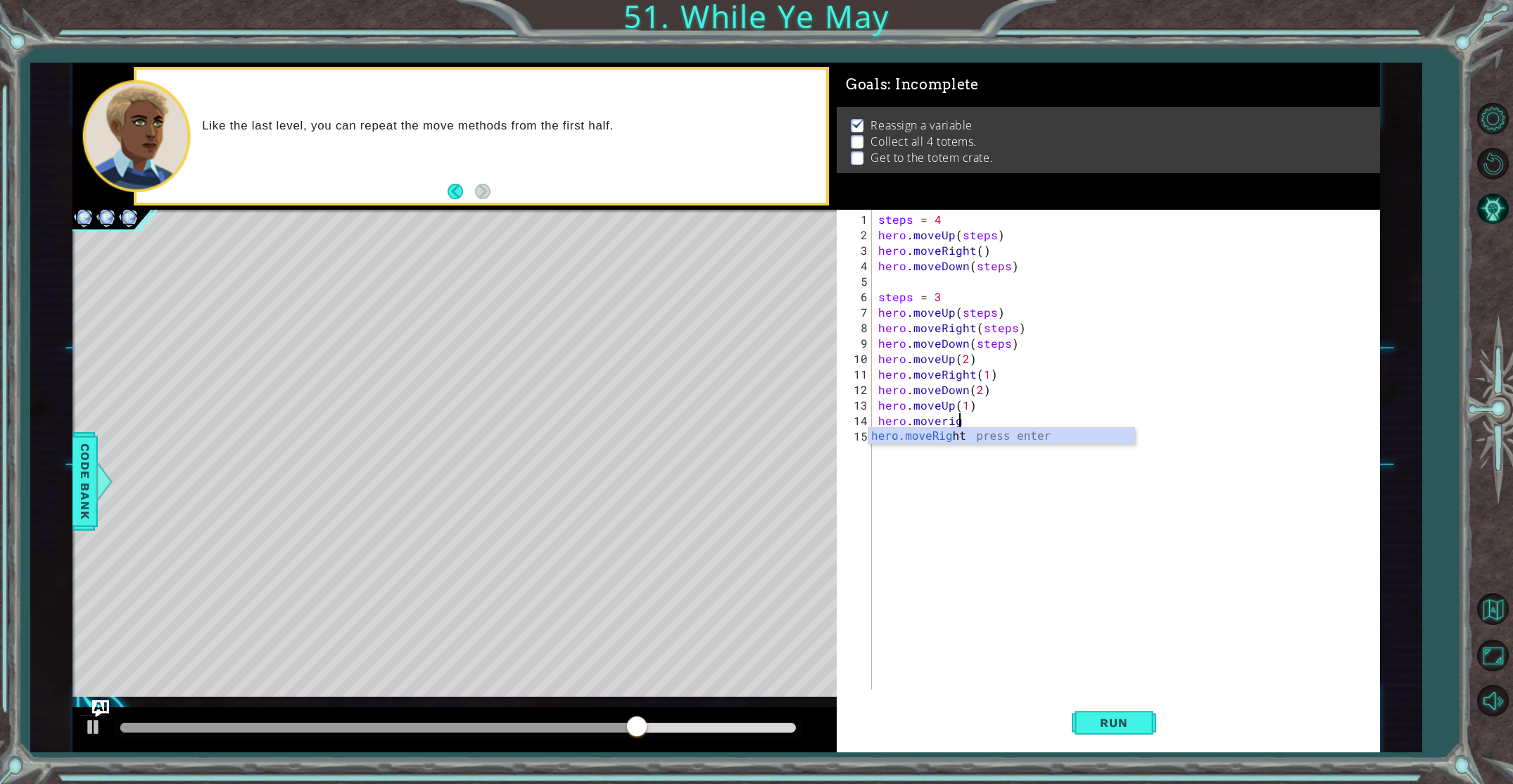
scroll to position [0, 4]
type textarea "hero.moveRight(1)"
click at [890, 436] on div "steps = 4 hero . moveUp ( steps ) hero . moveRight ( ) hero . moveDown ( steps …" at bounding box center [1129, 467] width 506 height 510
type textarea "hero.moveDown(1)"
click at [1076, 734] on button "Run" at bounding box center [1114, 721] width 84 height 54
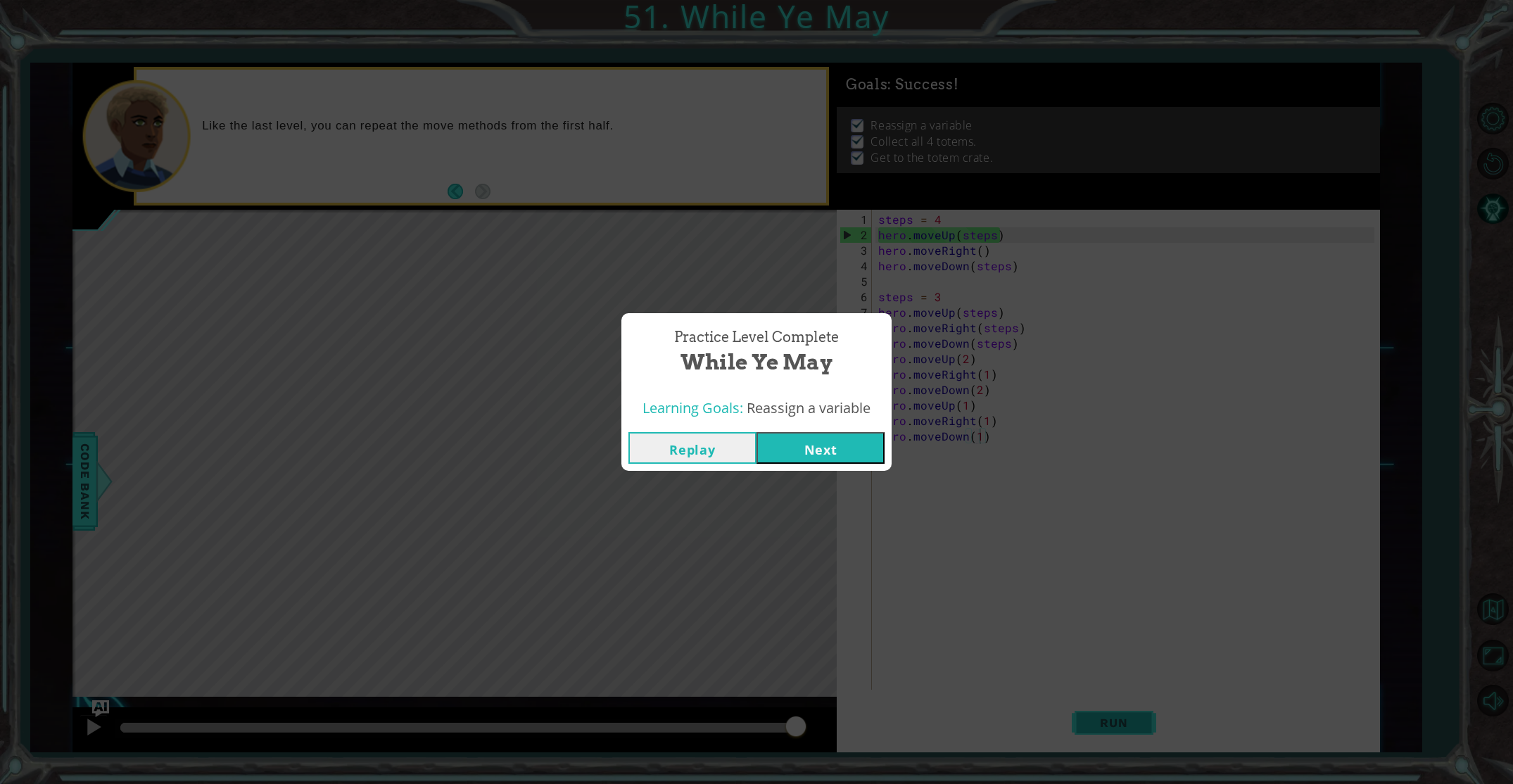
click button "Next" at bounding box center [820, 448] width 128 height 32
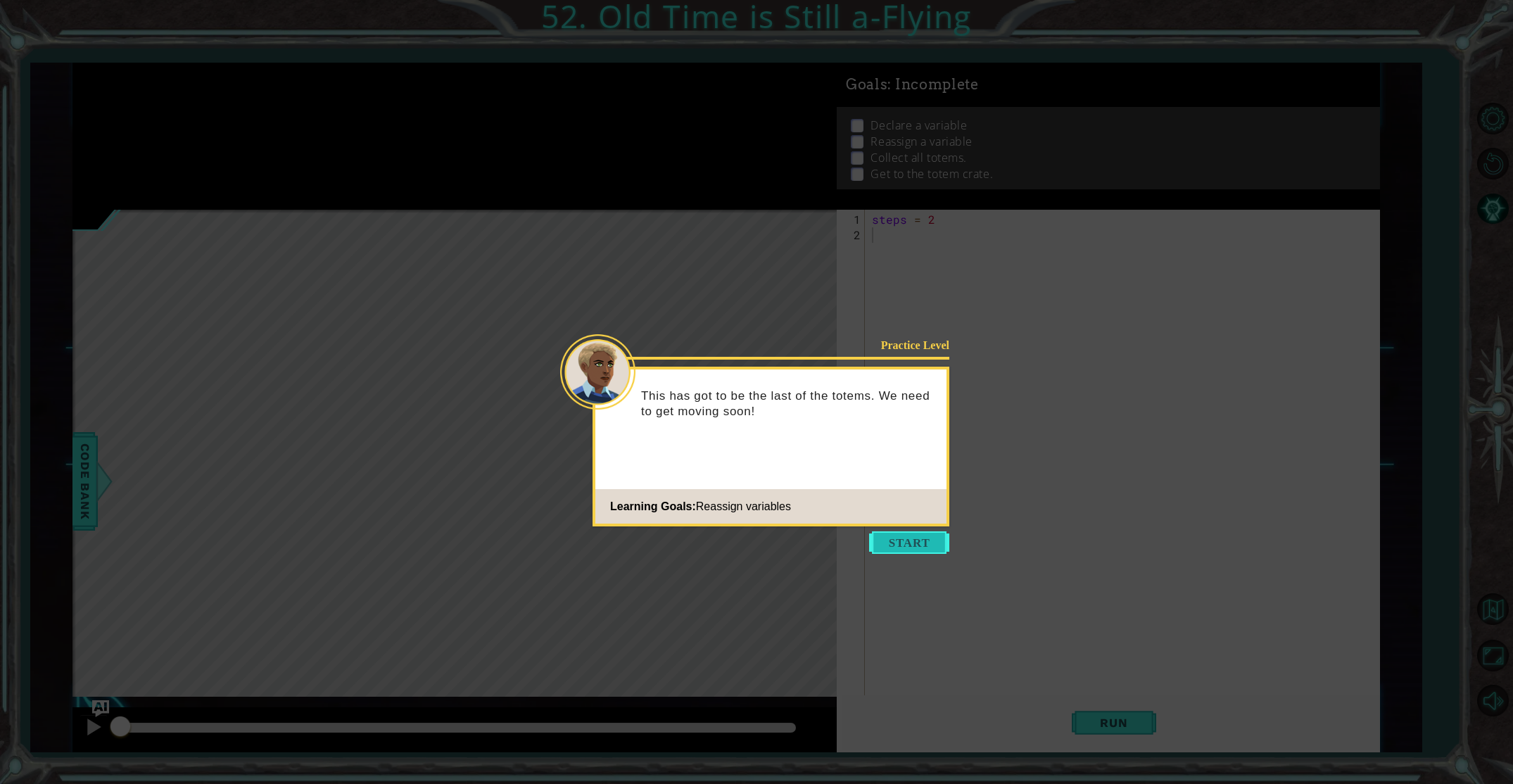
click at [873, 537] on button "Start" at bounding box center [909, 542] width 80 height 22
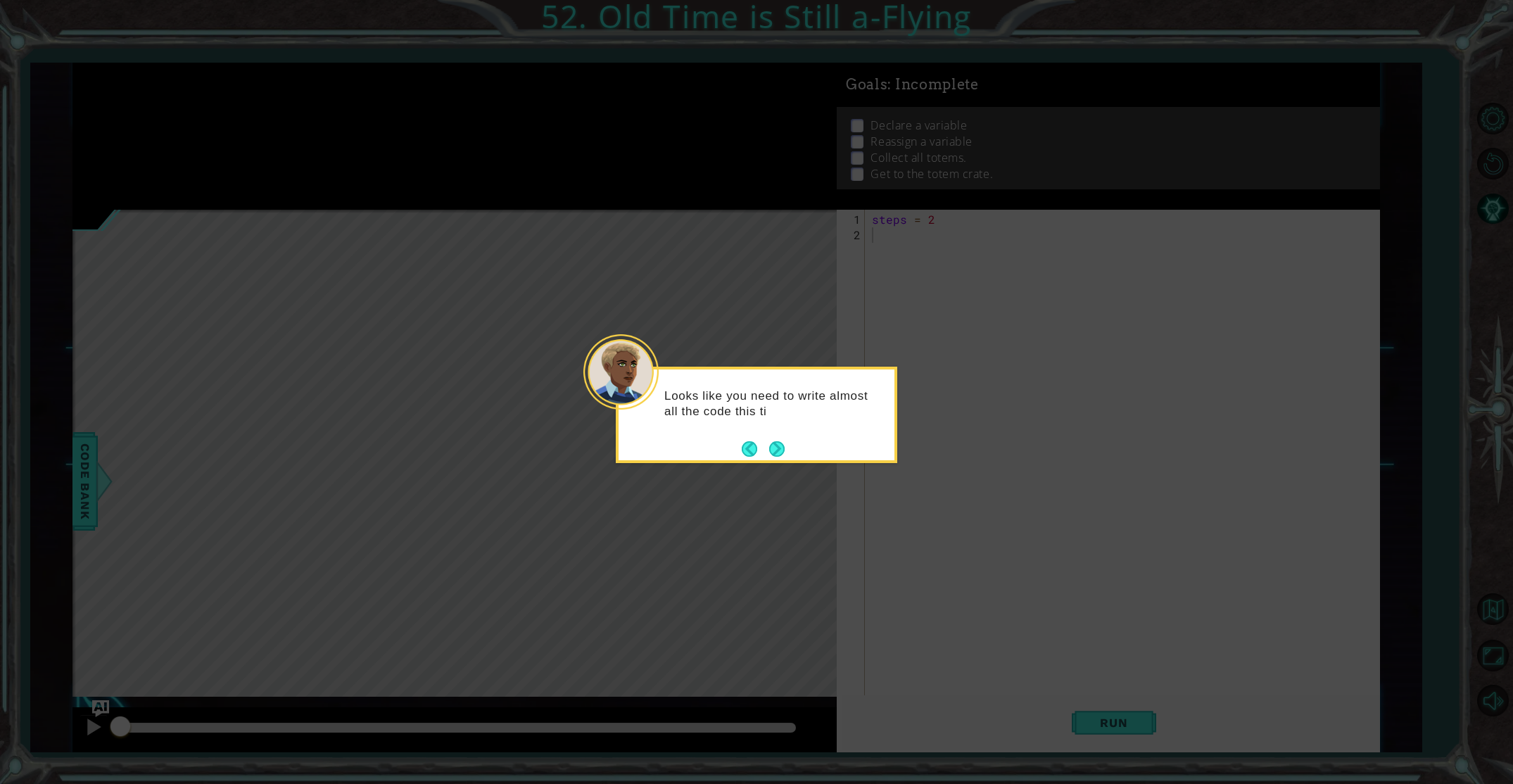
click at [789, 443] on div "Looks like you need to write almost all the code this ti" at bounding box center [756, 410] width 275 height 71
click at [777, 451] on button "Next" at bounding box center [777, 449] width 15 height 15
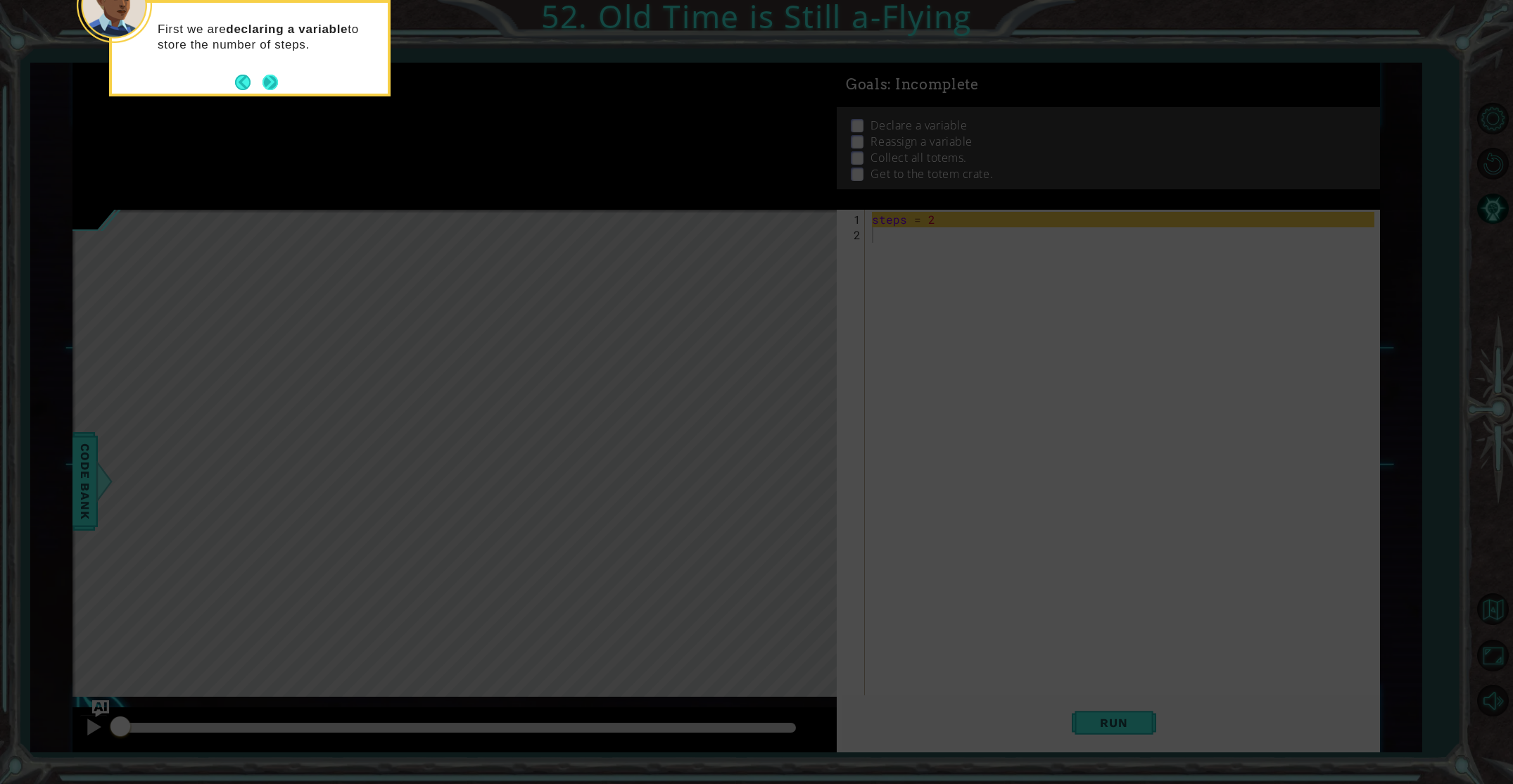
click at [267, 76] on button "Next" at bounding box center [270, 82] width 15 height 15
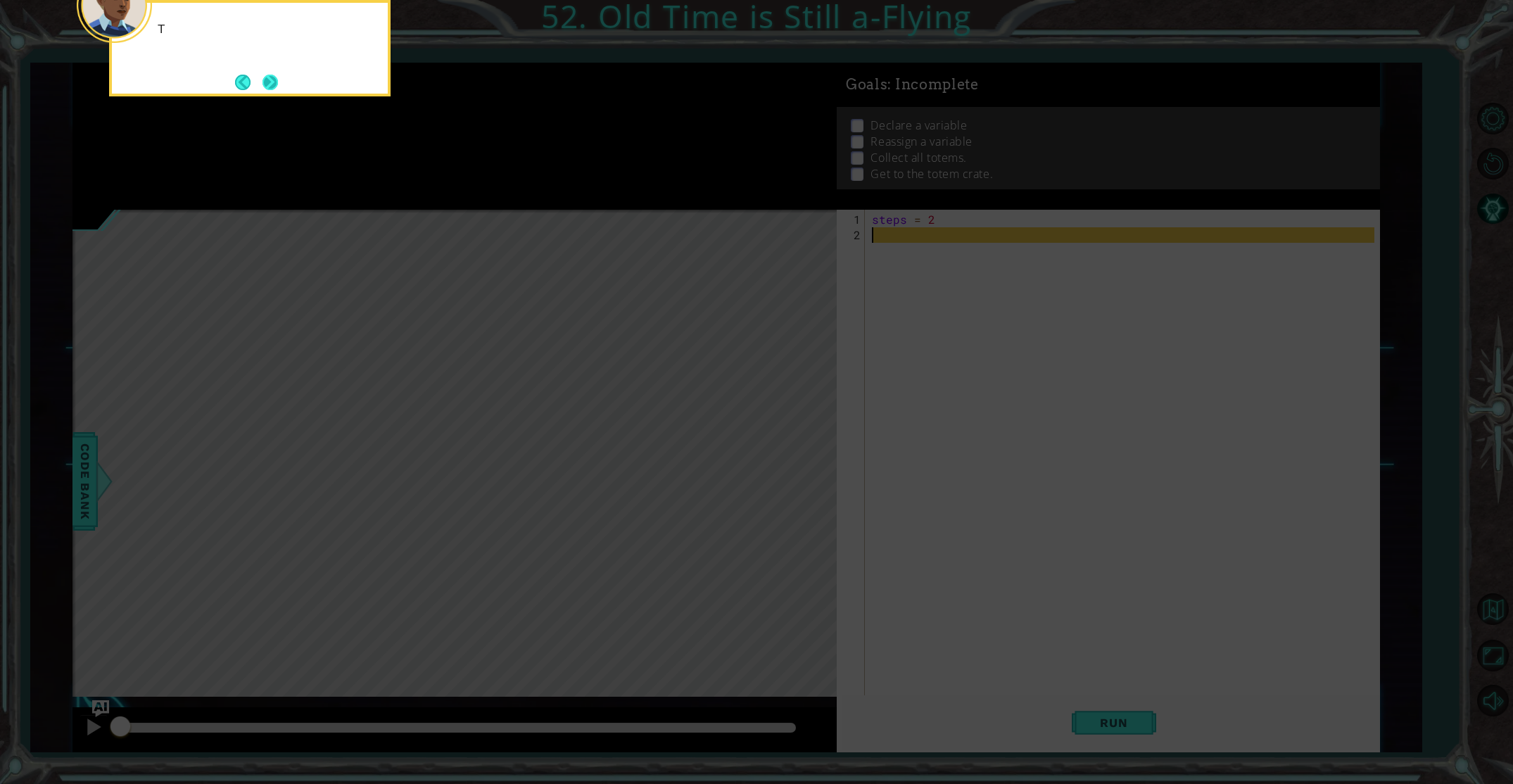
click at [267, 77] on button "Next" at bounding box center [270, 82] width 15 height 15
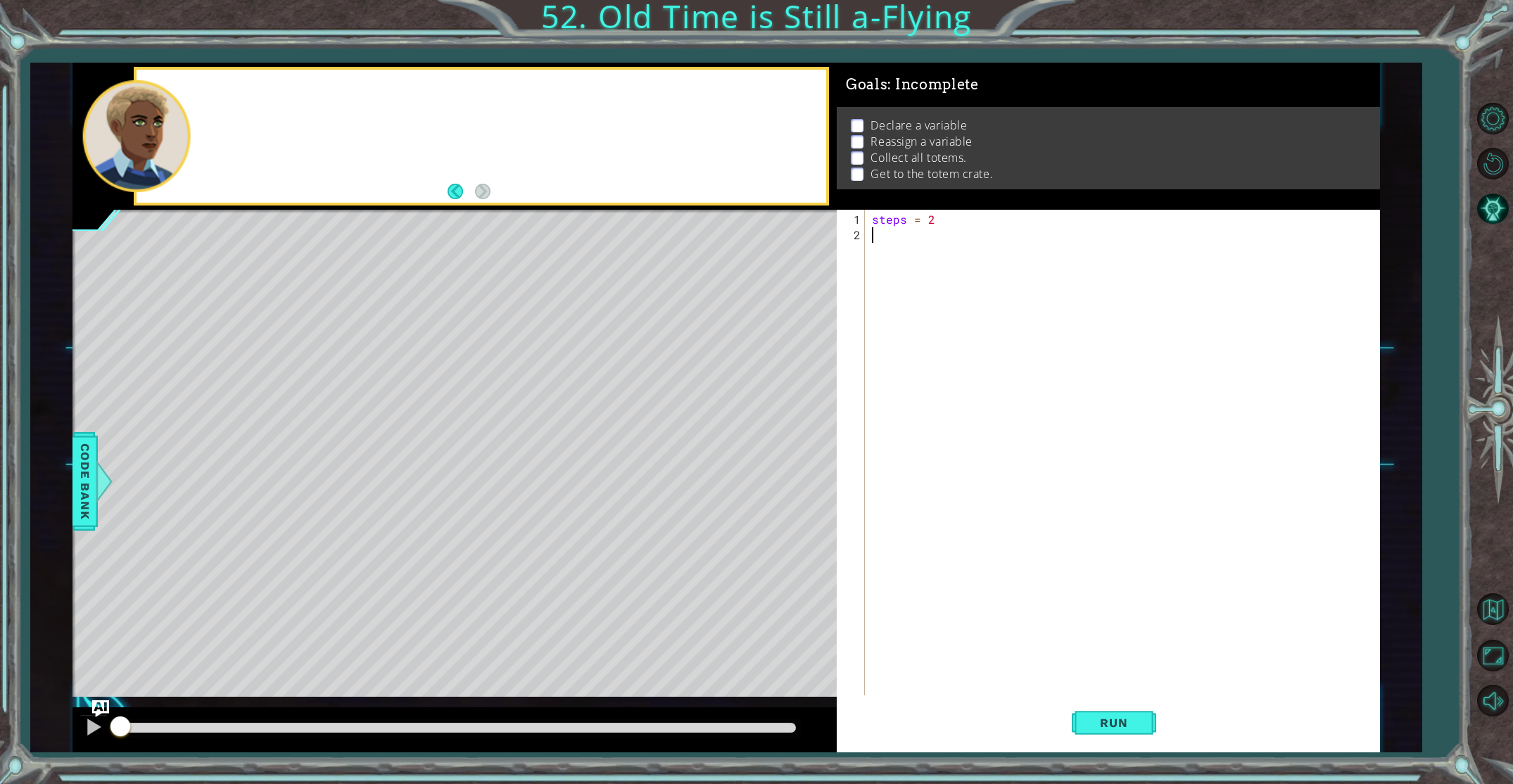
click at [267, 77] on div at bounding box center [481, 136] width 690 height 132
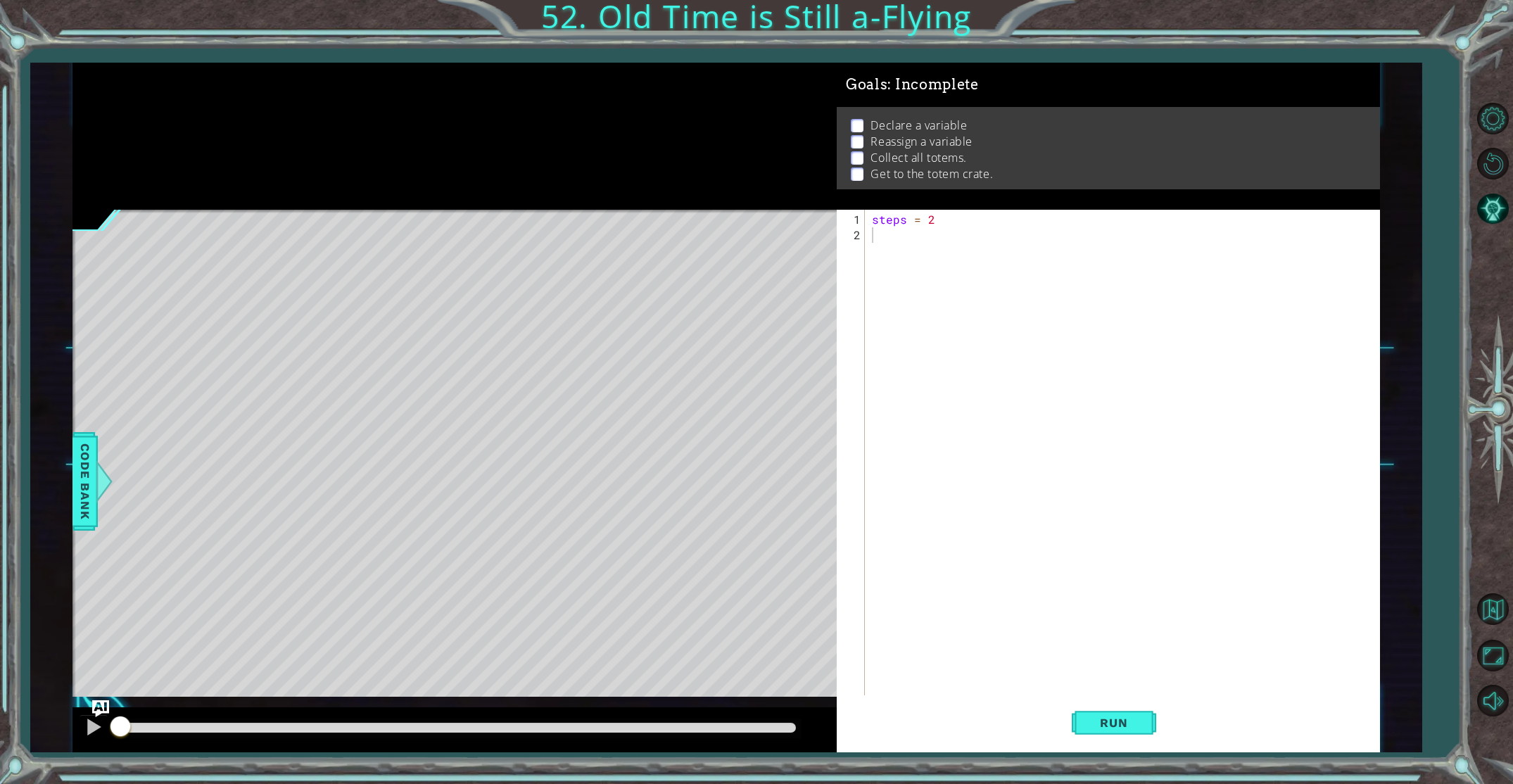
drag, startPoint x: 302, startPoint y: 133, endPoint x: 313, endPoint y: 196, distance: 64.0
click at [302, 134] on div at bounding box center [454, 136] width 765 height 147
click at [323, 259] on div "Level Map" at bounding box center [397, 416] width 651 height 414
drag, startPoint x: 354, startPoint y: 358, endPoint x: 350, endPoint y: 261, distance: 97.1
click at [352, 349] on div "Level Map" at bounding box center [397, 416] width 651 height 414
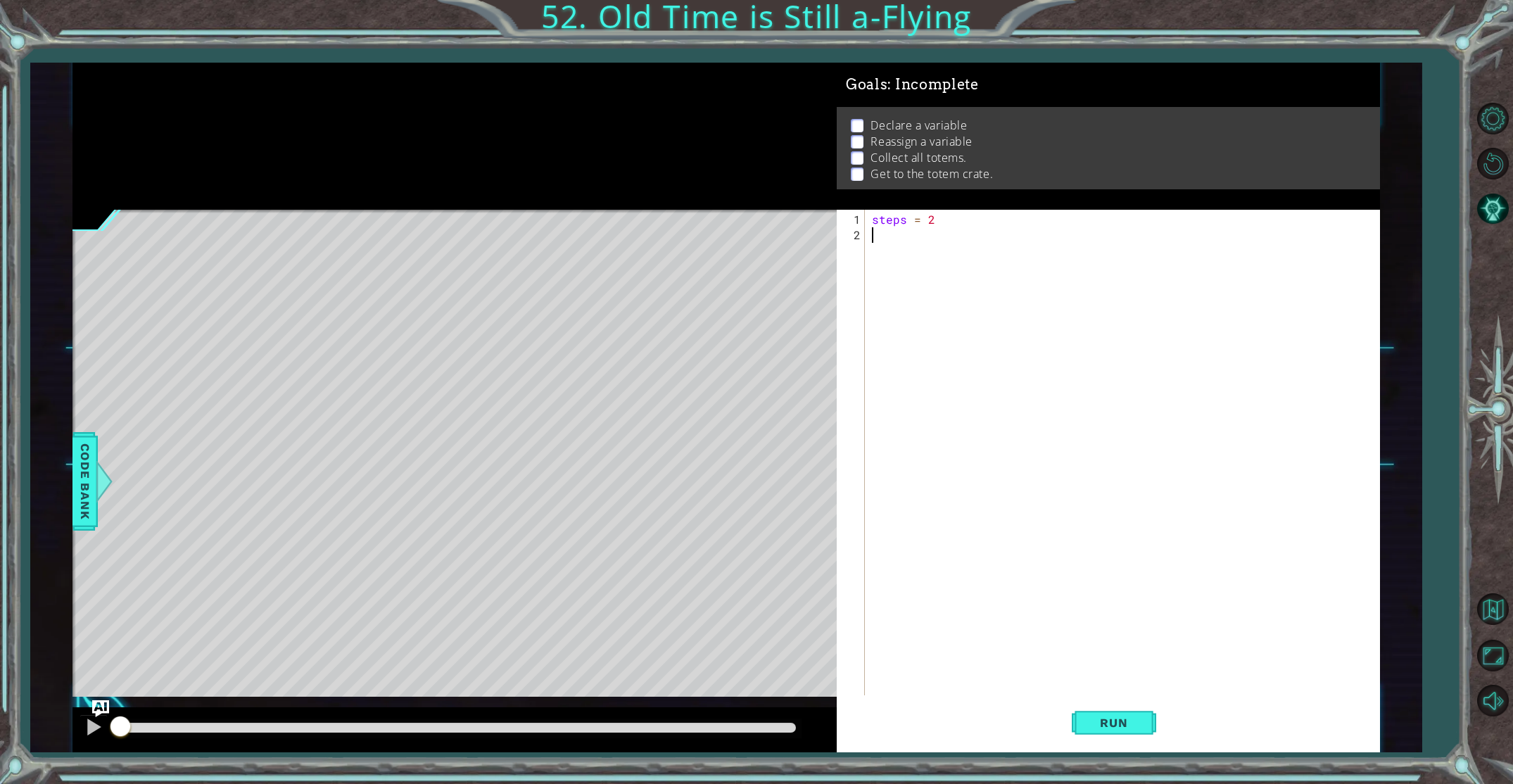
click at [887, 232] on div "steps = 2" at bounding box center [1125, 482] width 512 height 541
type textarea "hero.moveRight(steps)"
click at [919, 245] on div "steps = 2 hero . moveRight ( steps )" at bounding box center [1125, 467] width 512 height 510
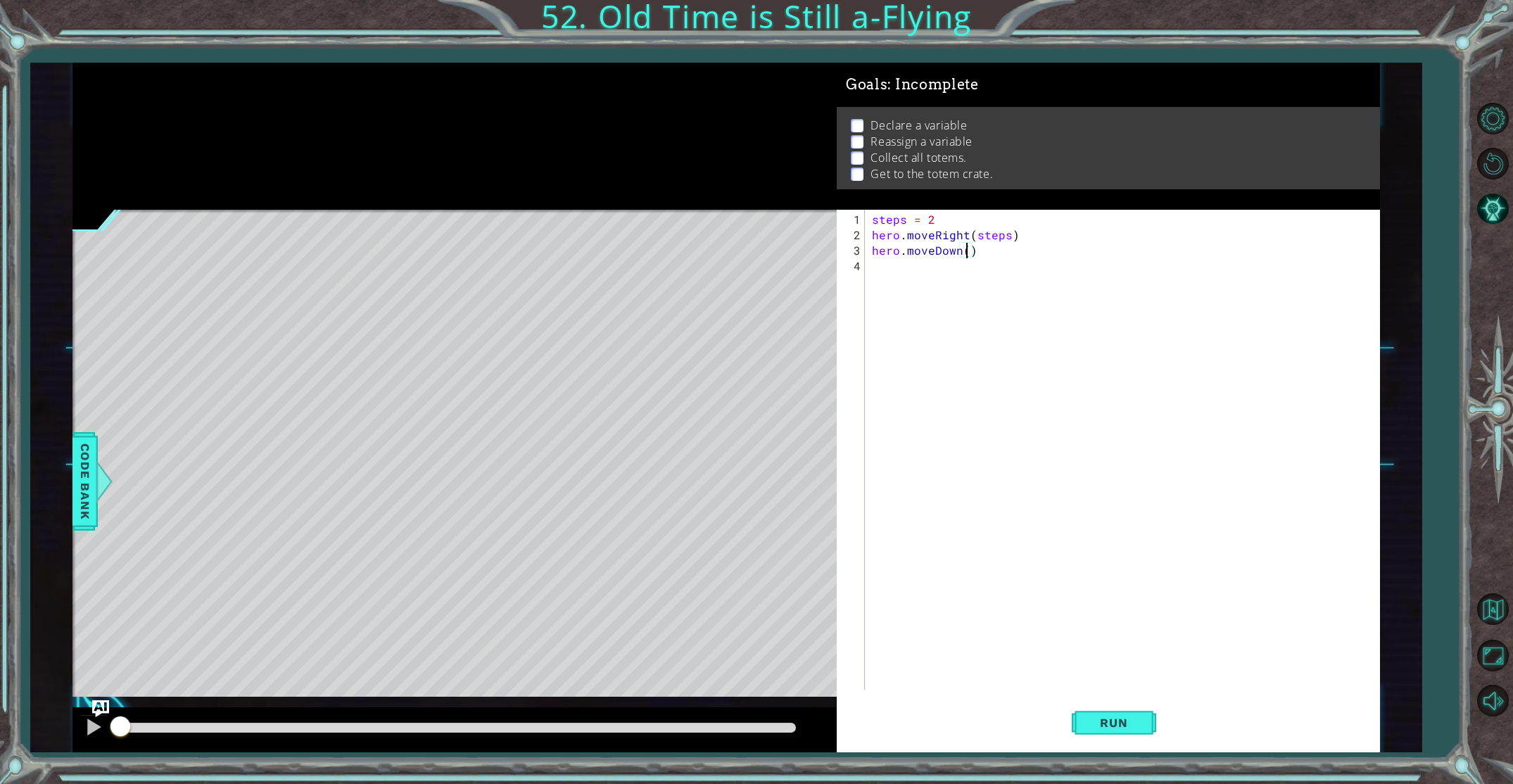
type textarea "hero.moveDown(1)"
click at [908, 295] on div "steps = 2 hero . moveRight ( steps ) hero . moveDown ( 1 )" at bounding box center [1125, 467] width 512 height 510
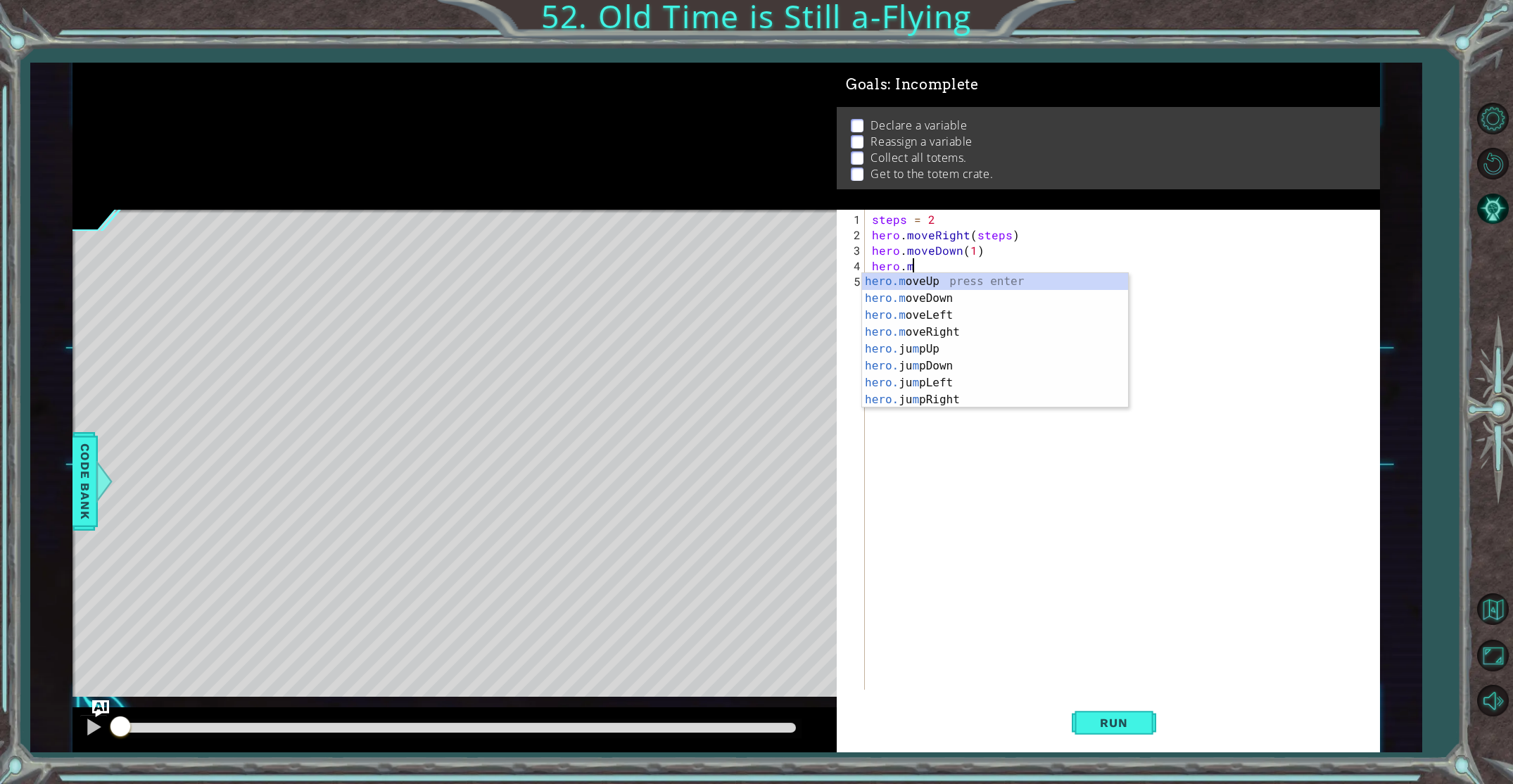
scroll to position [0, 2]
click at [928, 330] on div "[DOMAIN_NAME] veUp press enter [DOMAIN_NAME] veDown press enter [DOMAIN_NAME] v…" at bounding box center [996, 332] width 266 height 118
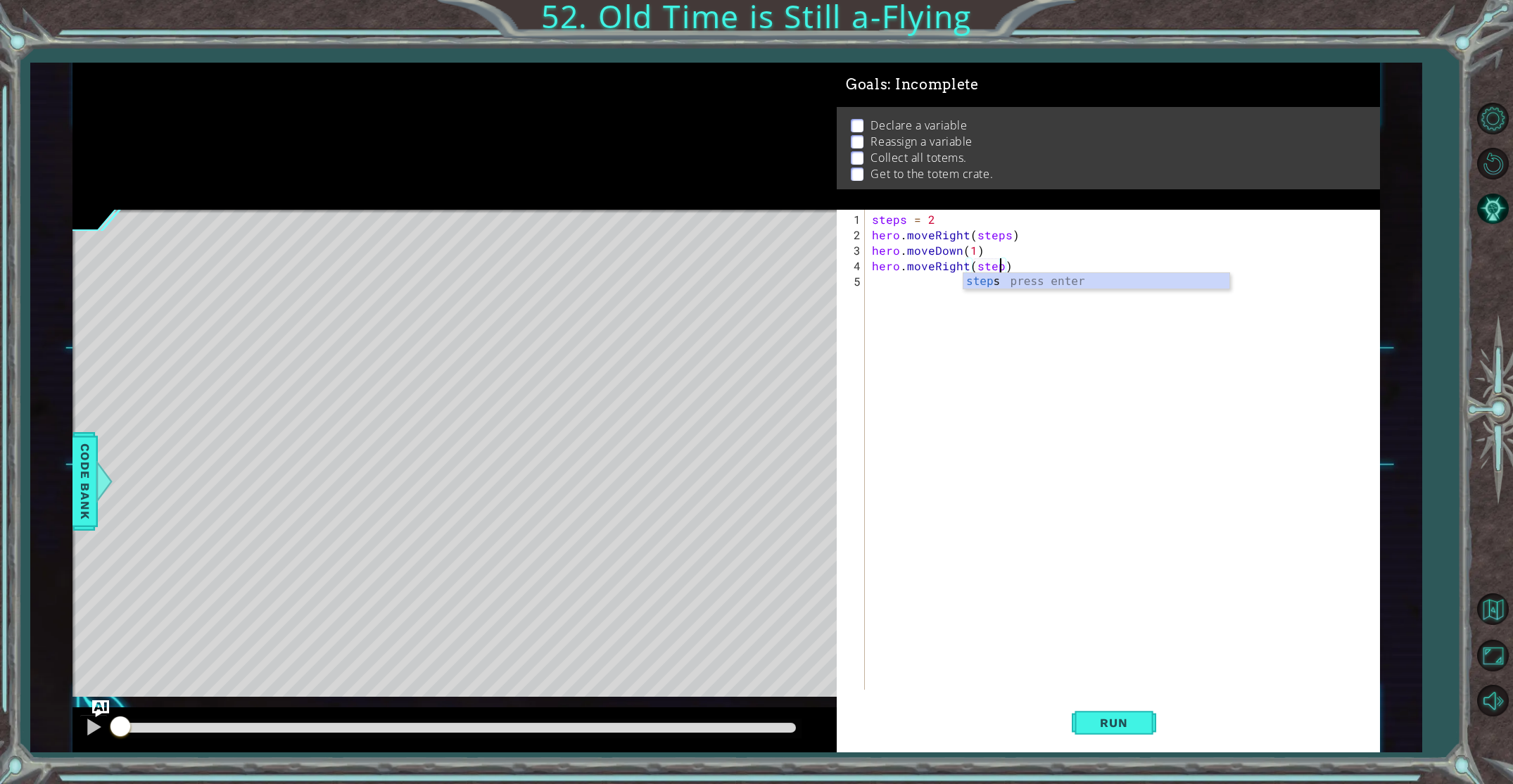
type textarea "hero.moveRight(steps)"
click at [880, 283] on div "steps = 2 hero . moveRight ( steps ) hero . moveDown ( 1 ) hero . moveRight ( s…" at bounding box center [1125, 467] width 512 height 510
type textarea "hero.moveleft.)"
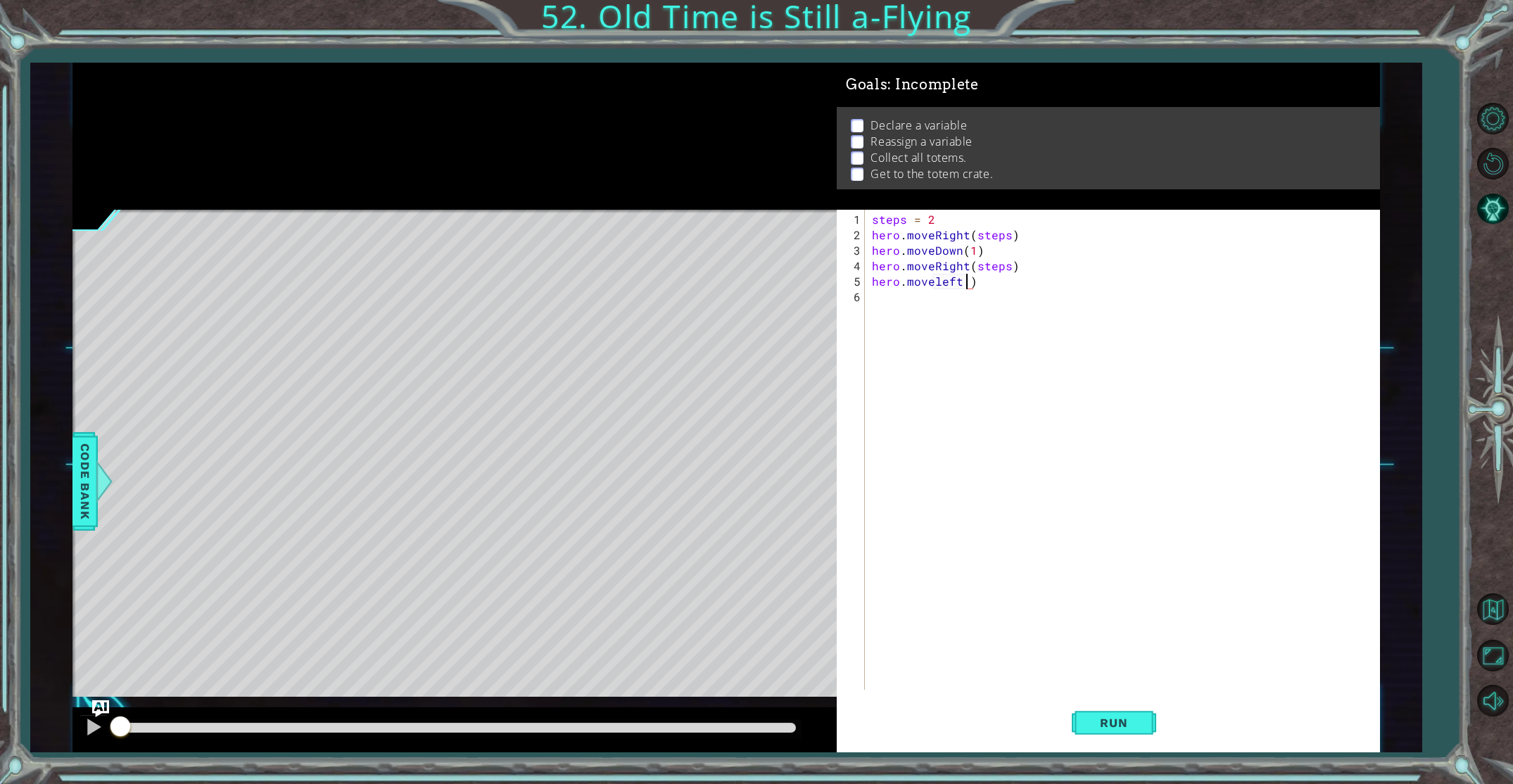
scroll to position [0, 0]
type textarea "hero.moveLeft(steps)"
click at [872, 310] on div "steps = 2 hero . moveRight ( steps ) hero . moveDown ( 1 ) hero . moveRight ( s…" at bounding box center [1125, 467] width 512 height 510
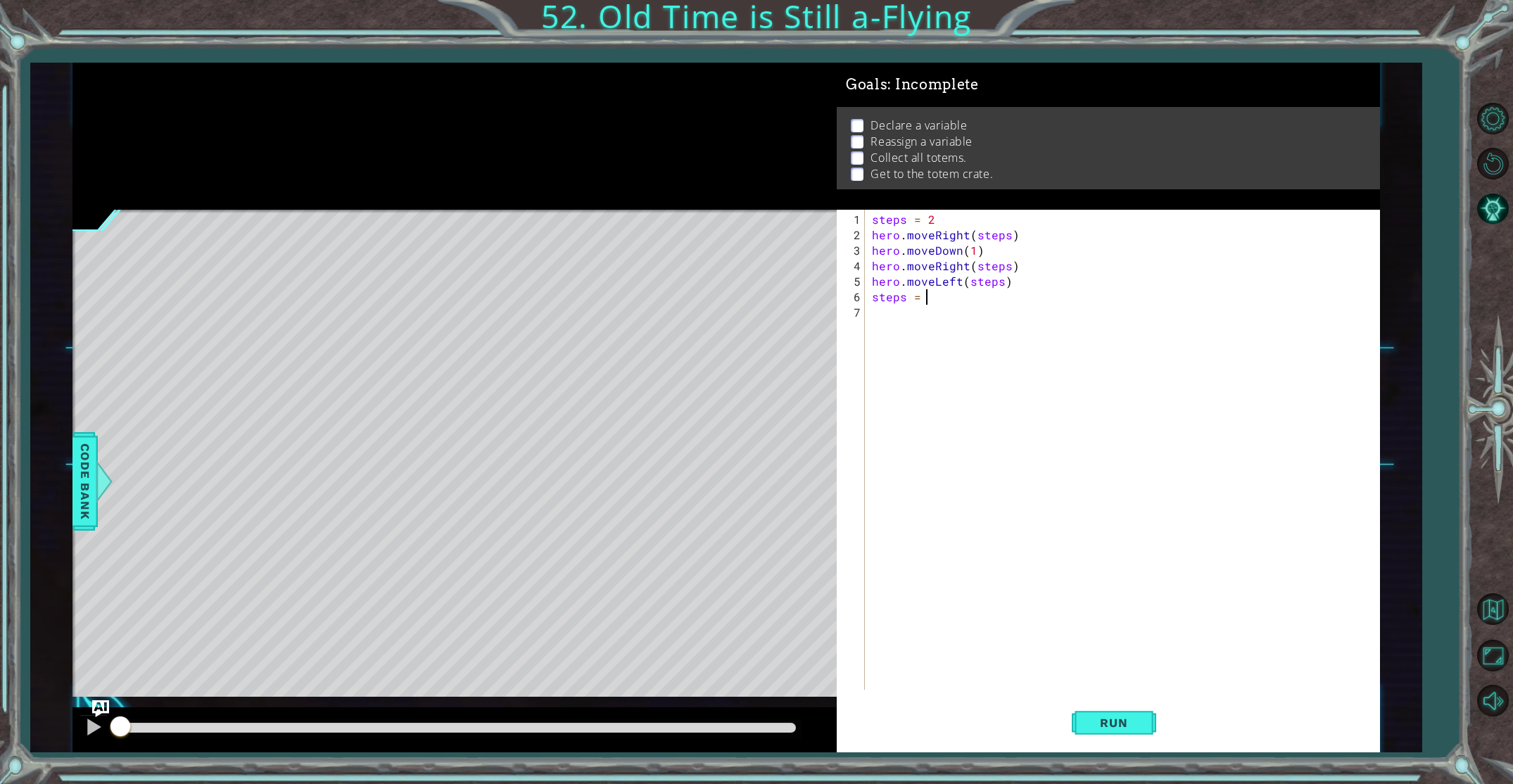
type textarea "steps = 4"
drag, startPoint x: 868, startPoint y: 323, endPoint x: 887, endPoint y: 307, distance: 24.8
click at [870, 322] on div "steps = 2 hero . moveRight ( steps ) hero . moveDown ( 1 ) hero . moveRight ( s…" at bounding box center [1125, 467] width 512 height 510
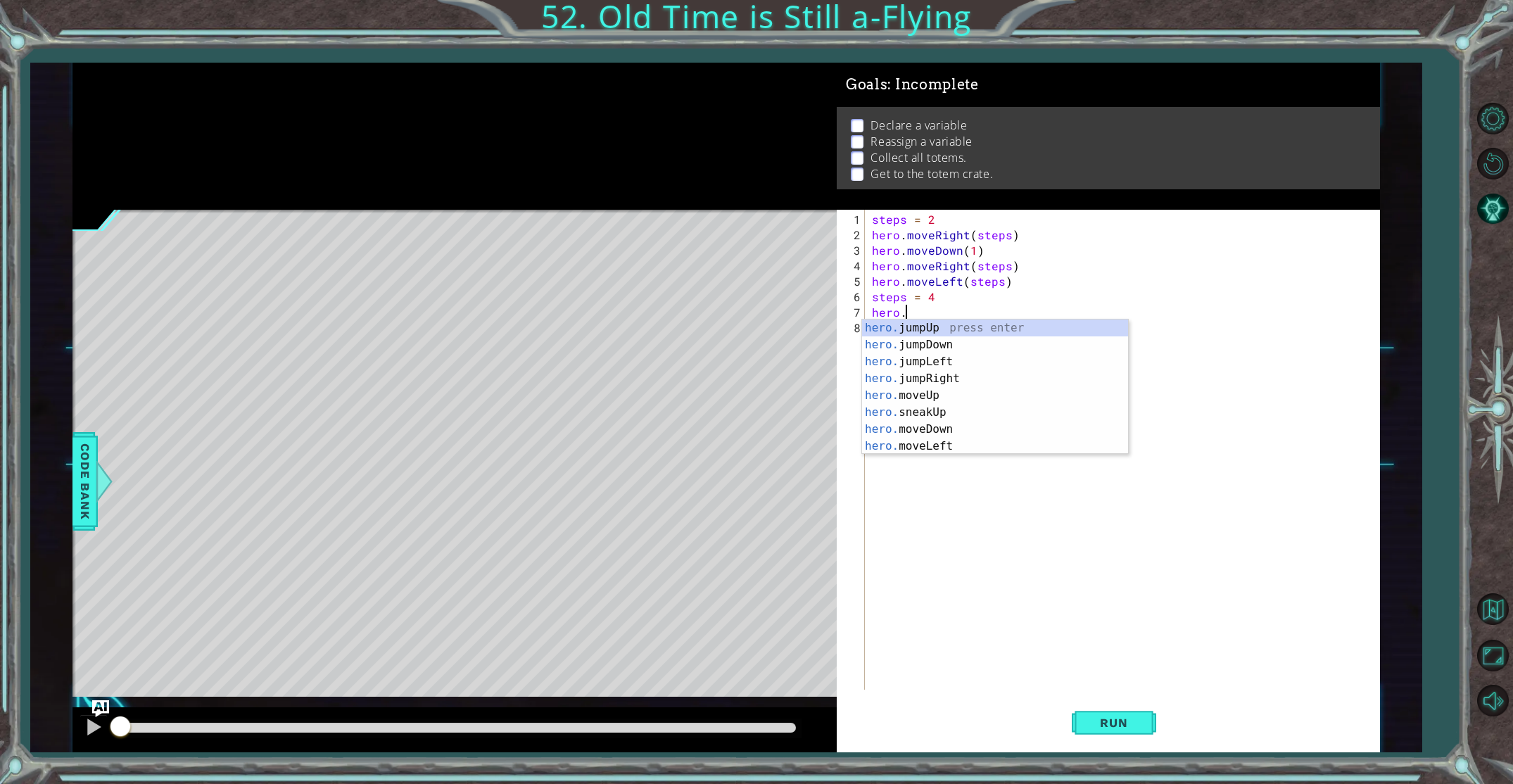
scroll to position [0, 2]
click at [922, 452] on div "hero. jumpUp press enter hero. jumpDown press enter hero. jumpLeft press enter …" at bounding box center [996, 403] width 266 height 169
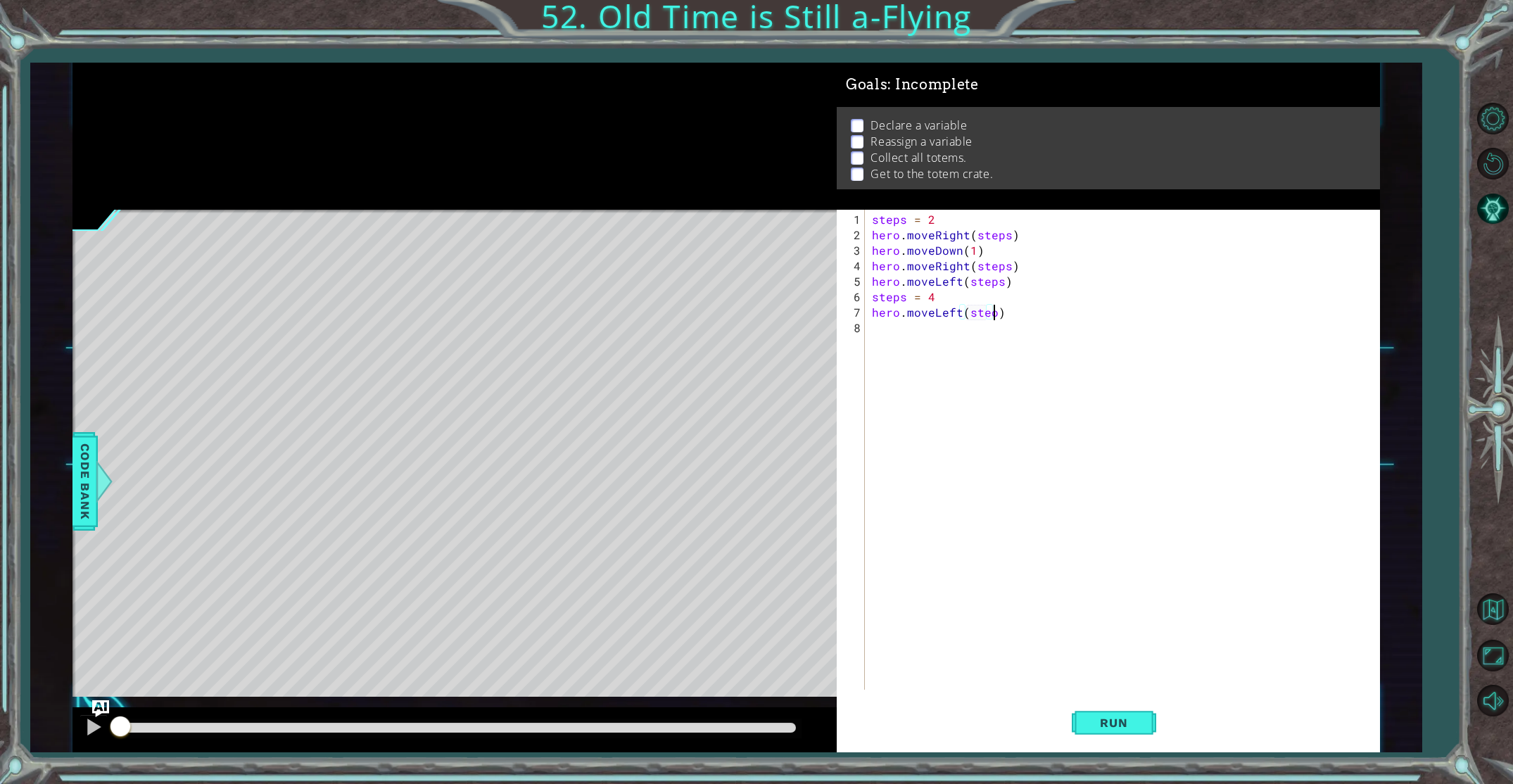
scroll to position [0, 8]
type textarea "hero.moveLeft(steps)"
type textarea "hero.moveDown(1)"
click at [887, 356] on div "steps = 2 hero . moveRight ( steps ) hero . moveDown ( 1 ) hero . moveRight ( s…" at bounding box center [1125, 467] width 512 height 510
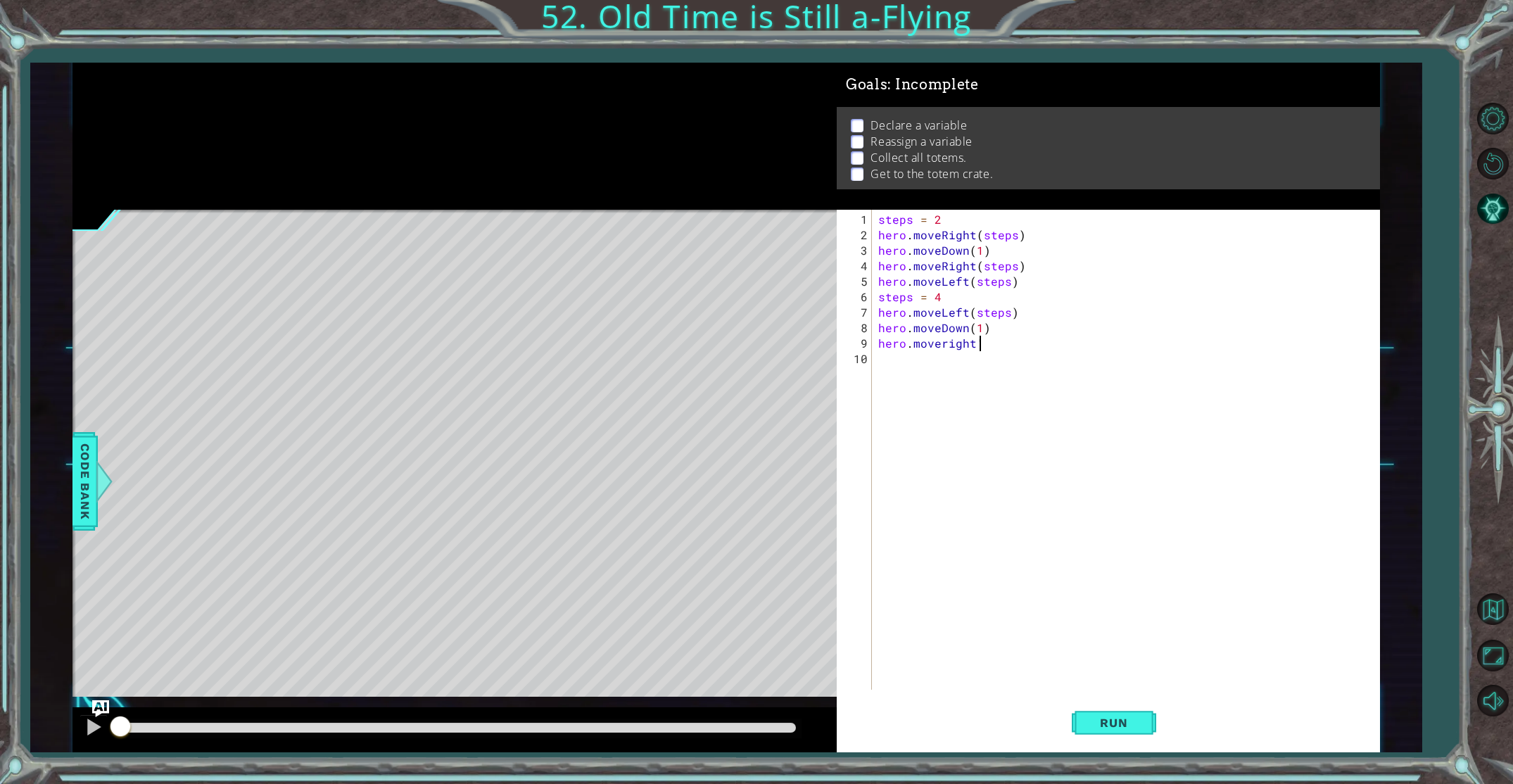
scroll to position [0, 5]
type textarea "hero.moveRight(steps)"
click at [890, 359] on div "steps = 2 hero . moveRight ( steps ) hero . moveDown ( 1 ) hero . moveRight ( s…" at bounding box center [1129, 467] width 506 height 510
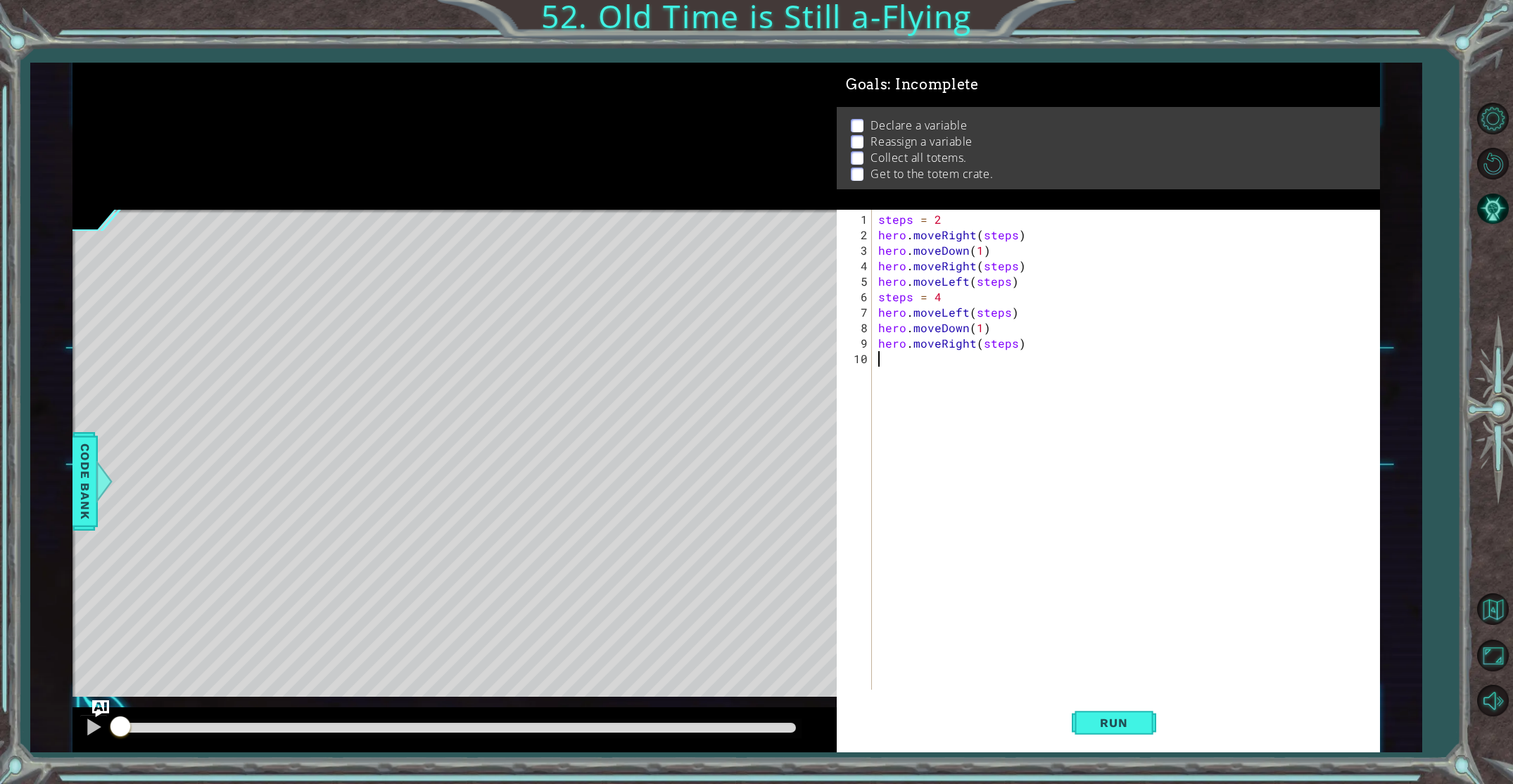
click at [1011, 346] on div "steps = 2 hero . moveRight ( steps ) hero . moveDown ( 1 ) hero . moveRight ( s…" at bounding box center [1129, 467] width 506 height 510
click at [1121, 731] on button "Run" at bounding box center [1114, 721] width 84 height 54
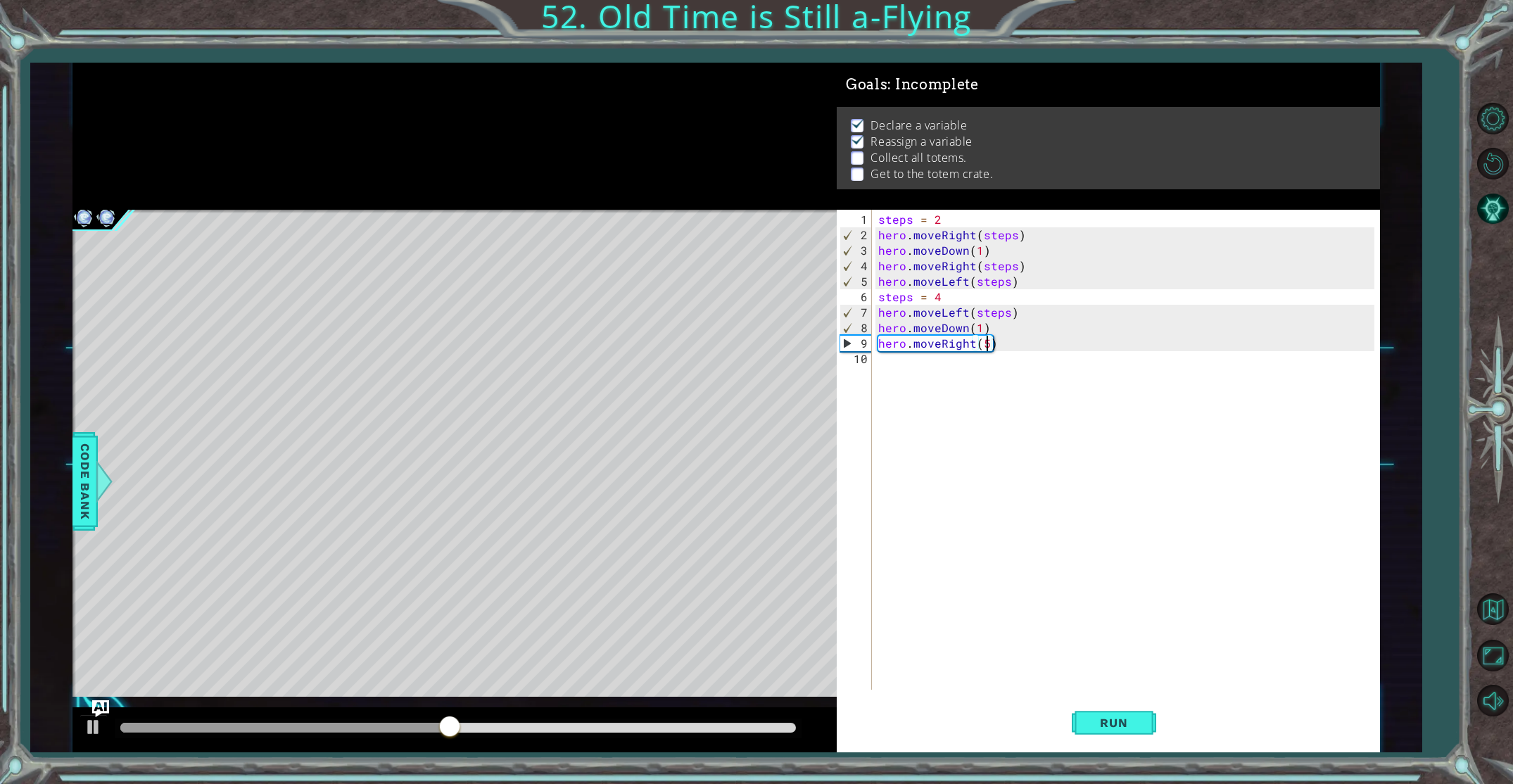
click at [965, 311] on div "steps = 2 hero . moveRight ( steps ) hero . moveDown ( 1 ) hero . moveRight ( s…" at bounding box center [1129, 467] width 506 height 510
type textarea "hero.moveLeft(steps)"
click at [963, 283] on div "steps = 2 hero . moveRight ( steps ) hero . moveDown ( 1 ) hero . moveRight ( s…" at bounding box center [1129, 467] width 506 height 510
click at [966, 284] on div "steps = 2 hero . moveRight ( steps ) hero . moveDown ( 1 ) hero . moveRight ( s…" at bounding box center [1129, 467] width 506 height 510
click at [995, 366] on div "steps = 2 hero . moveRight ( steps ) hero . moveDown ( 1 ) hero . moveRight ( s…" at bounding box center [1129, 467] width 506 height 510
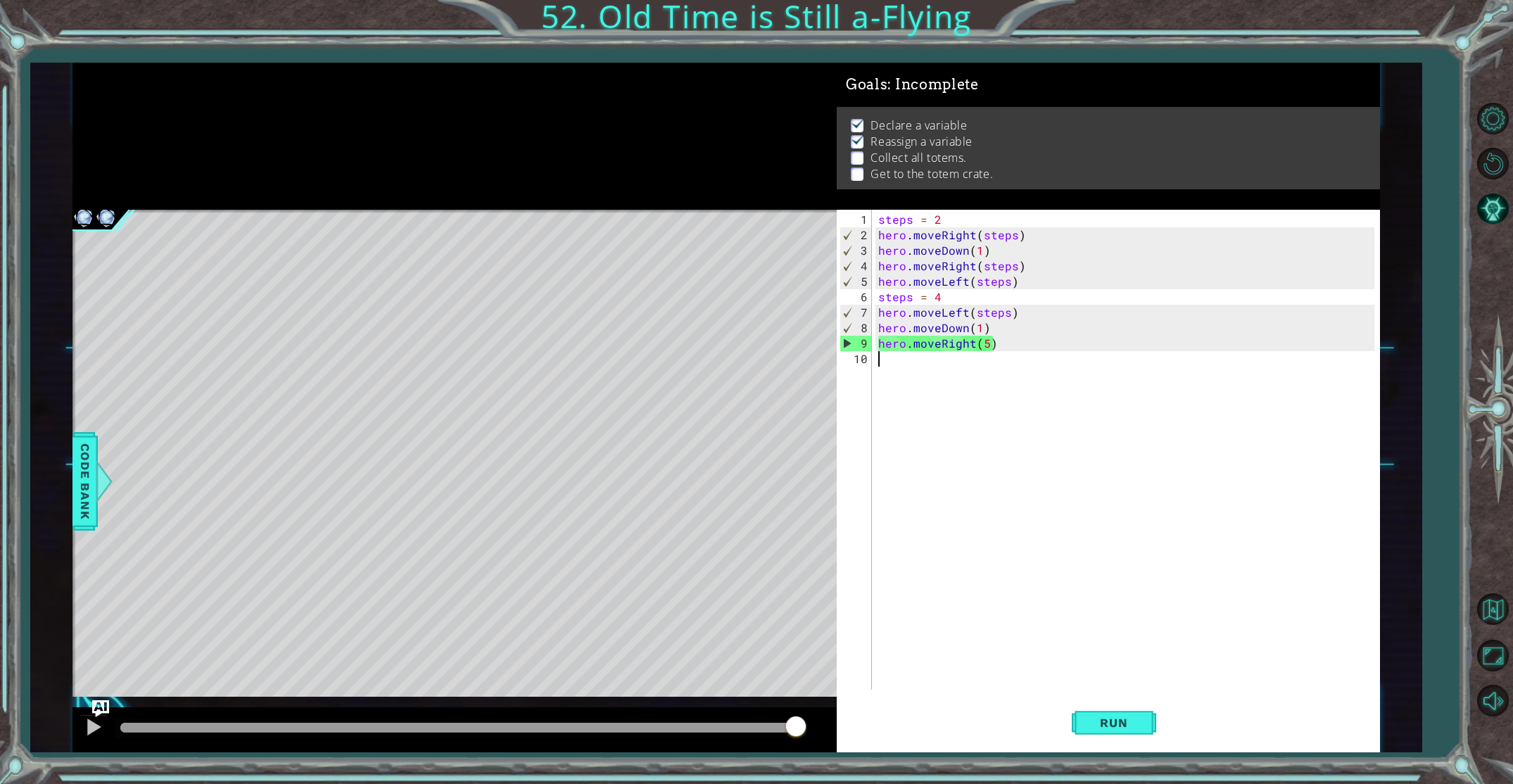
scroll to position [0, 0]
click at [1137, 716] on span "Run" at bounding box center [1113, 722] width 56 height 14
